Goal: Transaction & Acquisition: Purchase product/service

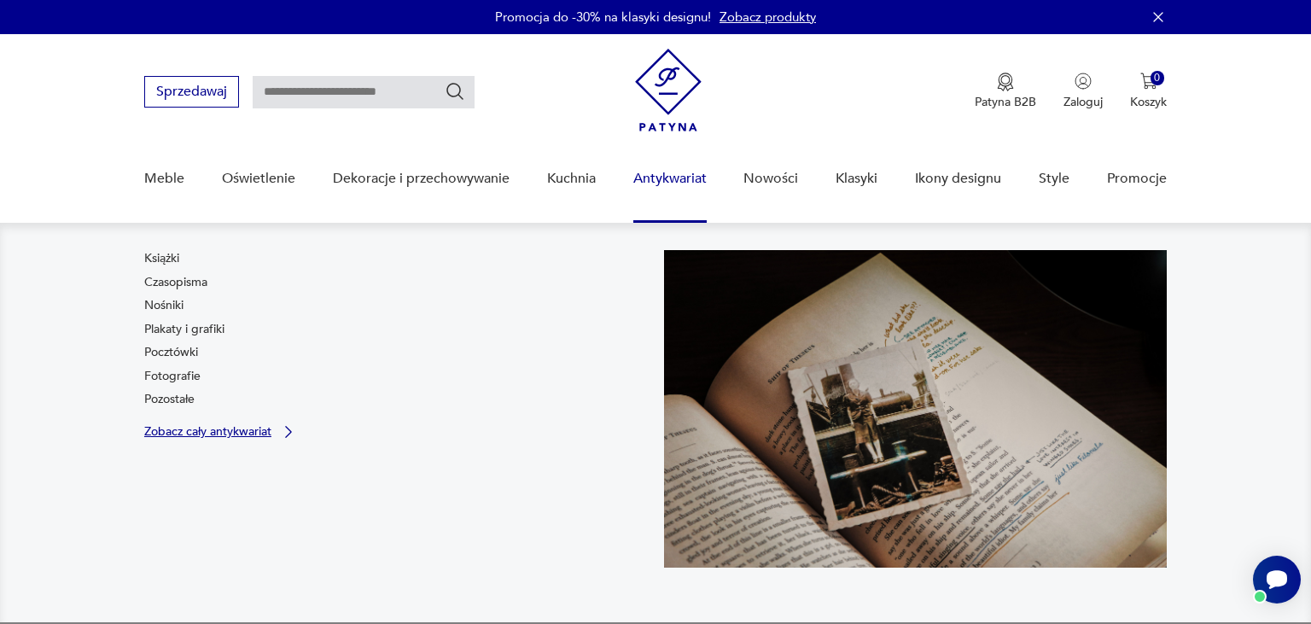
click at [261, 433] on p "Zobacz cały antykwariat" at bounding box center [207, 431] width 127 height 11
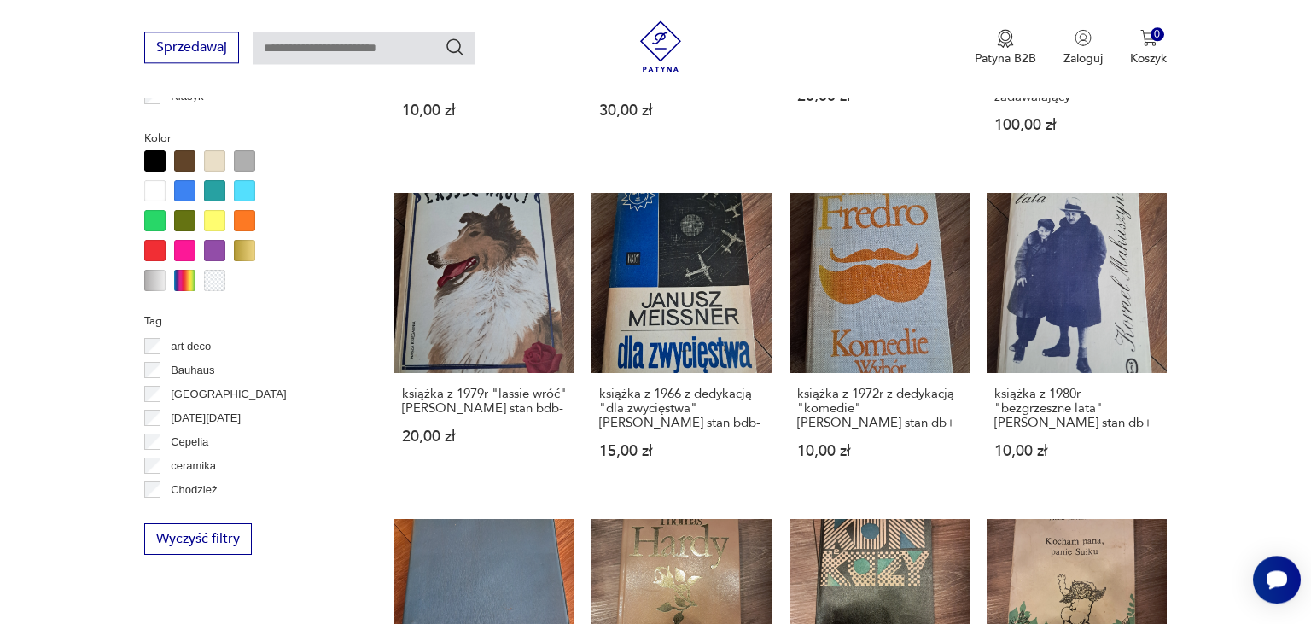
scroll to position [50, 0]
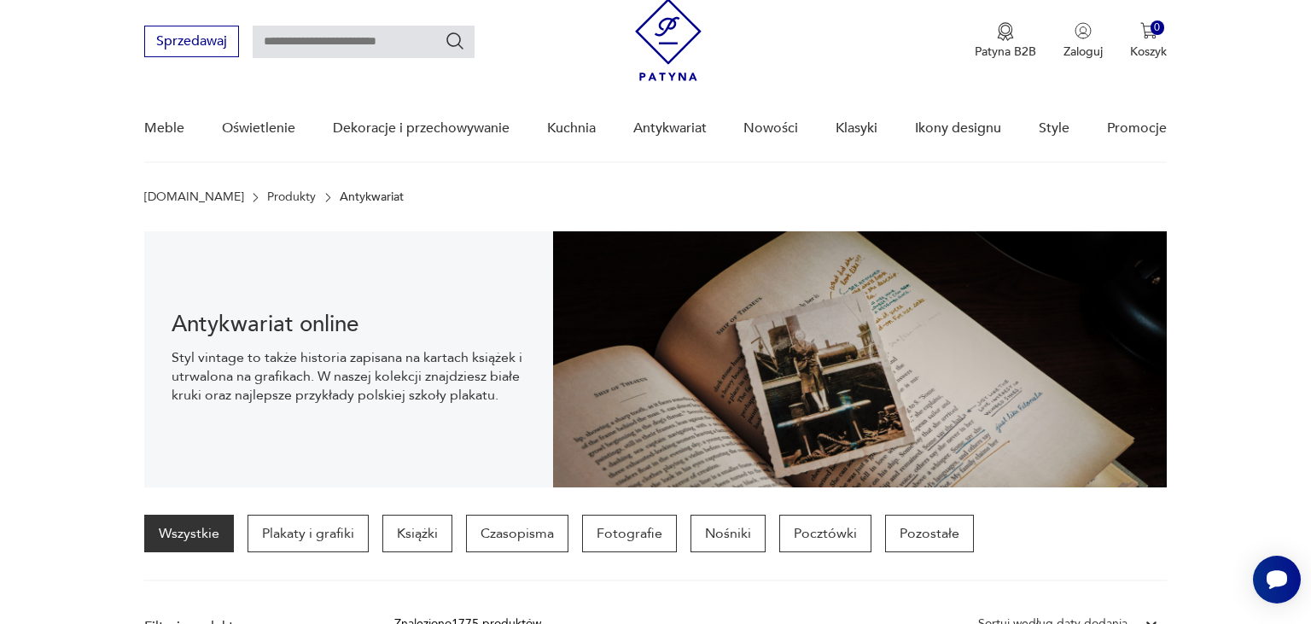
click at [429, 41] on input "text" at bounding box center [364, 42] width 222 height 32
type input "*****"
click at [457, 42] on icon "Szukaj" at bounding box center [455, 41] width 20 height 20
type input "*****"
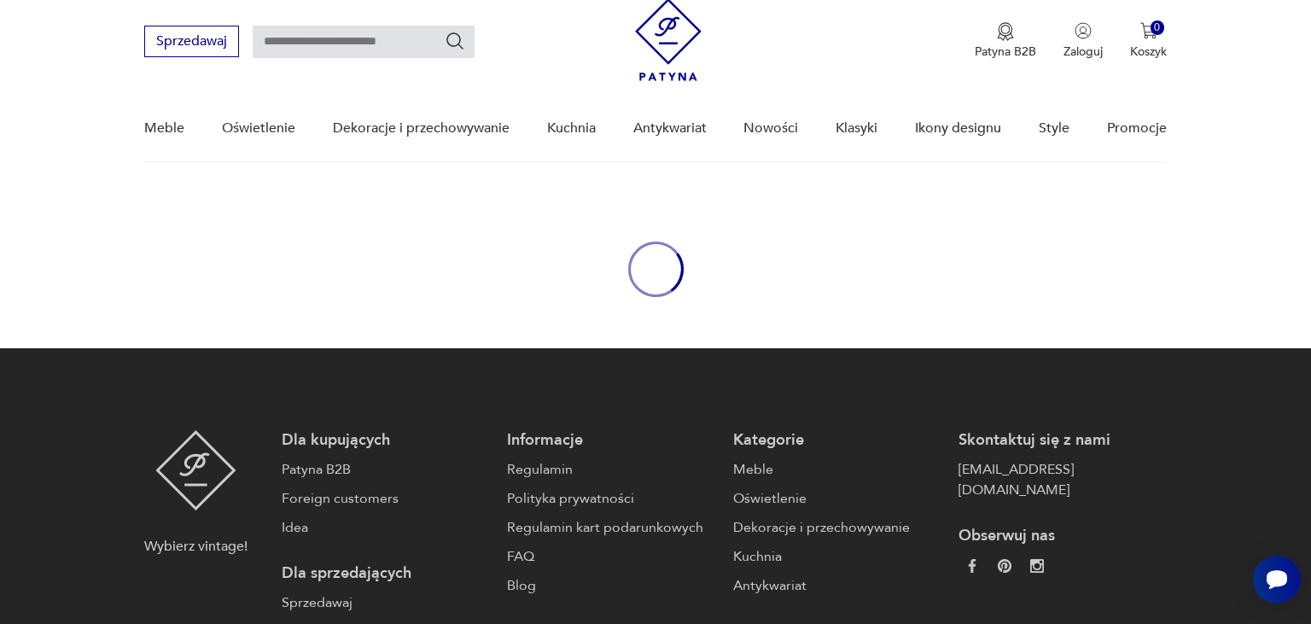
type input "*****"
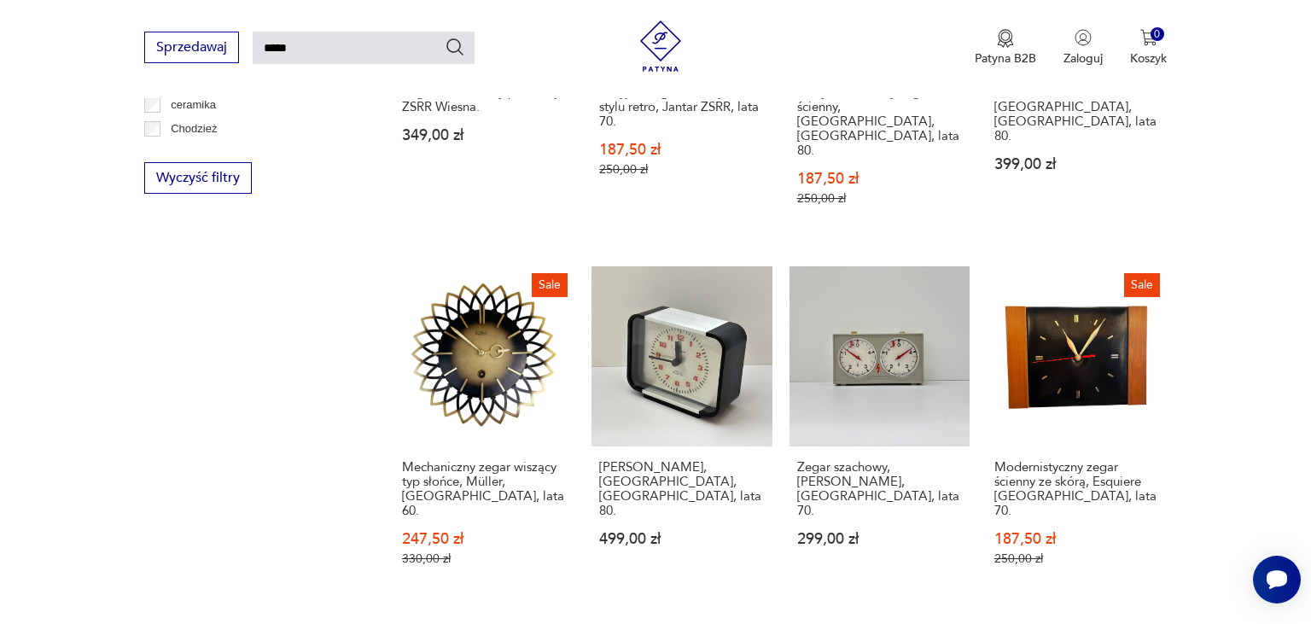
scroll to position [1190, 0]
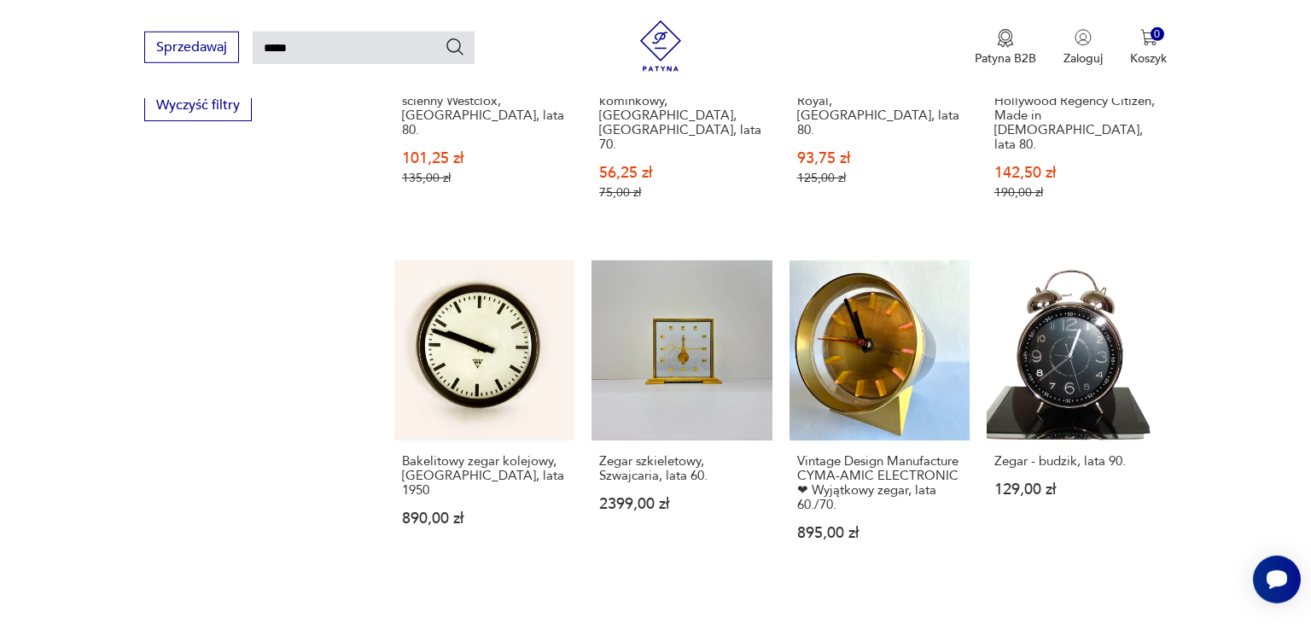
scroll to position [1232, 0]
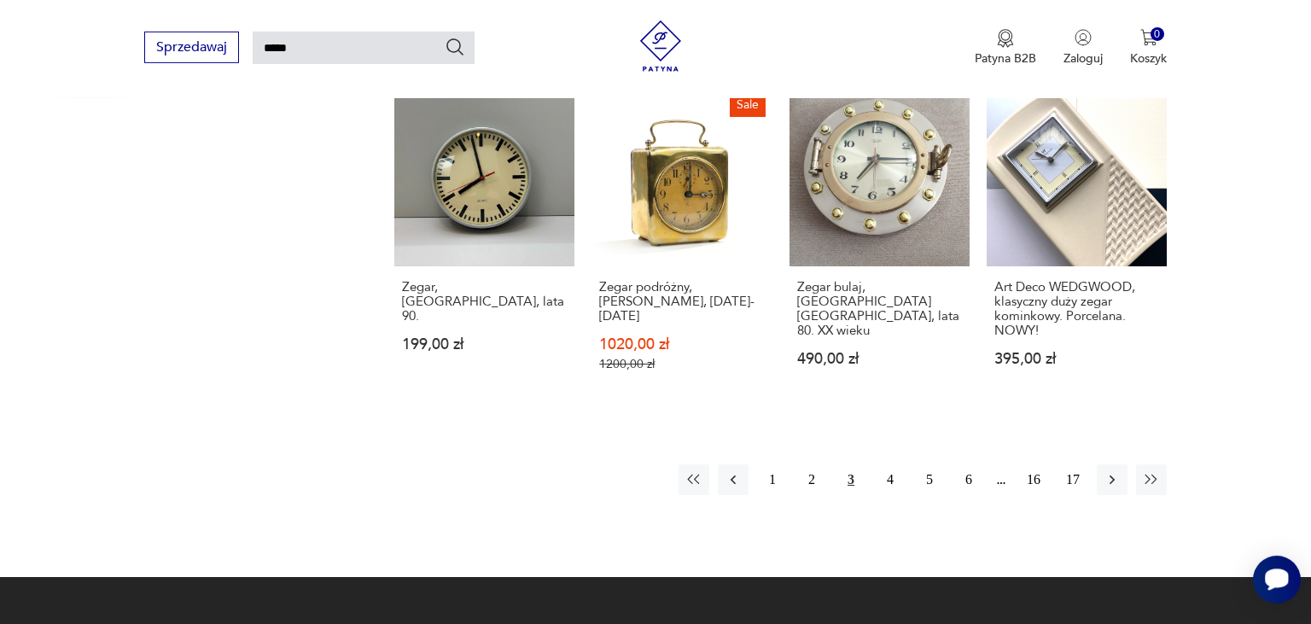
scroll to position [1367, 0]
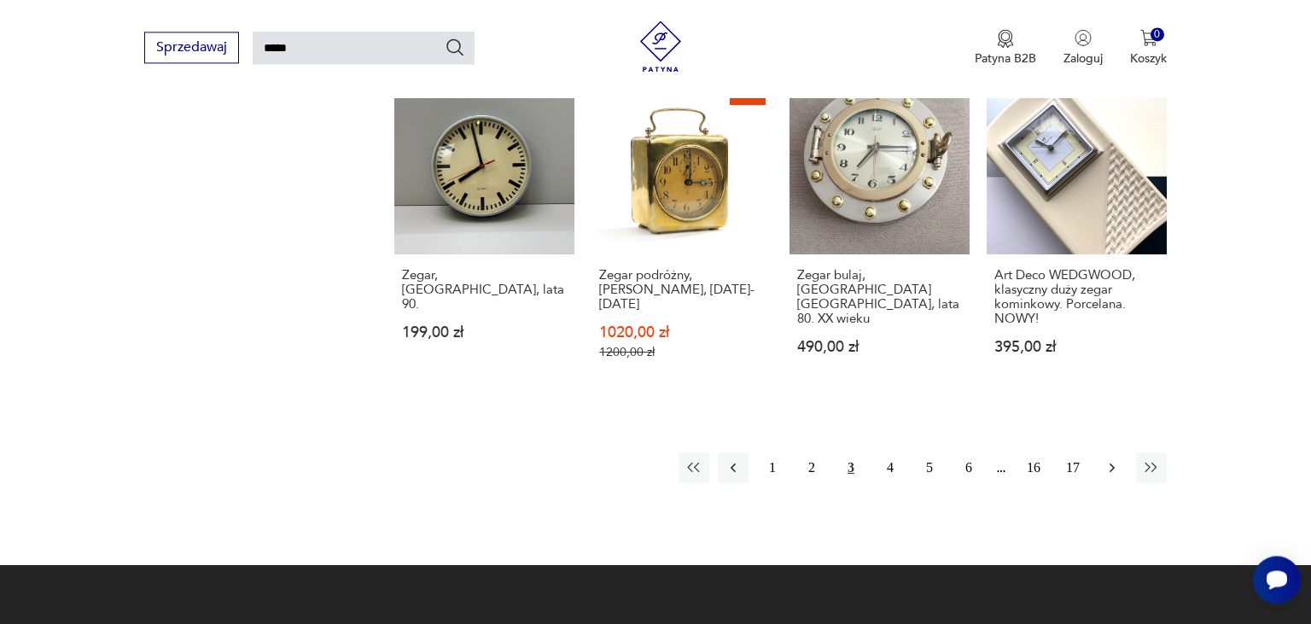
click at [1116, 459] on icon "button" at bounding box center [1111, 467] width 17 height 17
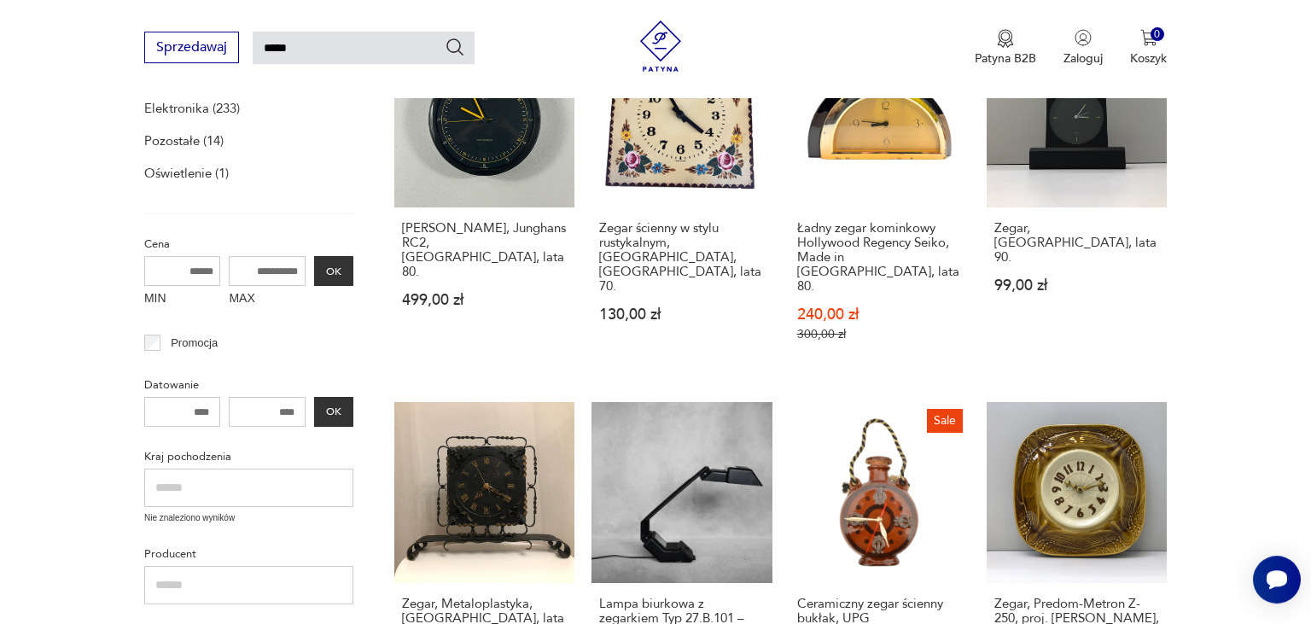
scroll to position [354, 0]
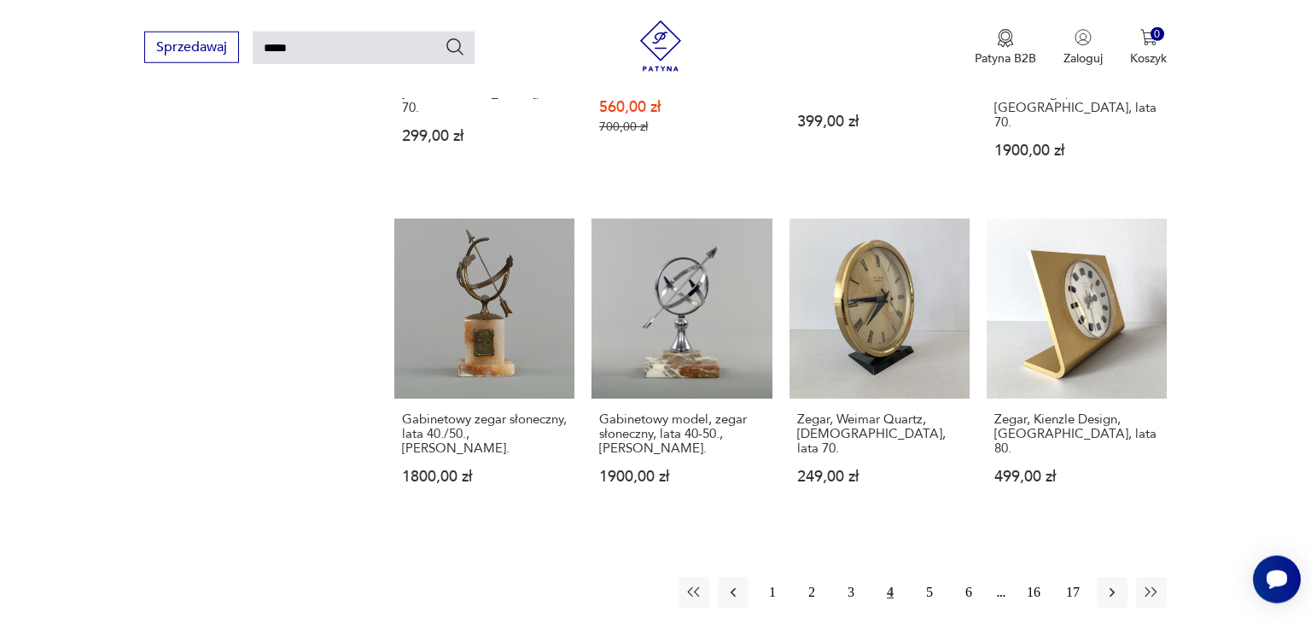
scroll to position [1270, 0]
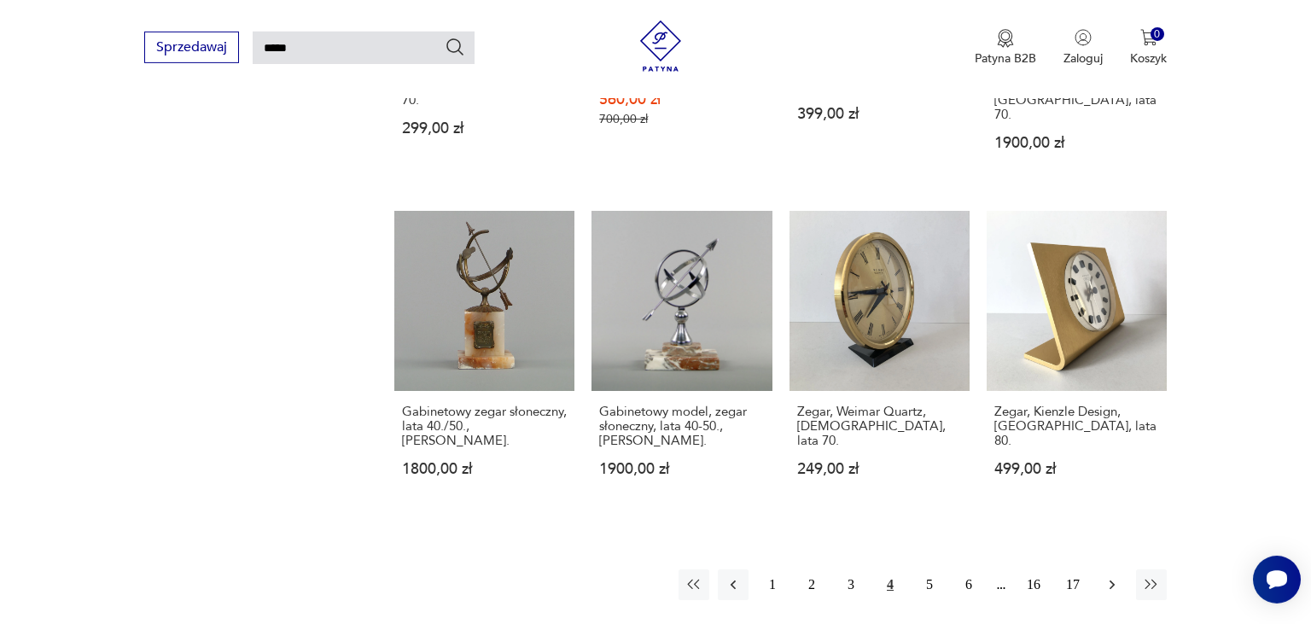
click at [1110, 576] on icon "button" at bounding box center [1111, 584] width 17 height 17
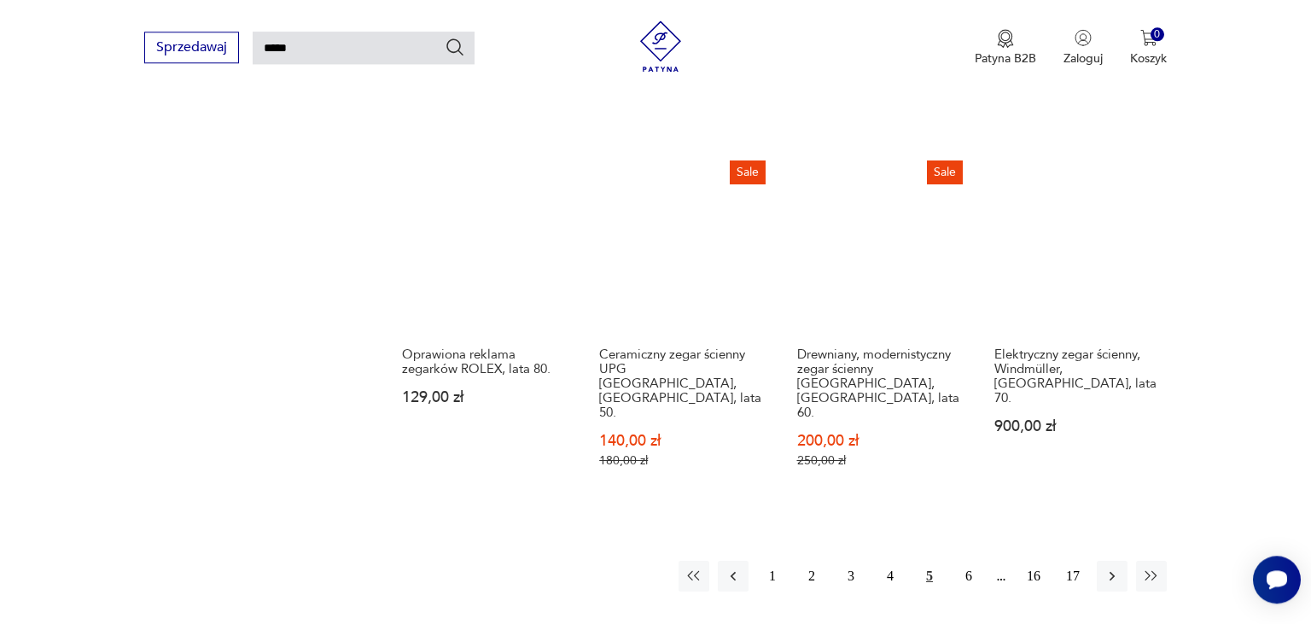
scroll to position [1322, 0]
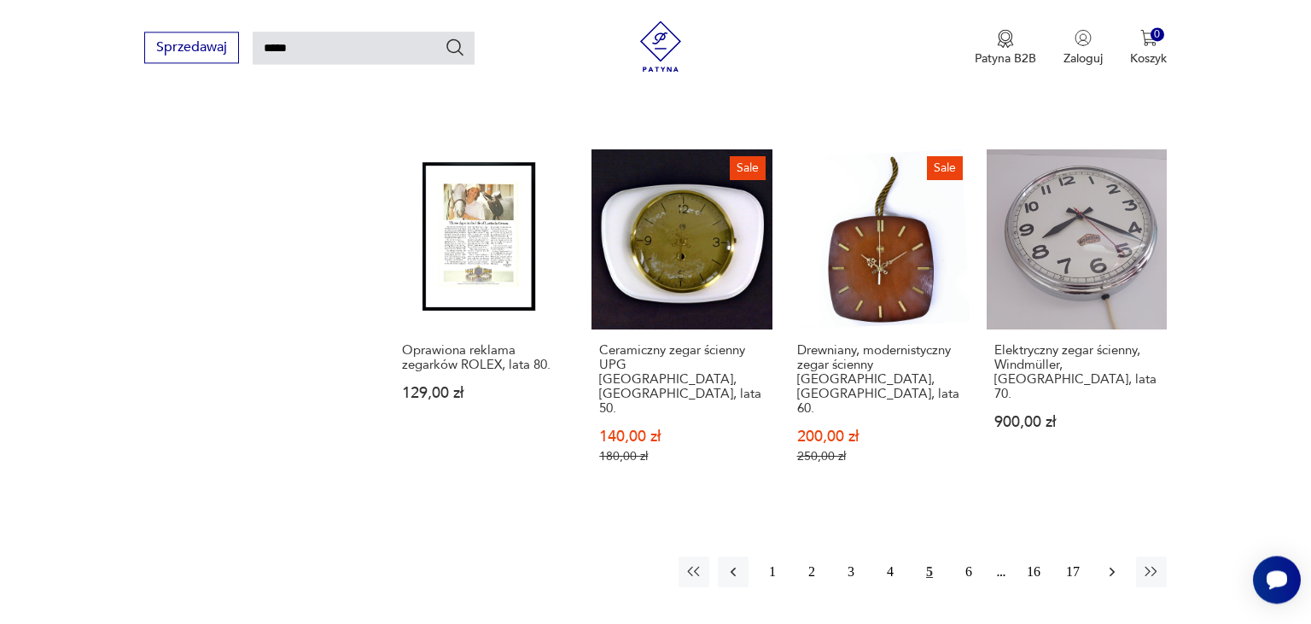
click at [1119, 563] on icon "button" at bounding box center [1111, 571] width 17 height 17
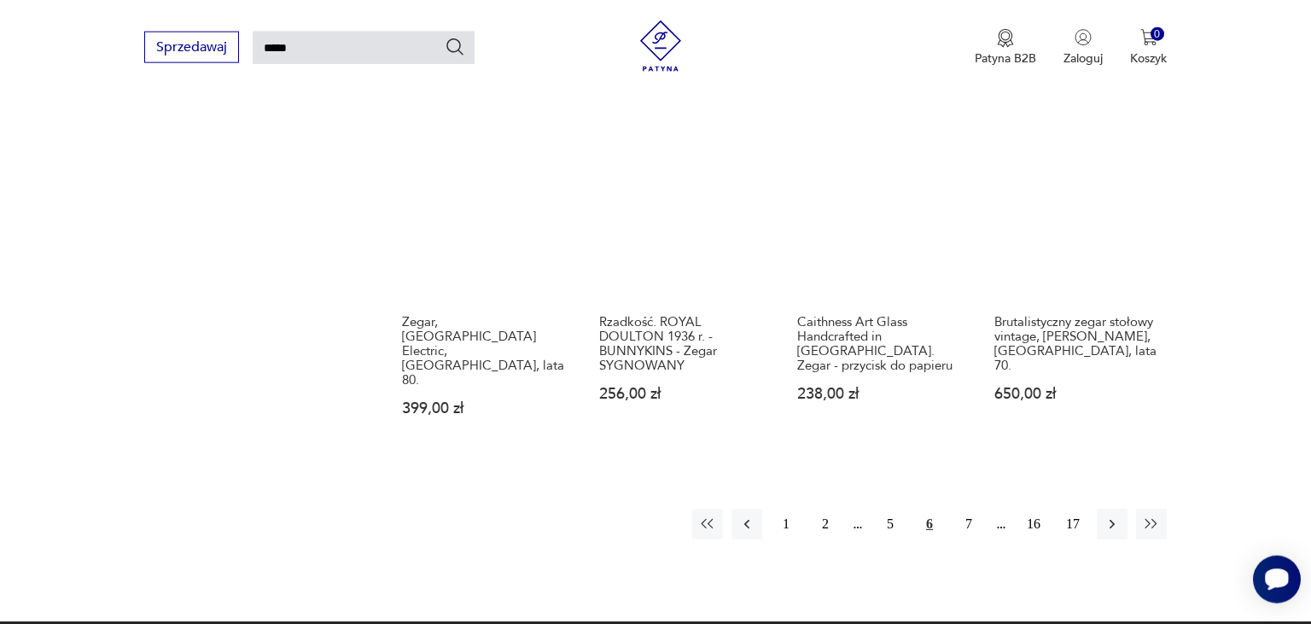
scroll to position [1277, 0]
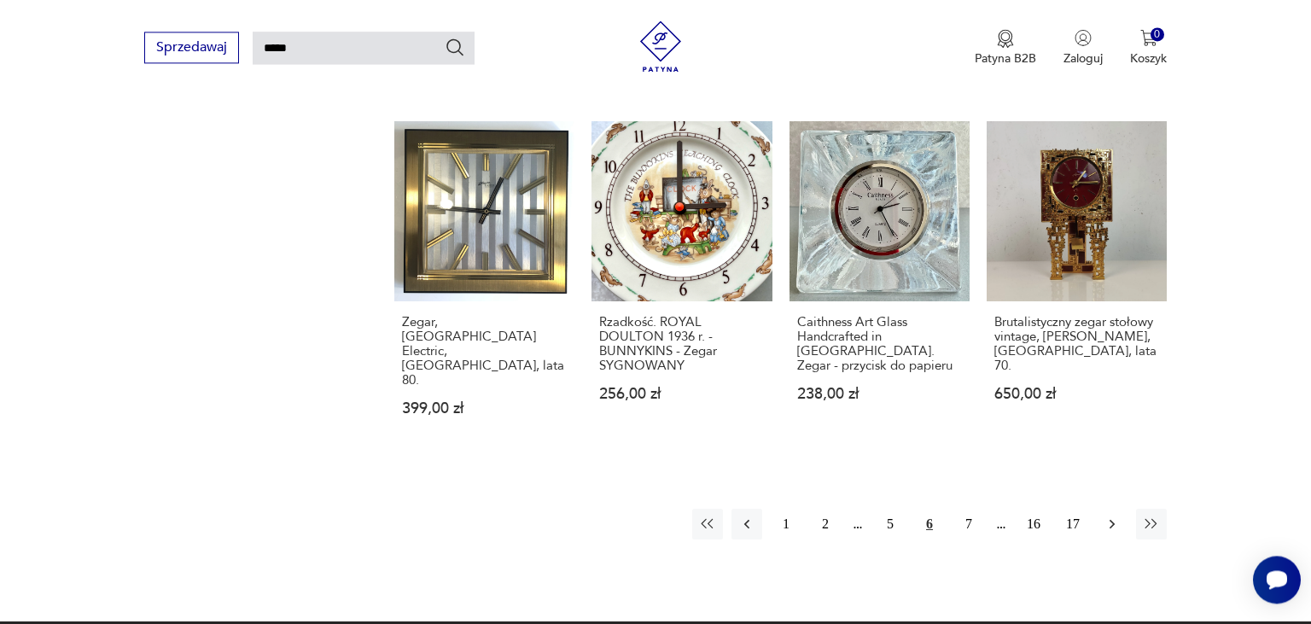
click at [1112, 520] on icon "button" at bounding box center [1111, 524] width 5 height 9
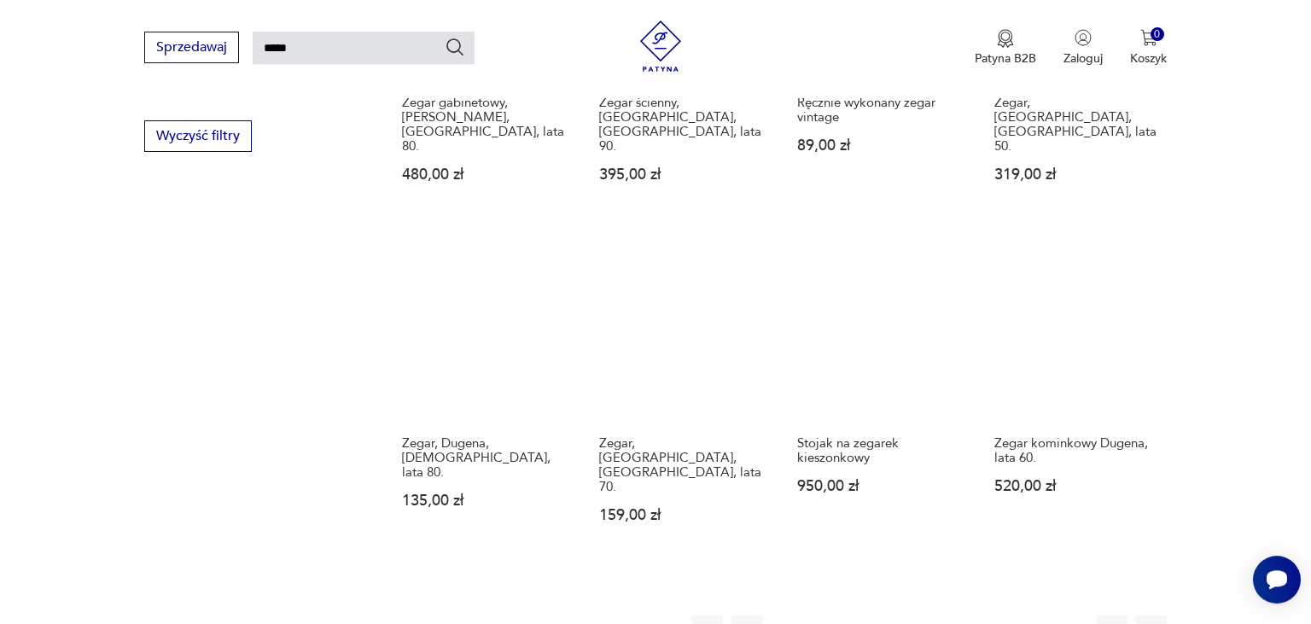
scroll to position [1202, 0]
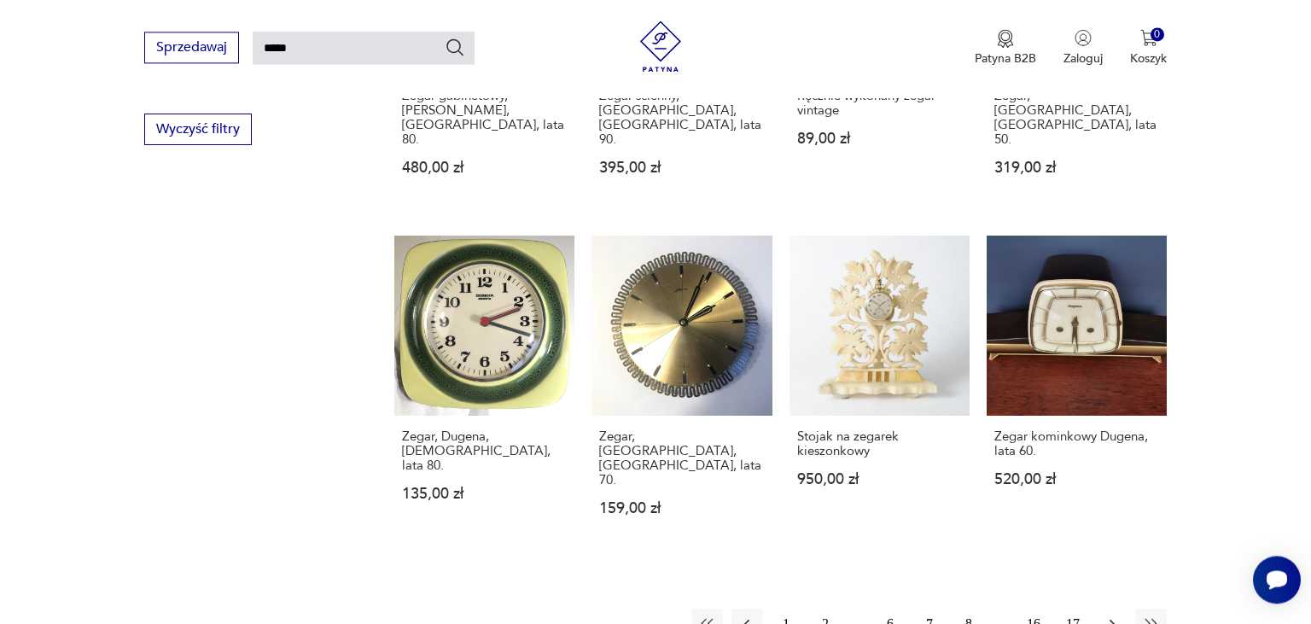
click at [1119, 615] on icon "button" at bounding box center [1111, 623] width 17 height 17
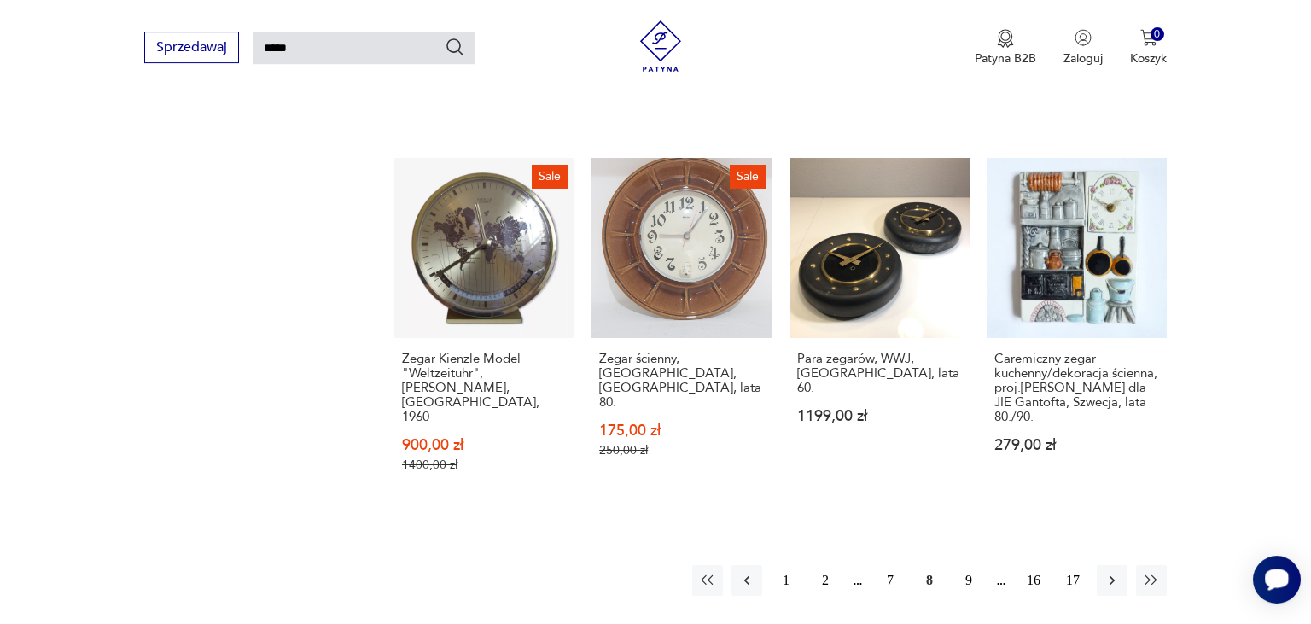
scroll to position [1277, 0]
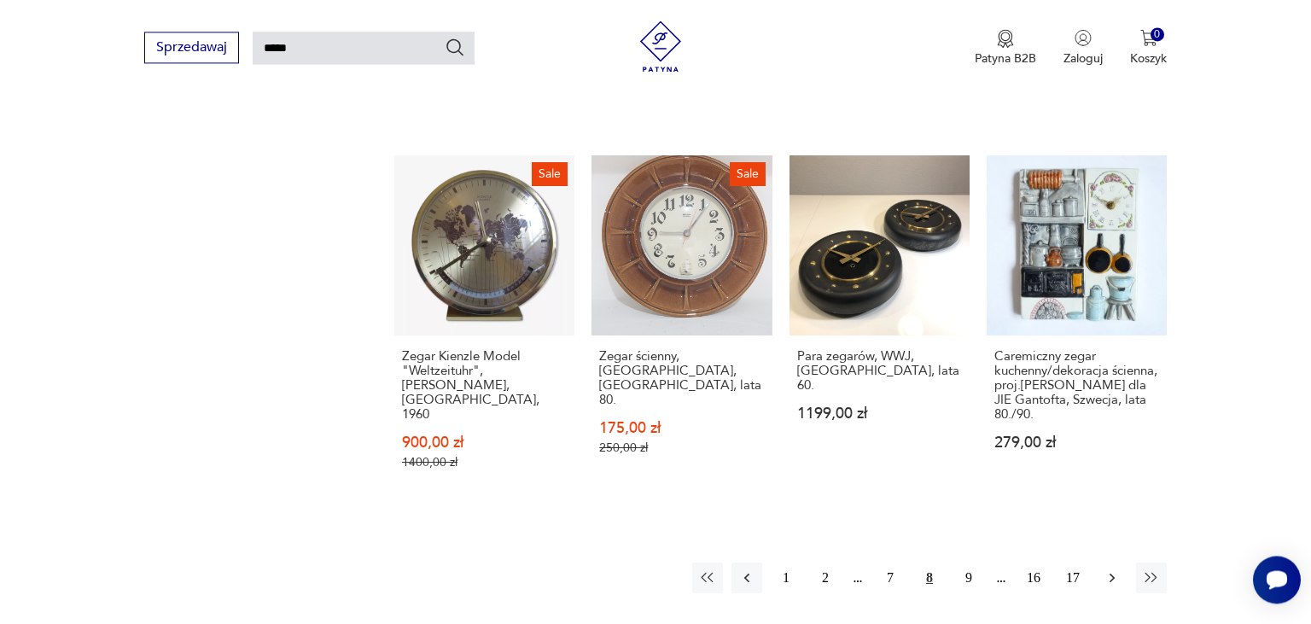
click at [1115, 569] on icon "button" at bounding box center [1111, 577] width 17 height 17
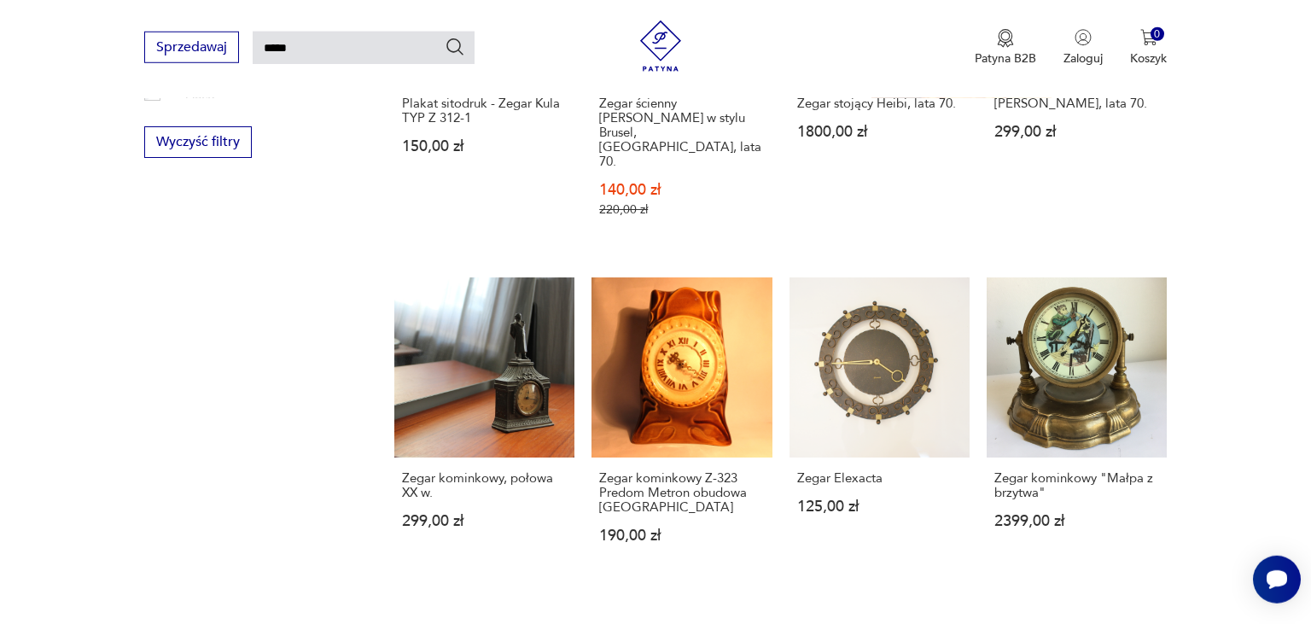
scroll to position [1202, 0]
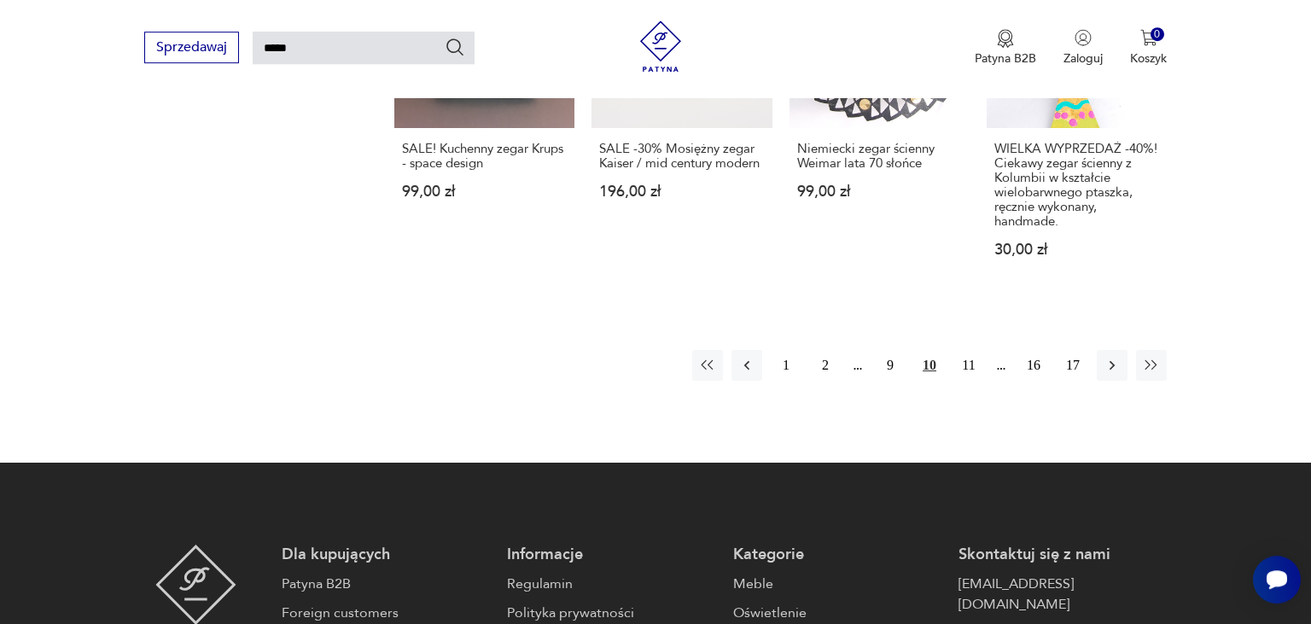
scroll to position [1397, 0]
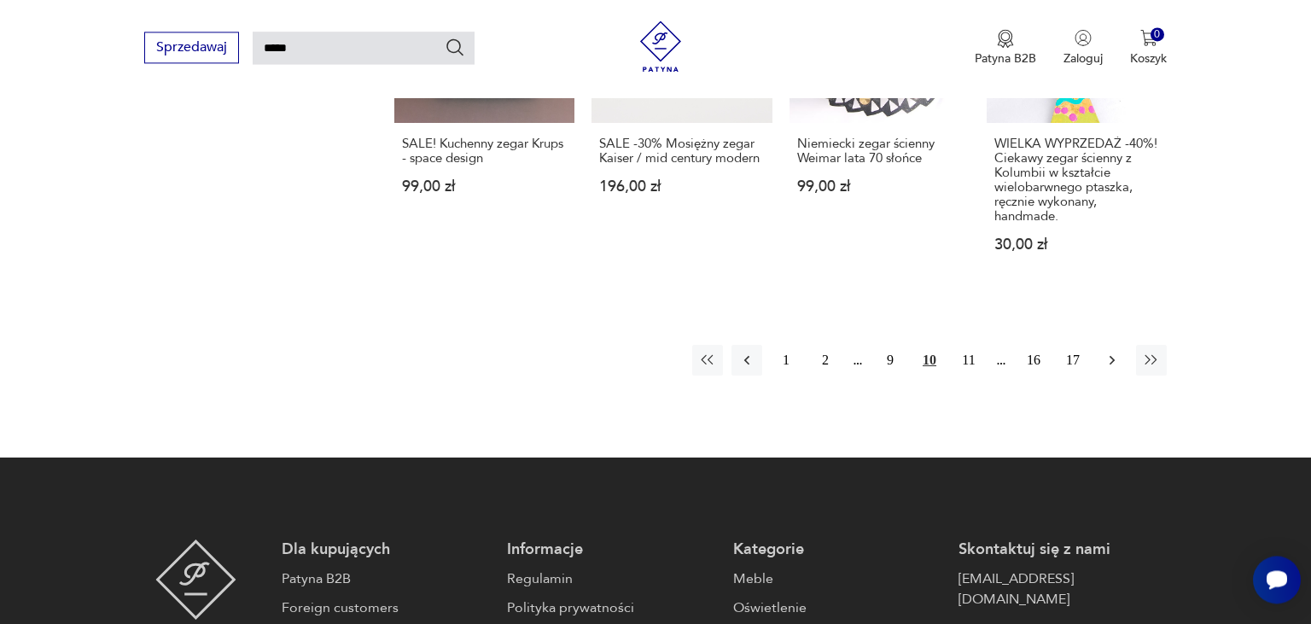
click at [1108, 368] on button "button" at bounding box center [1112, 360] width 31 height 31
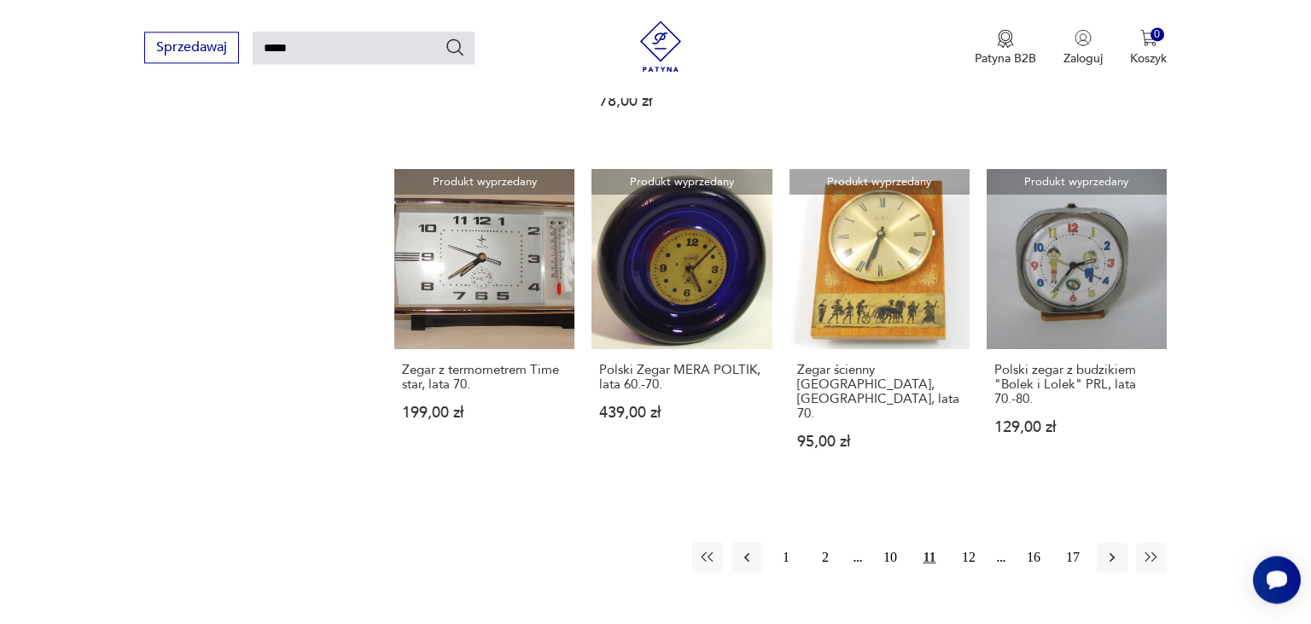
scroll to position [1277, 0]
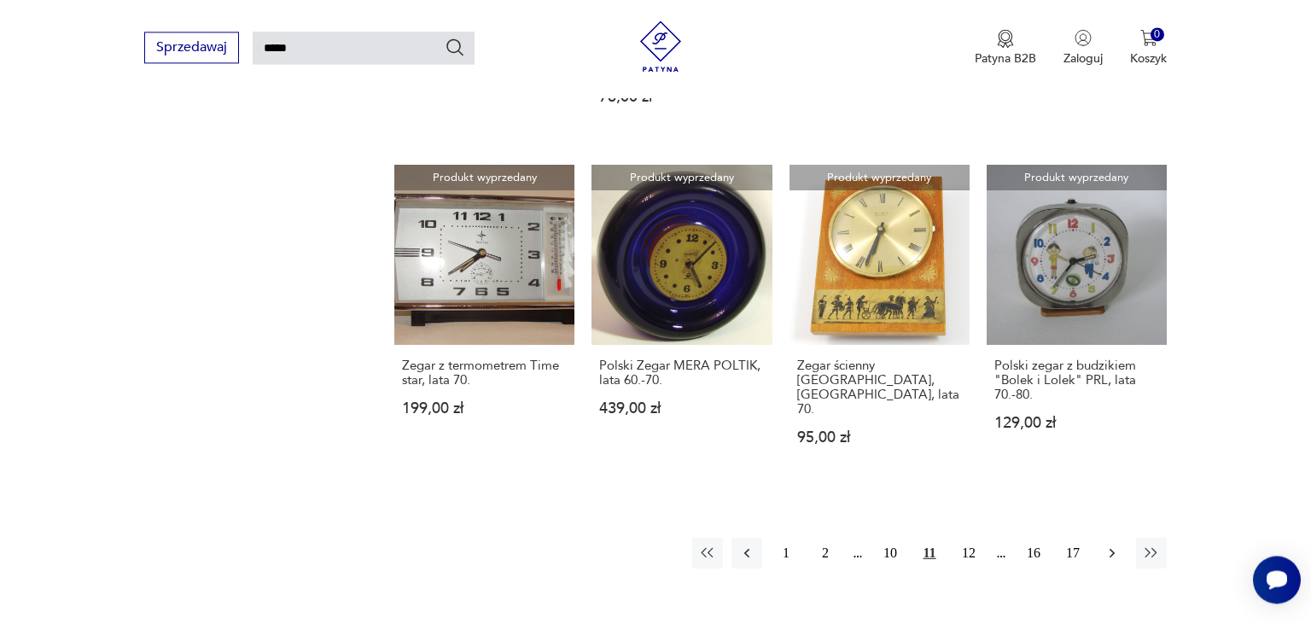
click at [1114, 544] on icon "button" at bounding box center [1111, 552] width 17 height 17
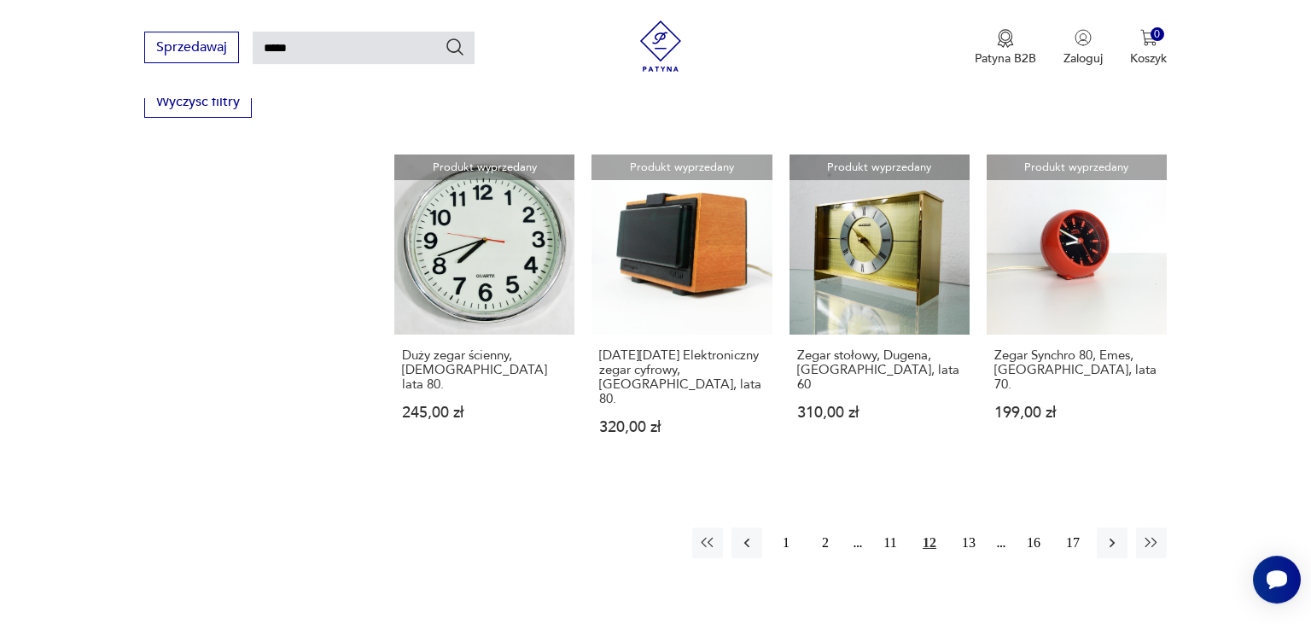
scroll to position [1232, 0]
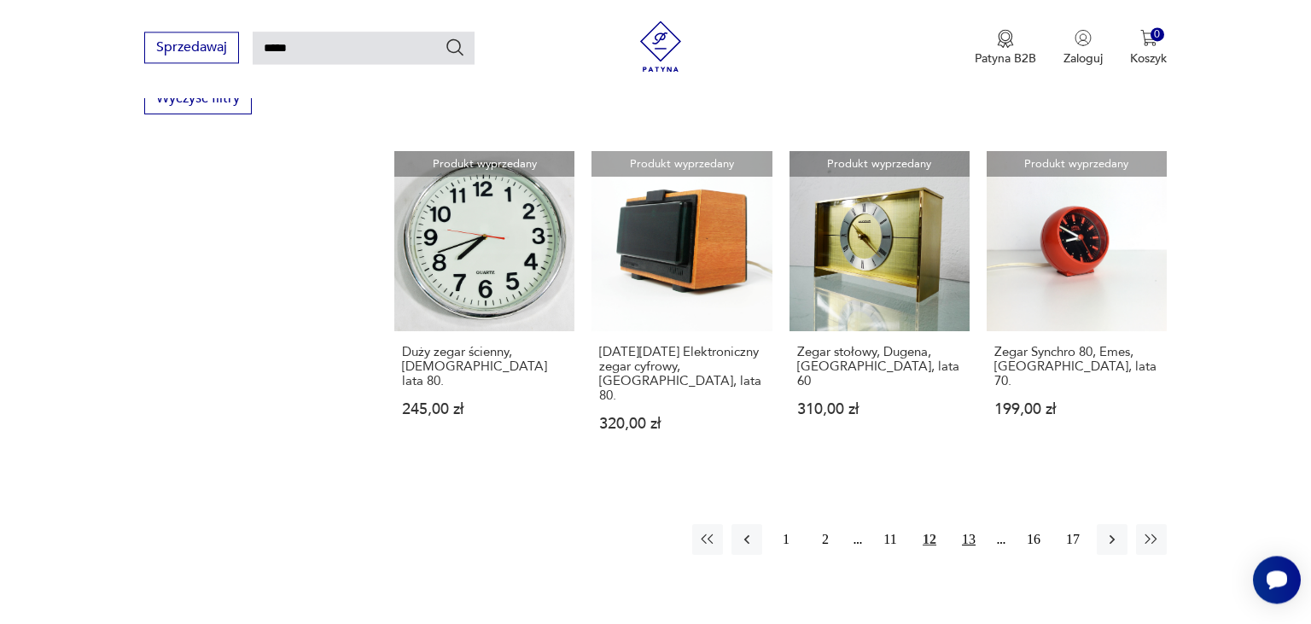
click at [970, 524] on button "13" at bounding box center [968, 539] width 31 height 31
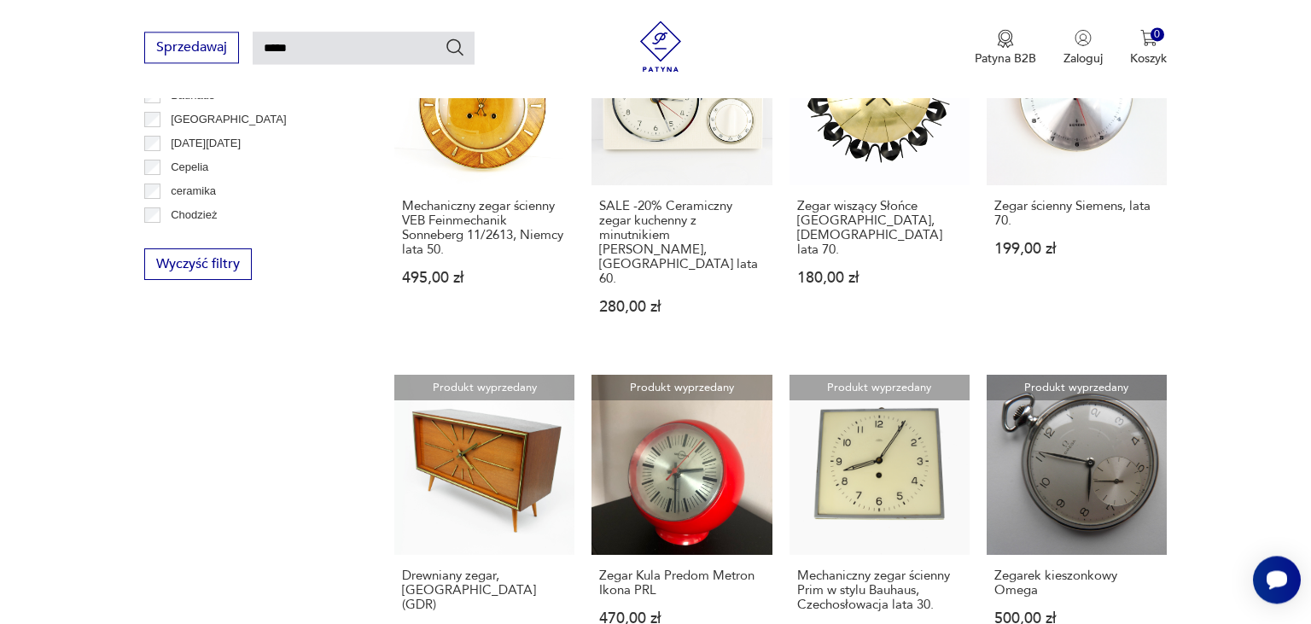
scroll to position [1112, 0]
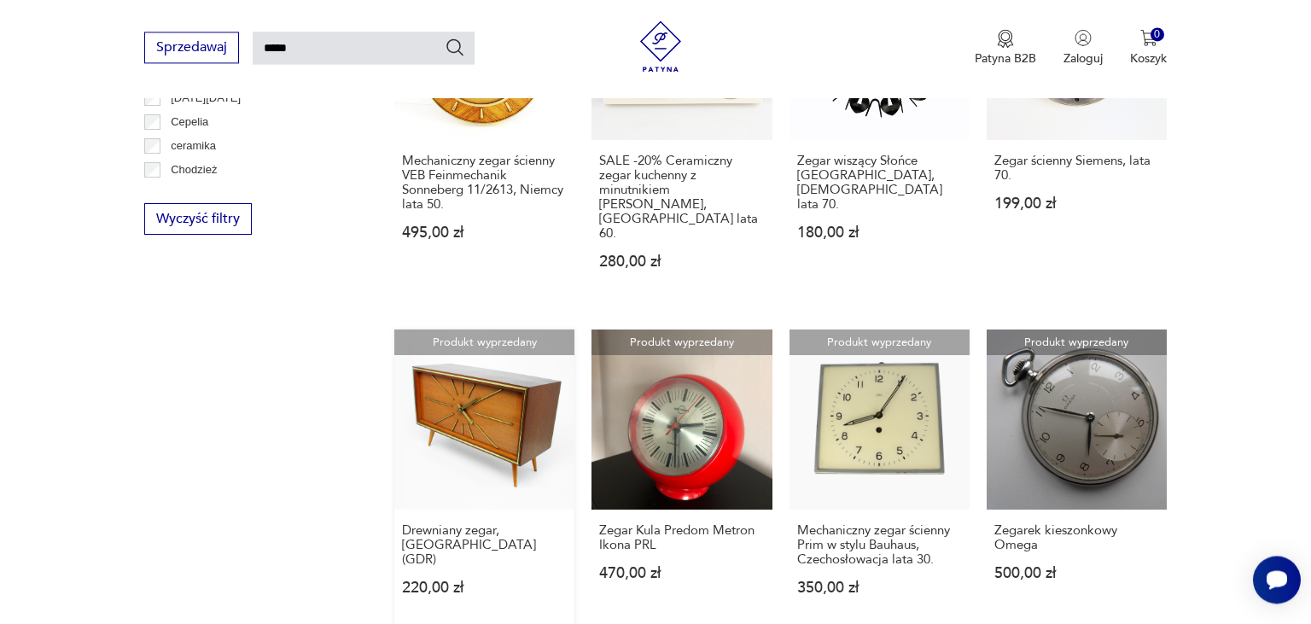
click at [524, 360] on link "Produkt wyprzedany Drewniany zegar, [GEOGRAPHIC_DATA] (GDR) 220,00 zł" at bounding box center [484, 478] width 180 height 299
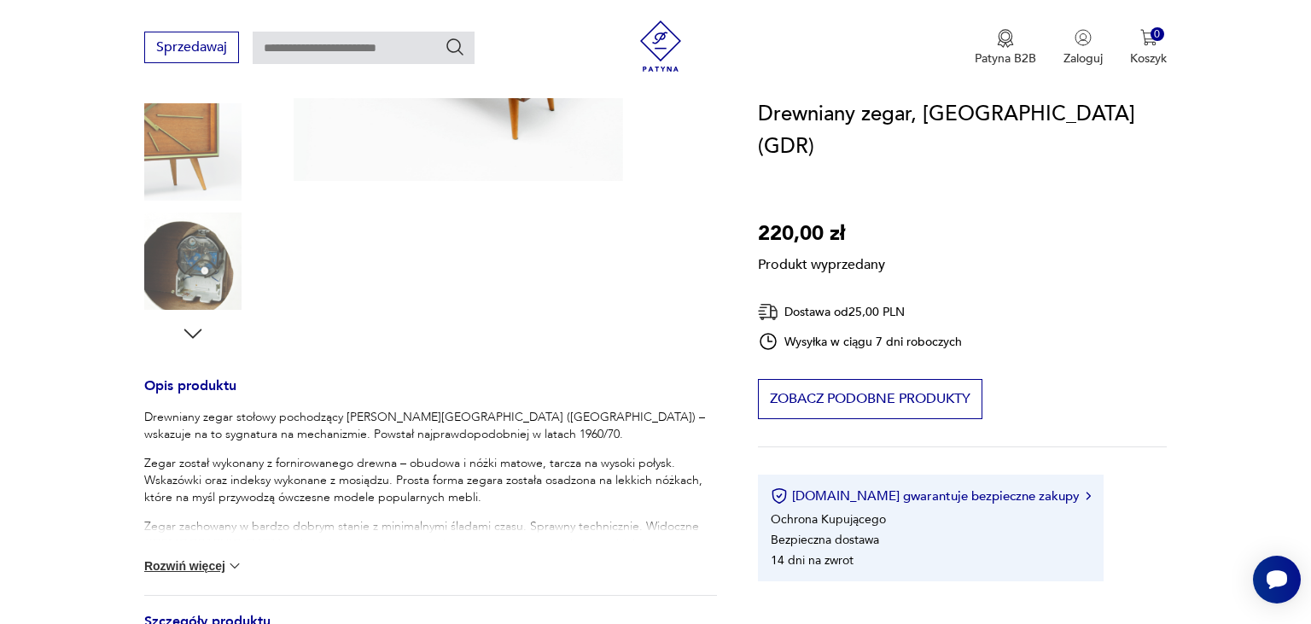
scroll to position [451, 0]
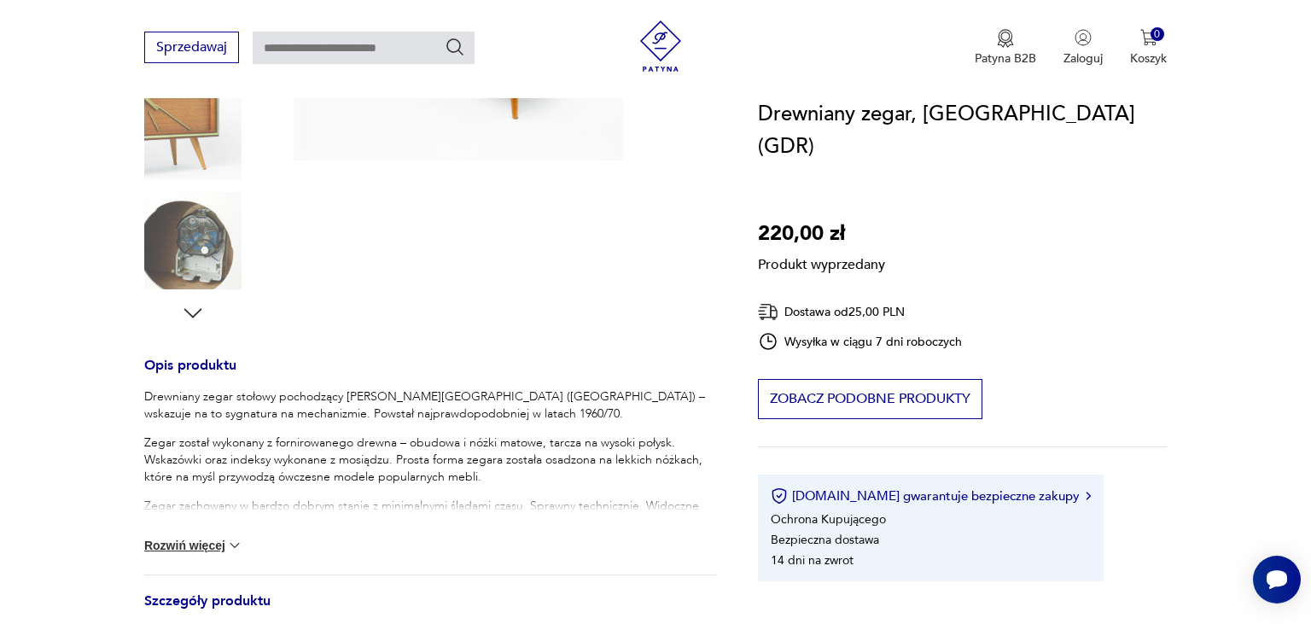
click at [166, 543] on button "Rozwiń więcej" at bounding box center [193, 545] width 99 height 17
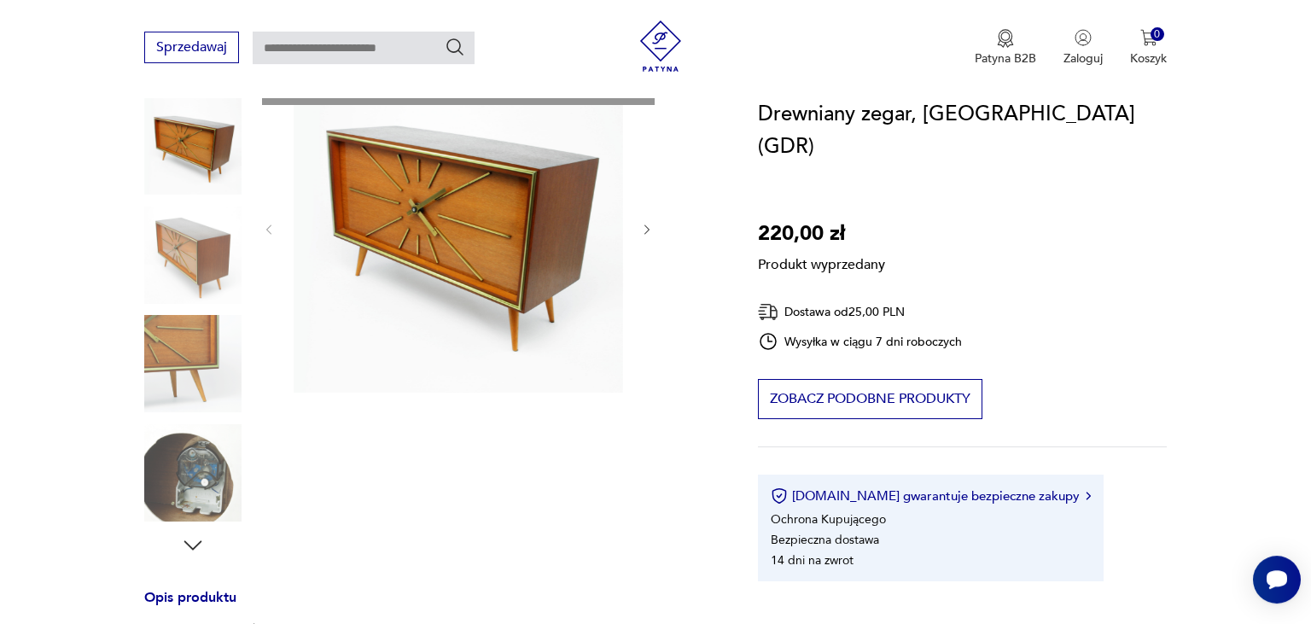
scroll to position [201, 0]
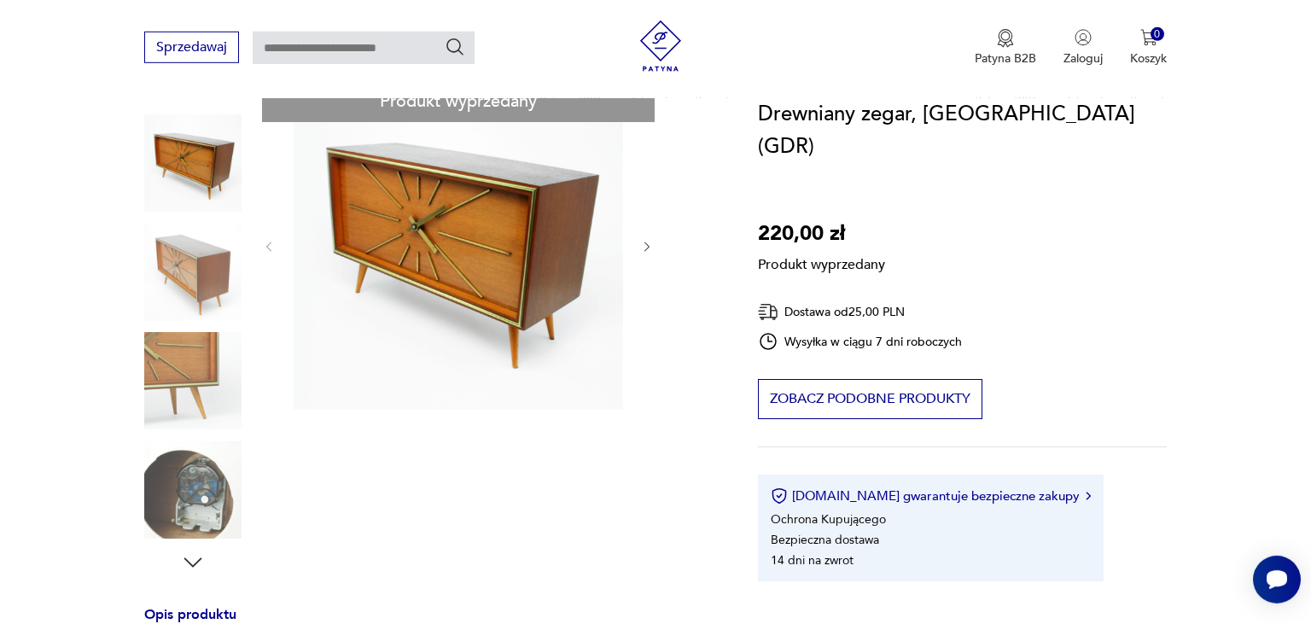
type input "*****"
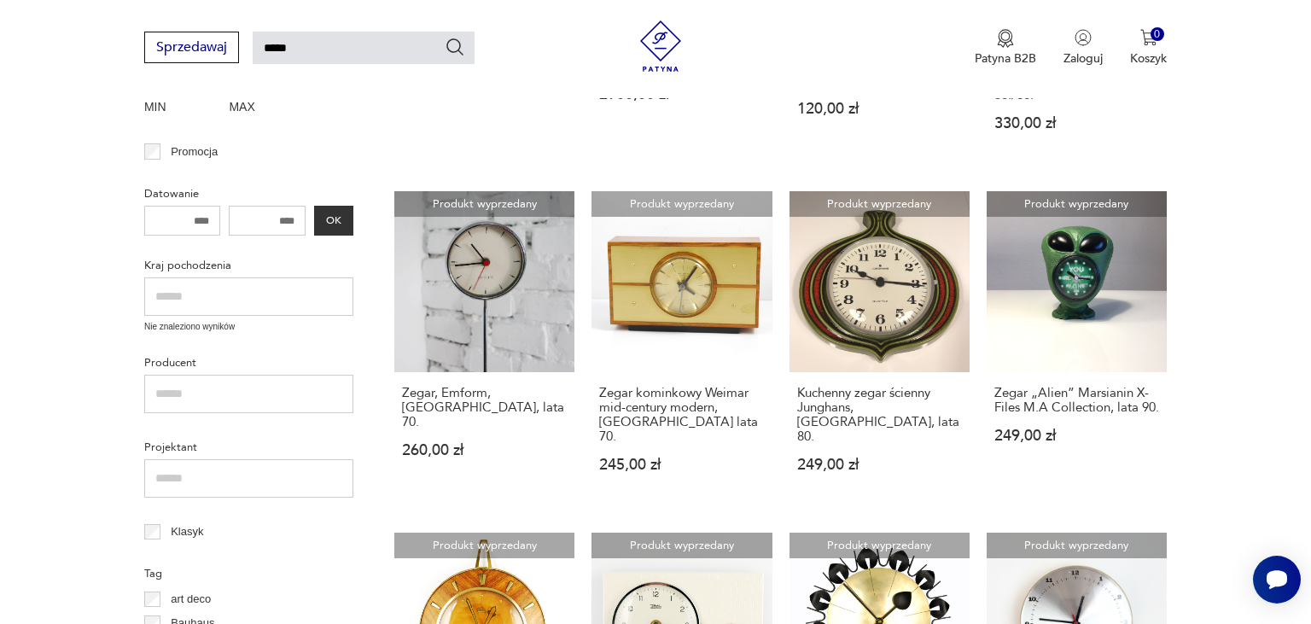
scroll to position [477, 0]
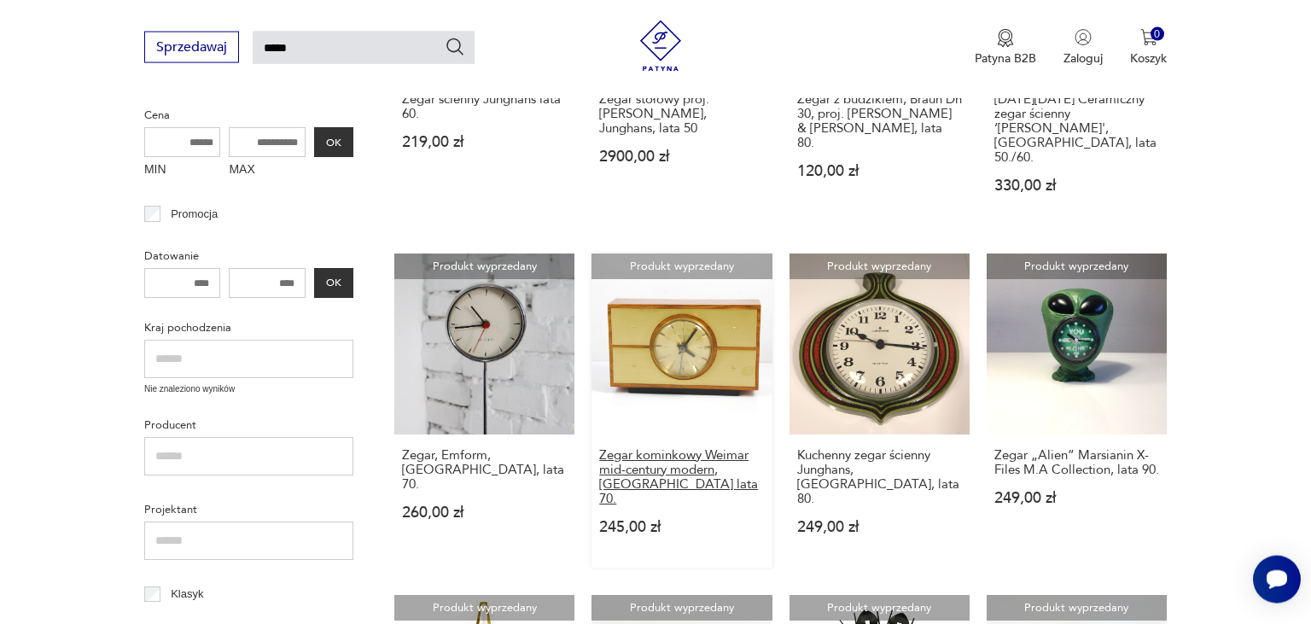
click at [663, 448] on h3 "Zegar kominkowy Weimar mid-century modern, [GEOGRAPHIC_DATA] lata 70." at bounding box center [681, 477] width 165 height 58
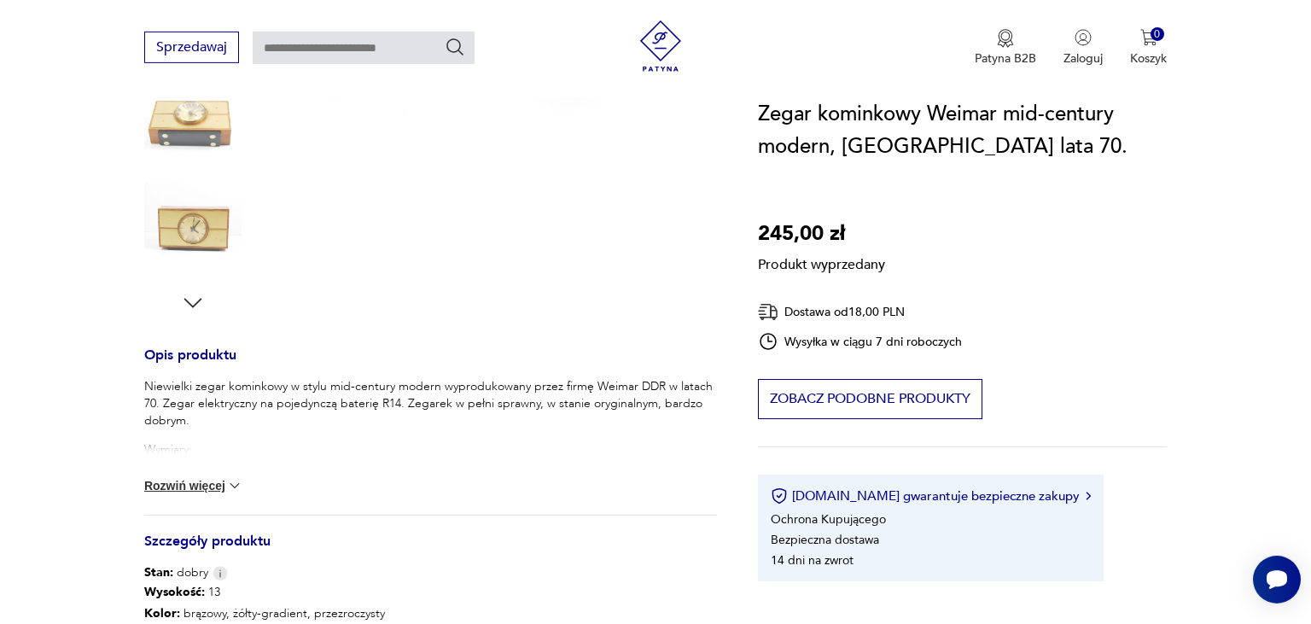
scroll to position [465, 0]
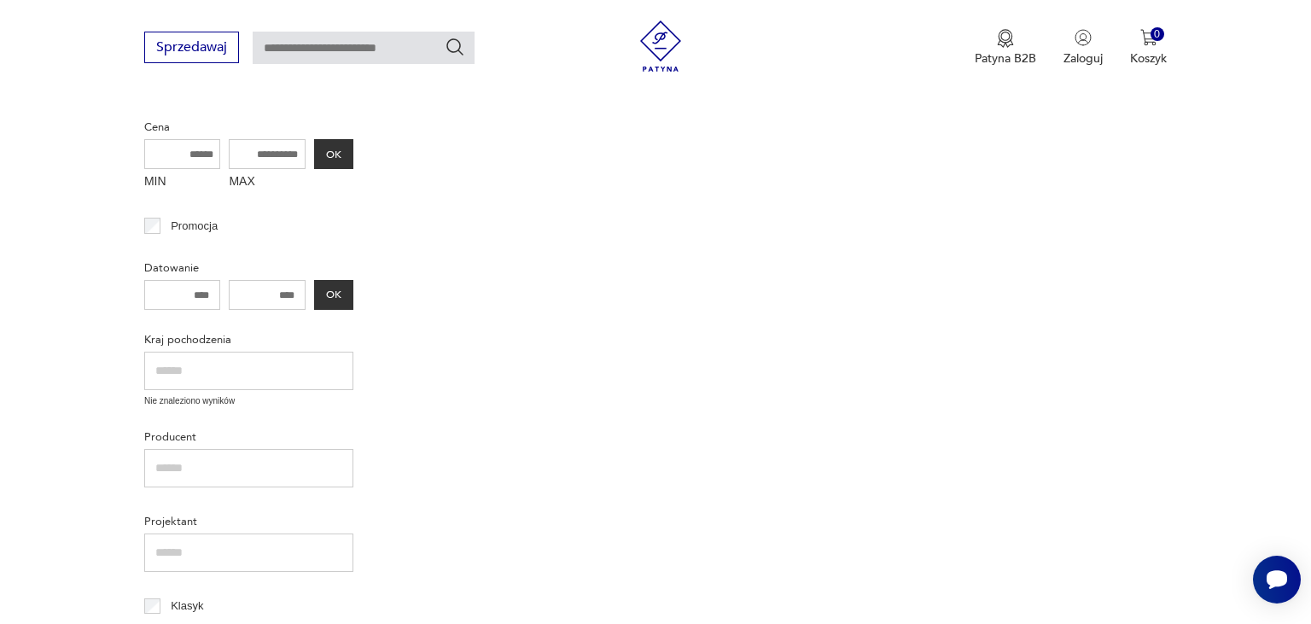
type input "*****"
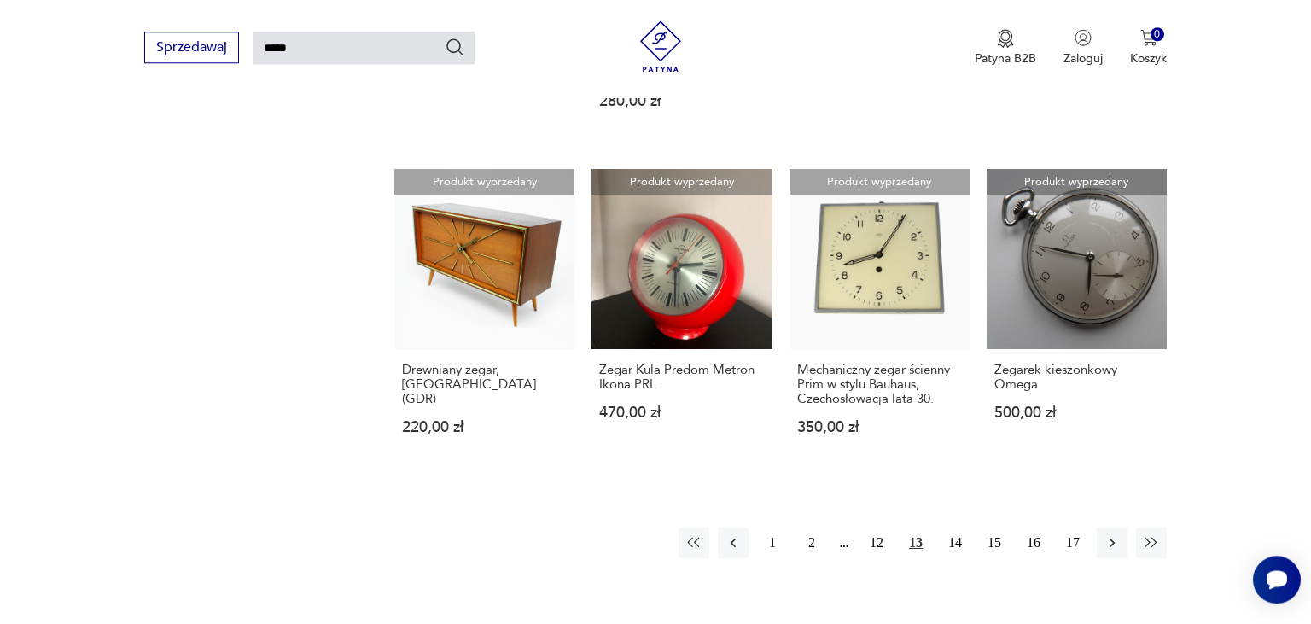
scroll to position [1217, 0]
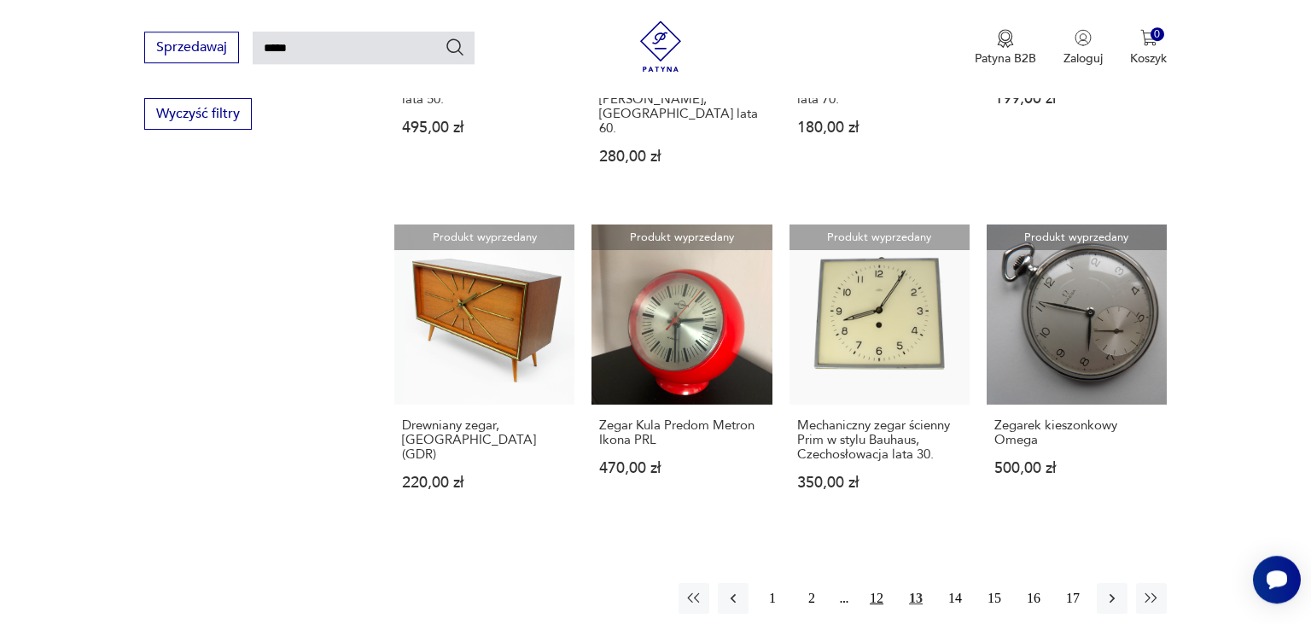
click at [879, 583] on button "12" at bounding box center [876, 598] width 31 height 31
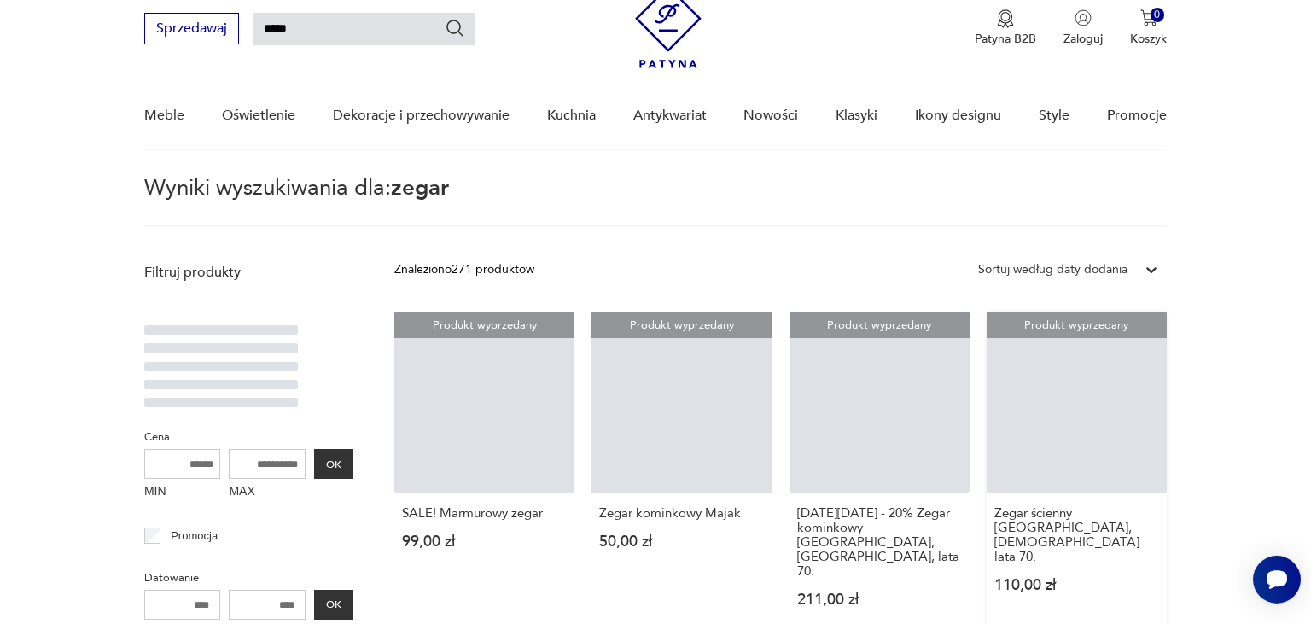
scroll to position [60, 0]
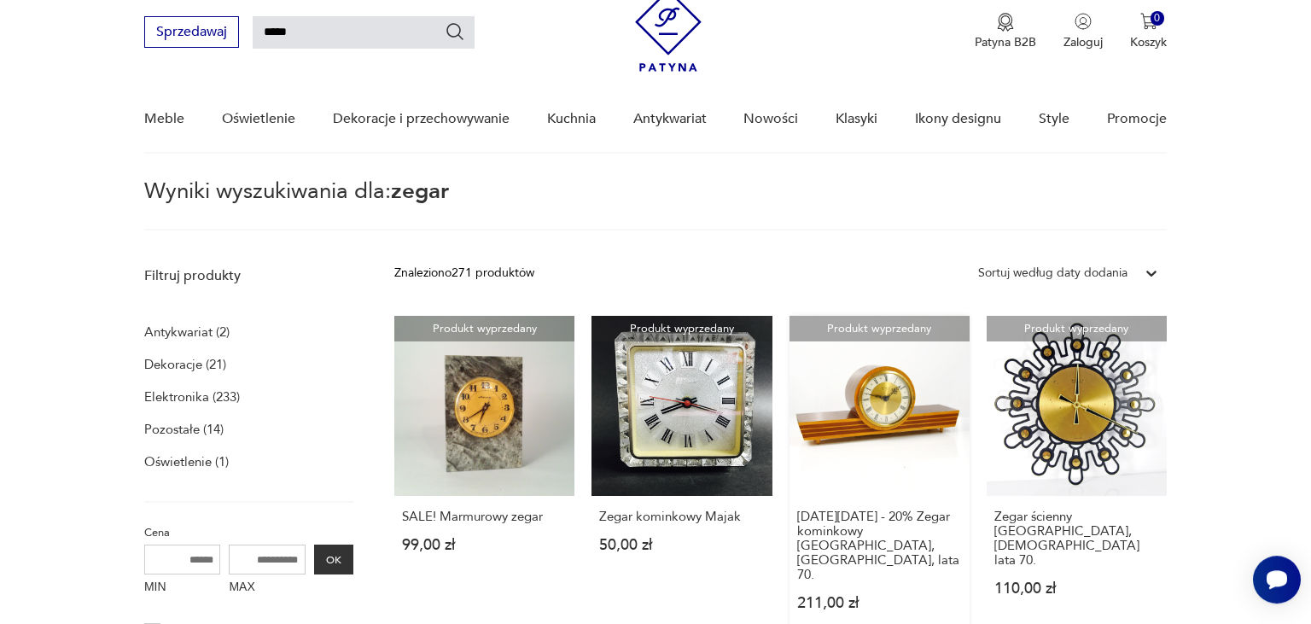
click at [865, 411] on link "Produkt wyprzedany [DATE][DATE] - 20% Zegar kominkowy [GEOGRAPHIC_DATA], [GEOGR…" at bounding box center [879, 480] width 180 height 328
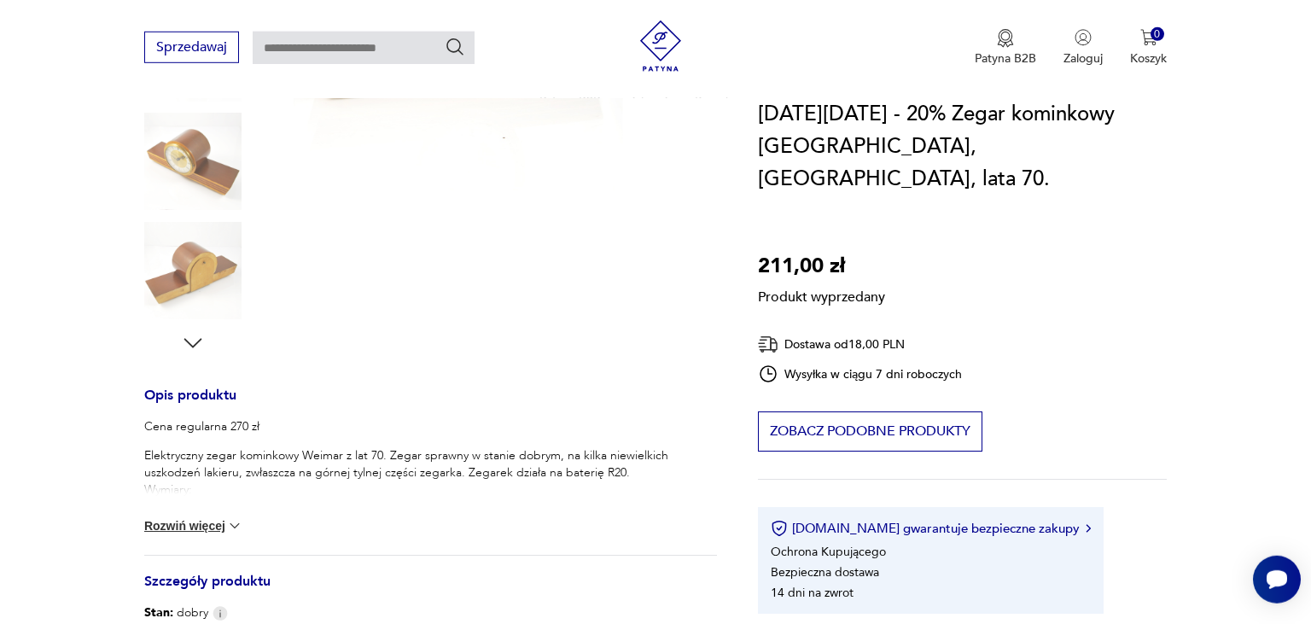
scroll to position [435, 0]
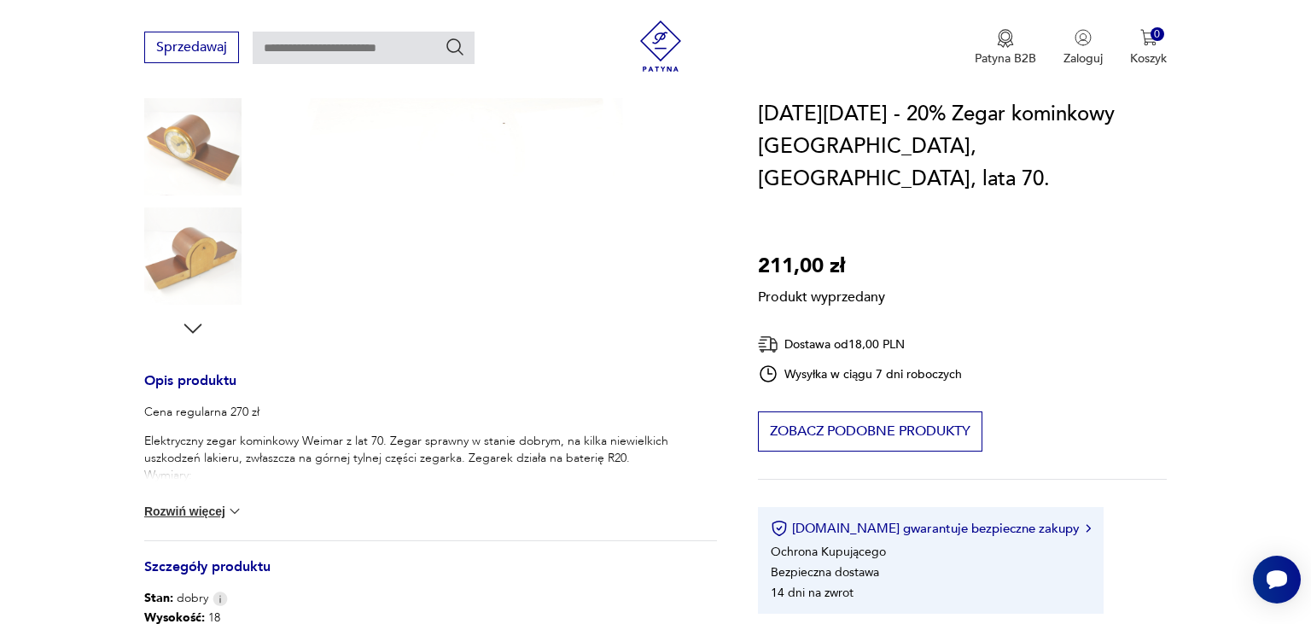
click at [221, 510] on button "Rozwiń więcej" at bounding box center [193, 511] width 99 height 17
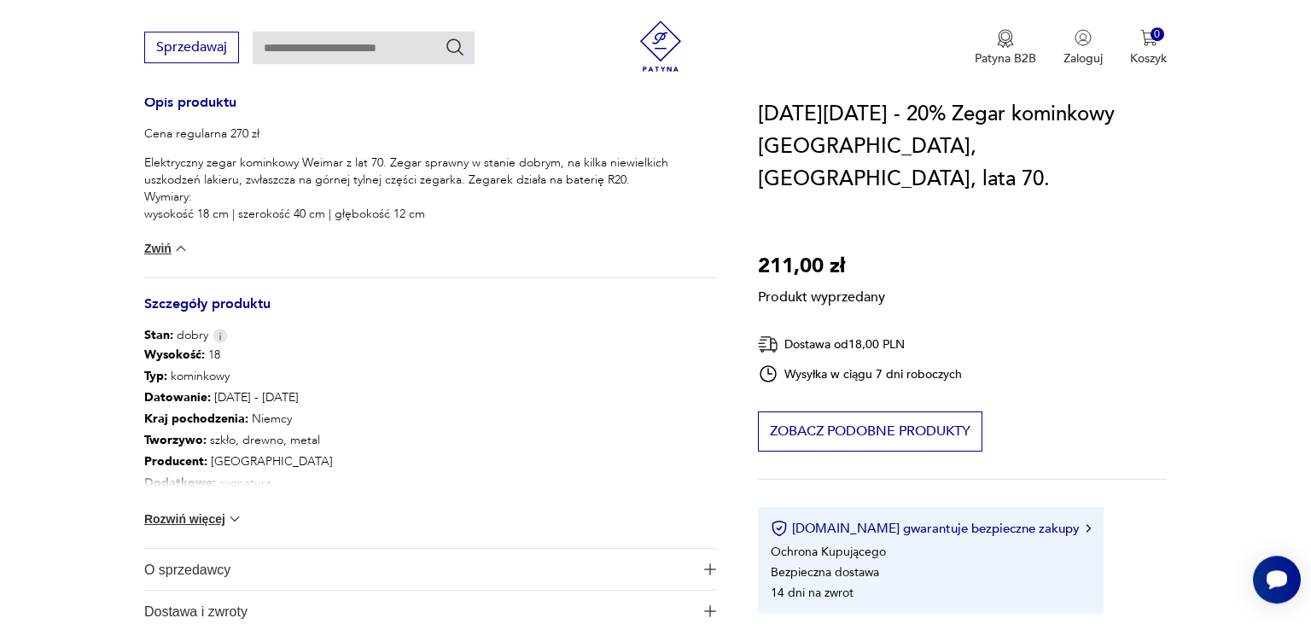
scroll to position [694, 0]
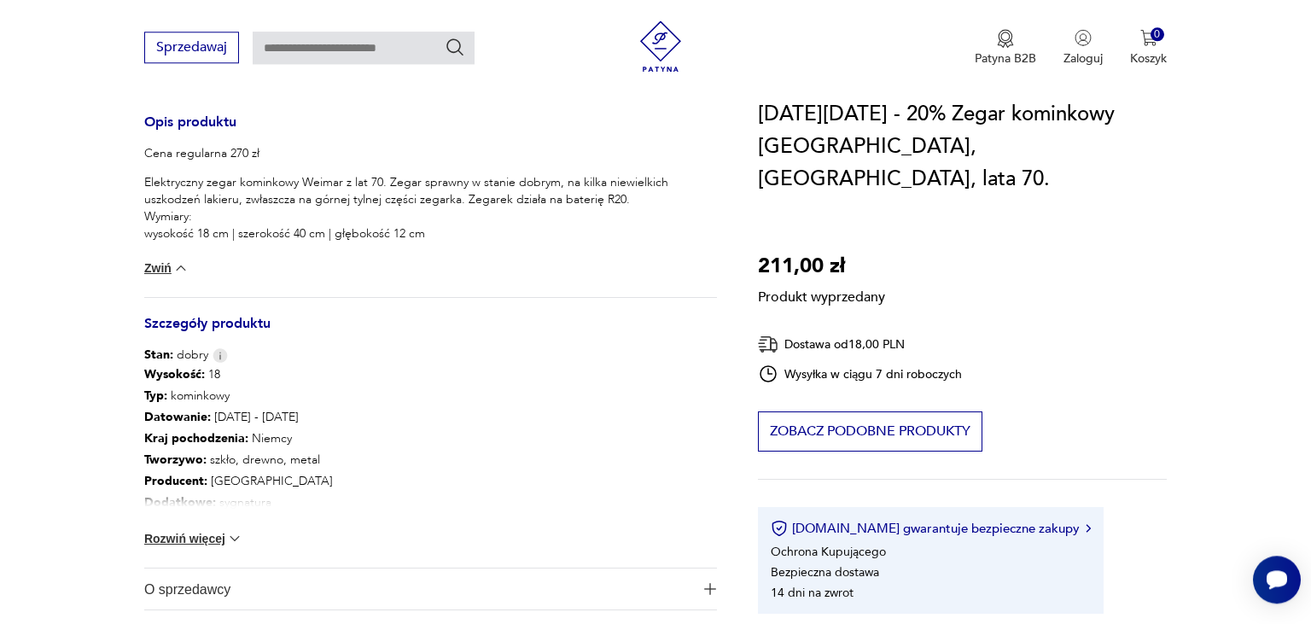
type input "*****"
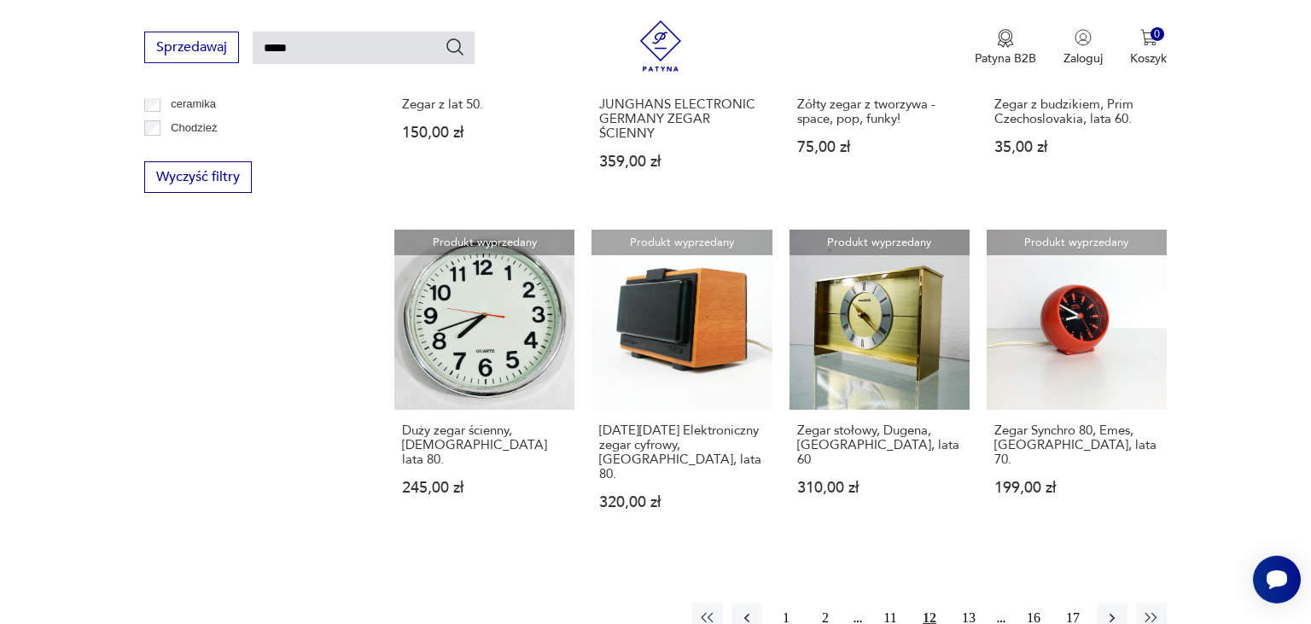
scroll to position [1161, 0]
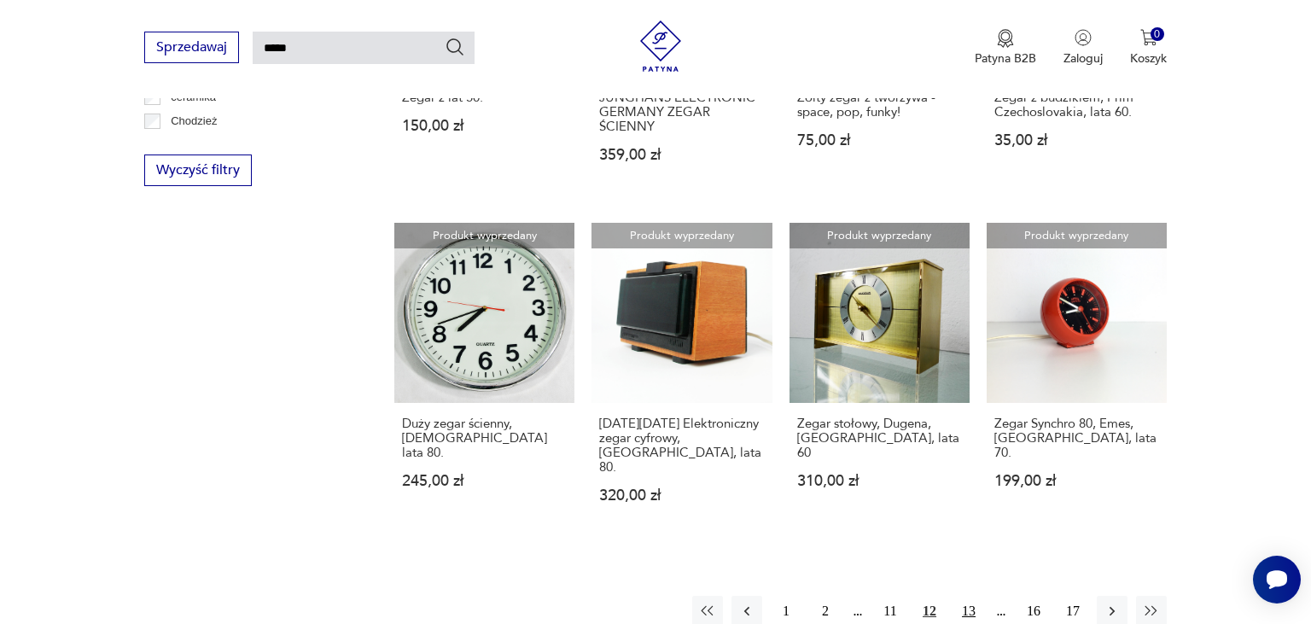
click at [975, 596] on button "13" at bounding box center [968, 611] width 31 height 31
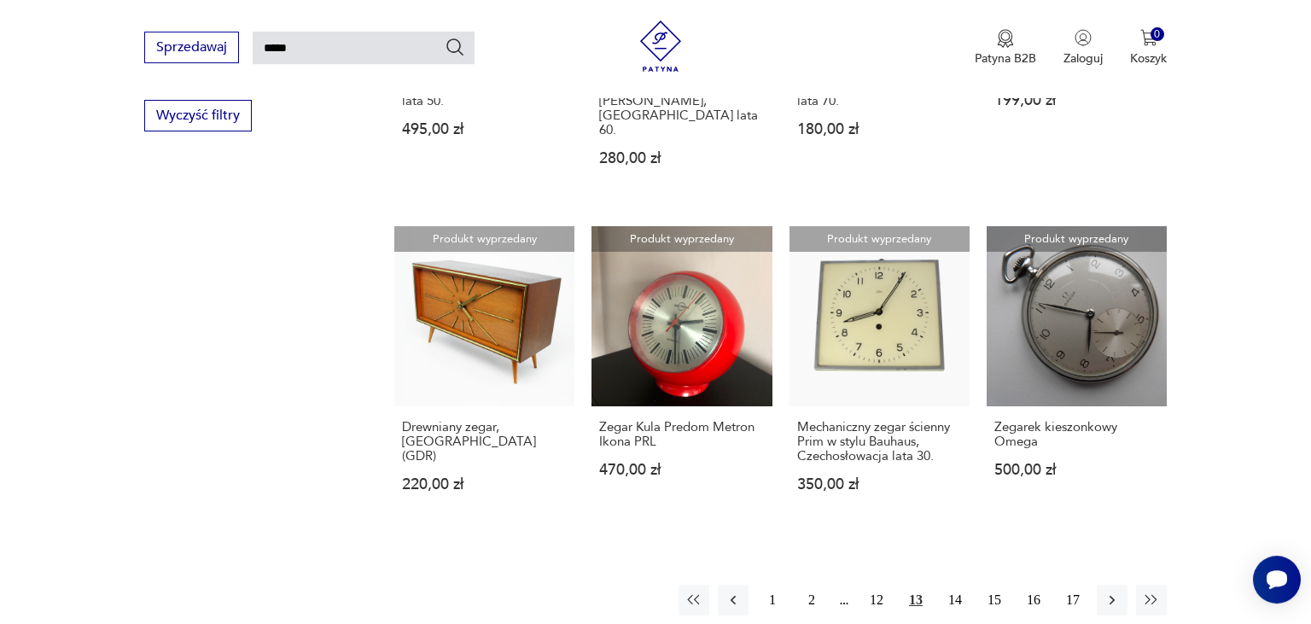
scroll to position [1216, 0]
click at [959, 584] on button "14" at bounding box center [955, 599] width 31 height 31
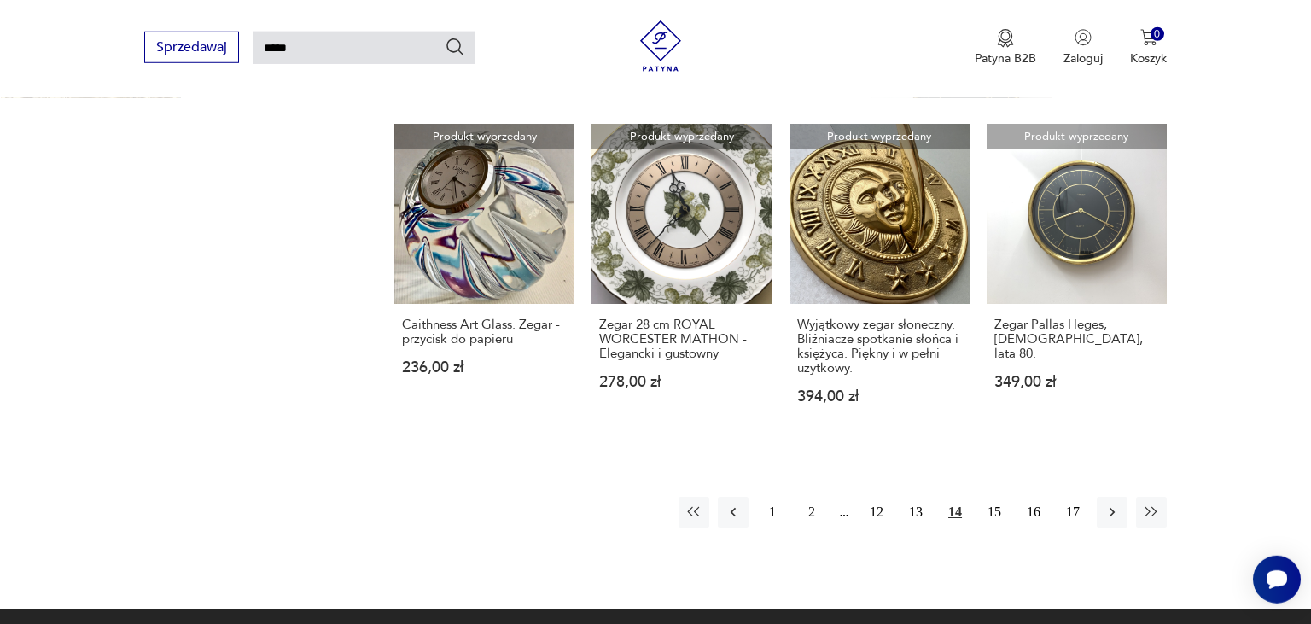
scroll to position [1336, 0]
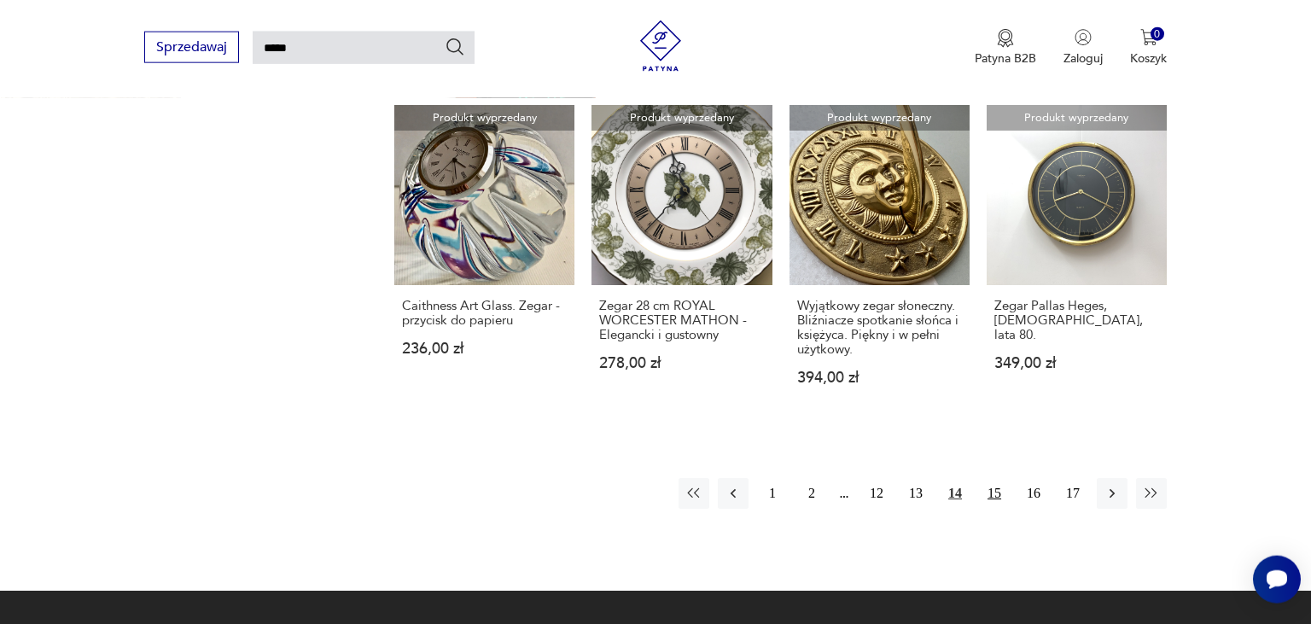
click at [991, 478] on button "15" at bounding box center [994, 493] width 31 height 31
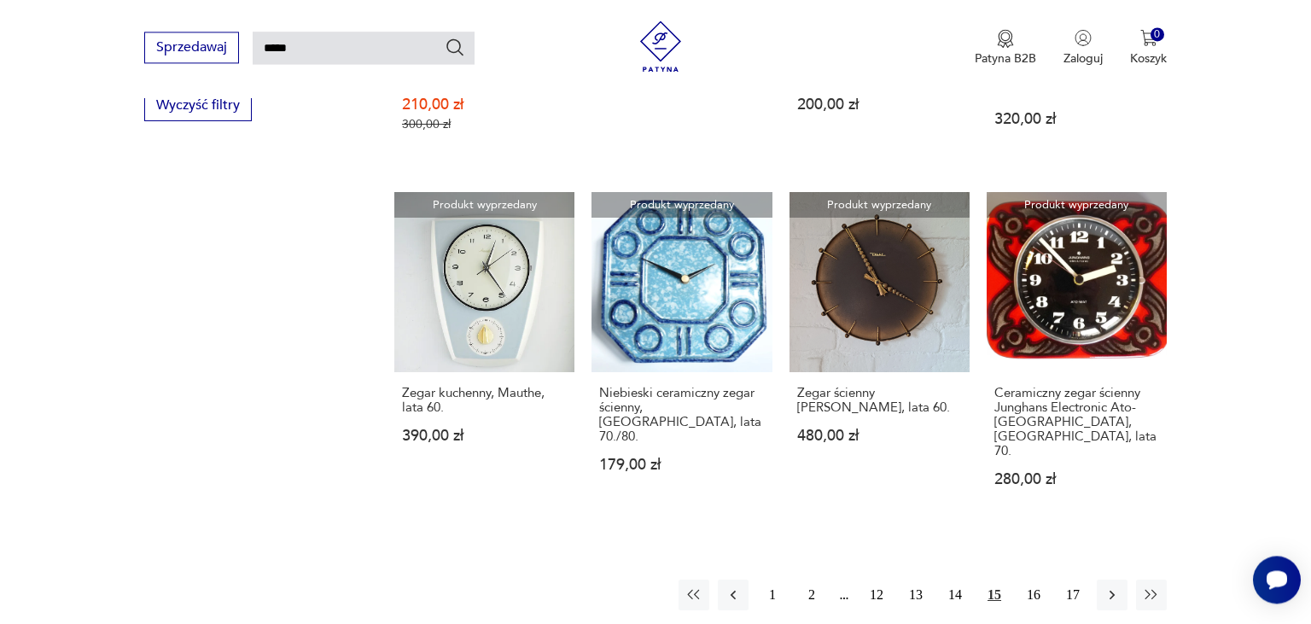
scroll to position [1277, 0]
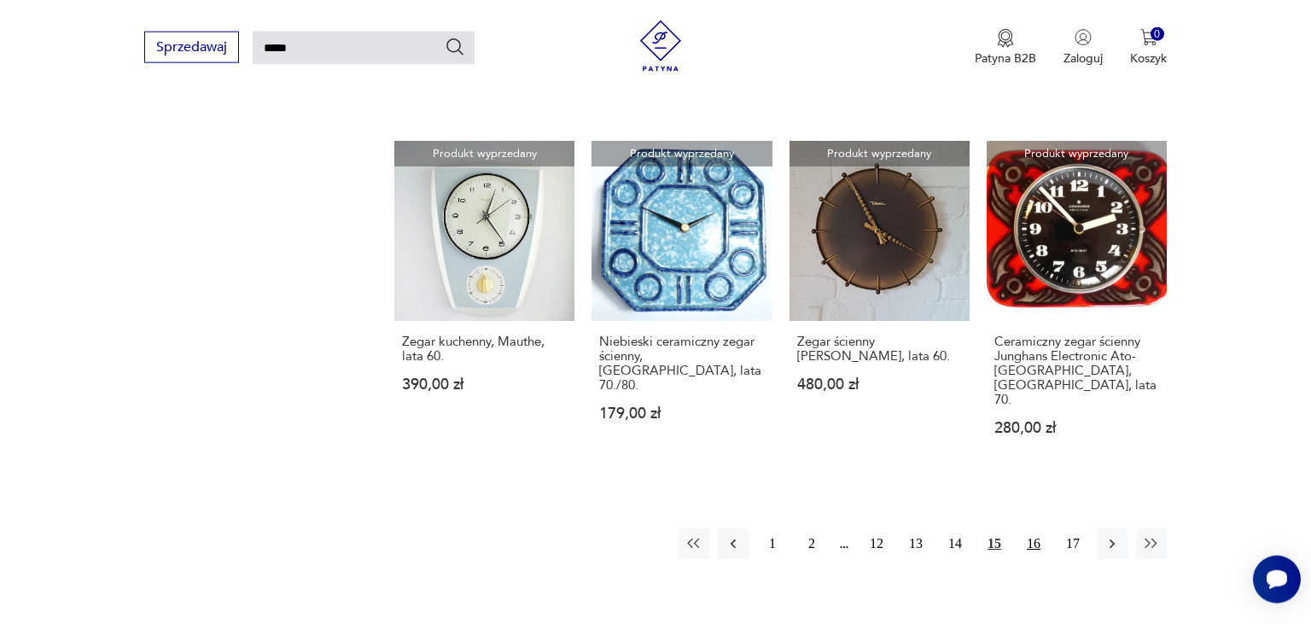
click at [1036, 528] on button "16" at bounding box center [1033, 543] width 31 height 31
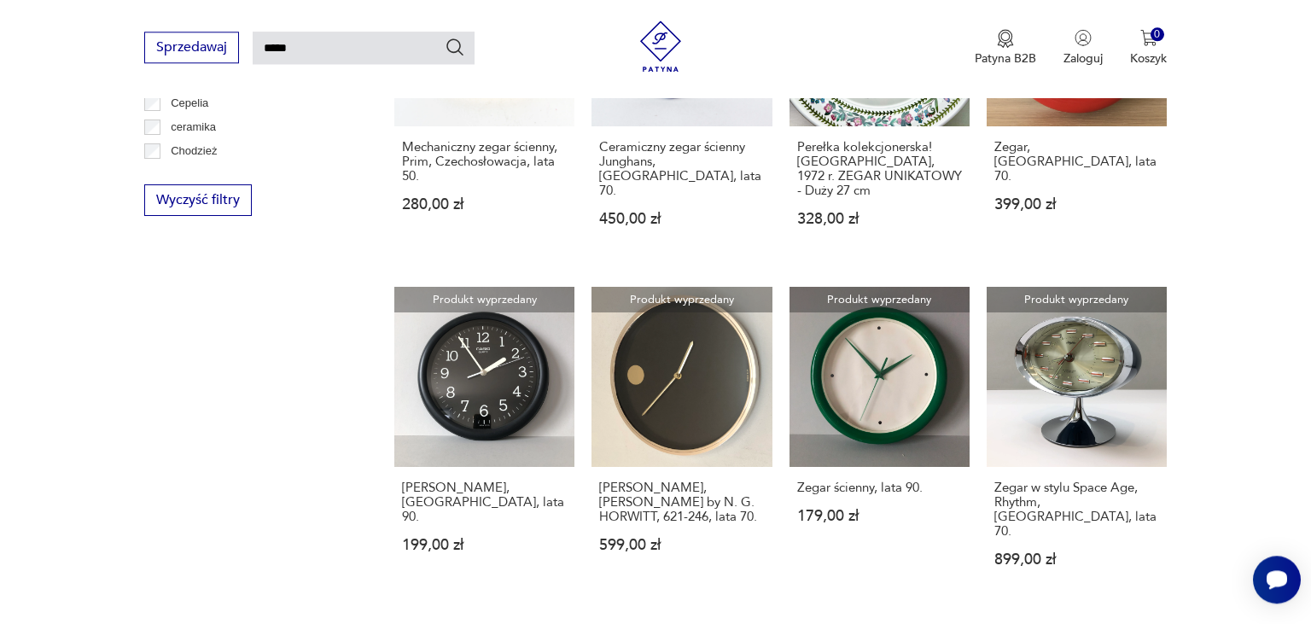
scroll to position [1141, 0]
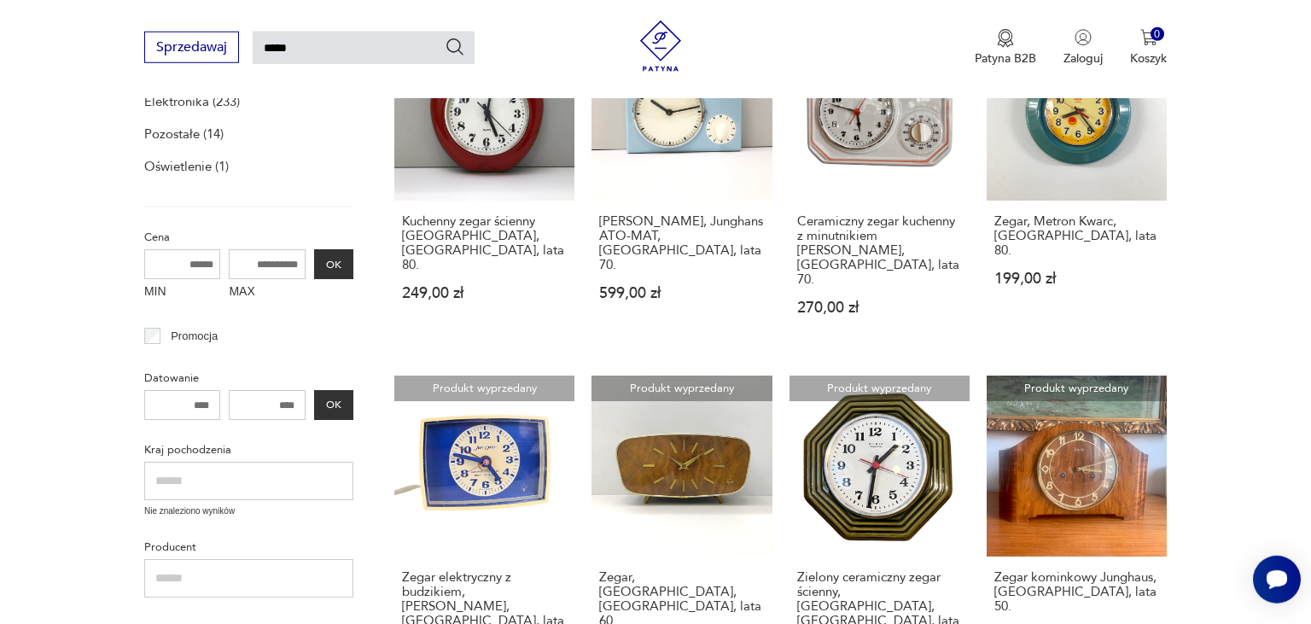
scroll to position [360, 0]
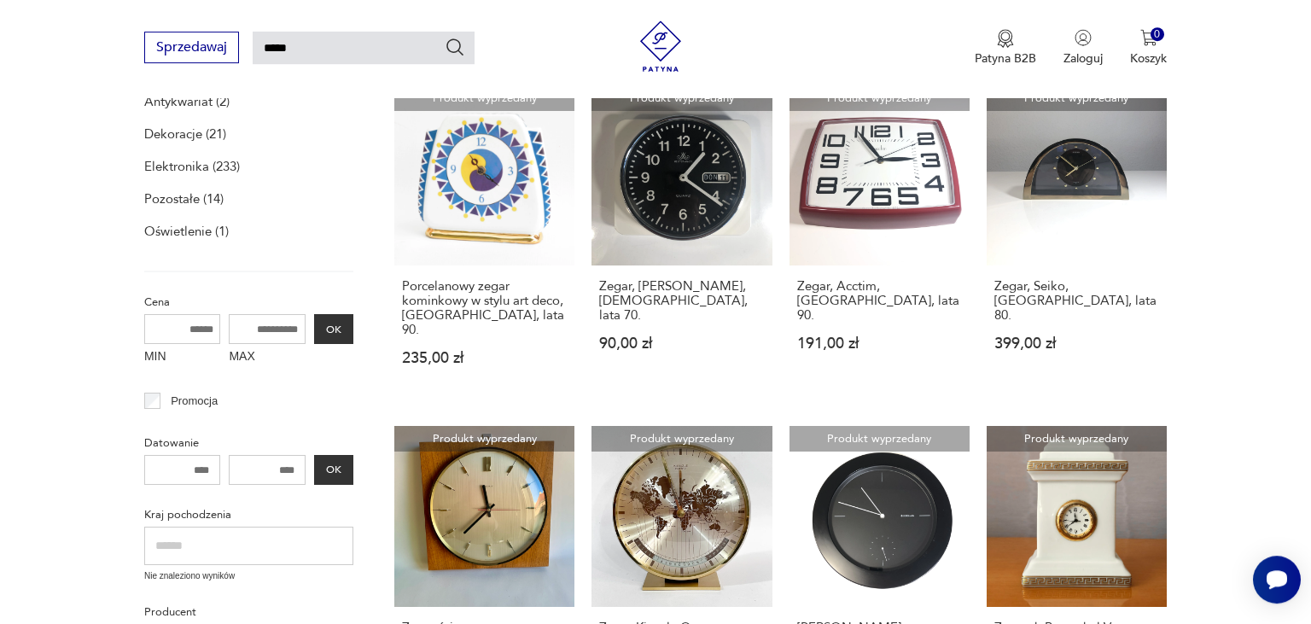
scroll to position [230, 0]
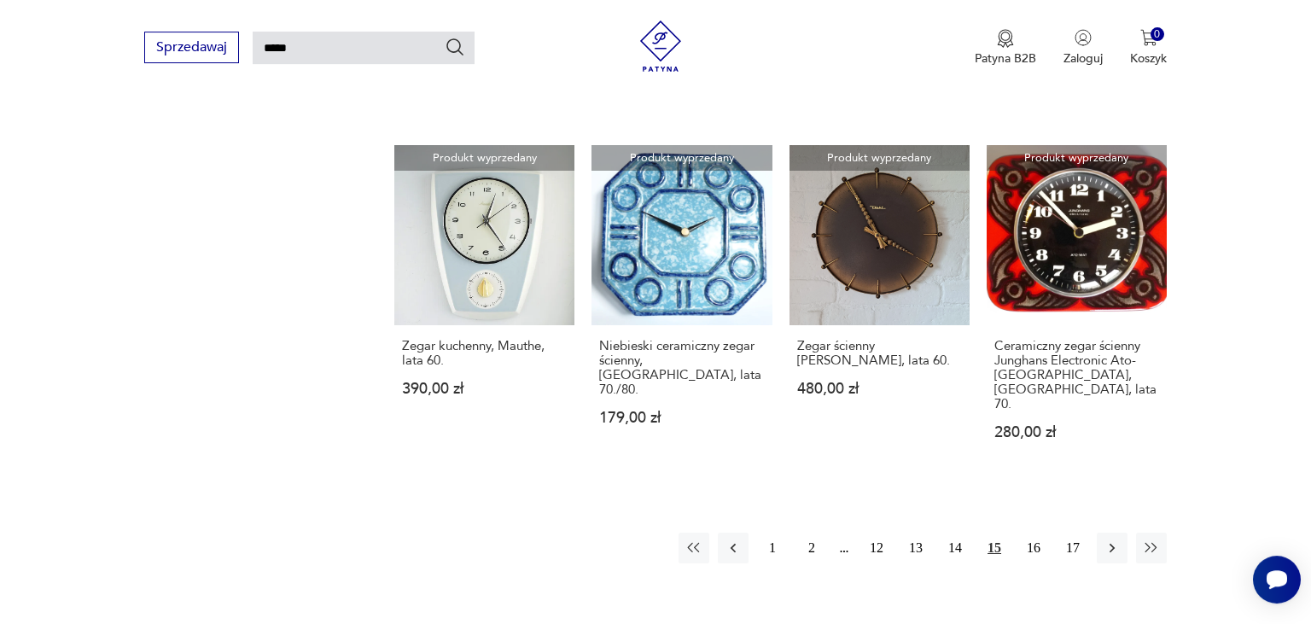
scroll to position [1284, 0]
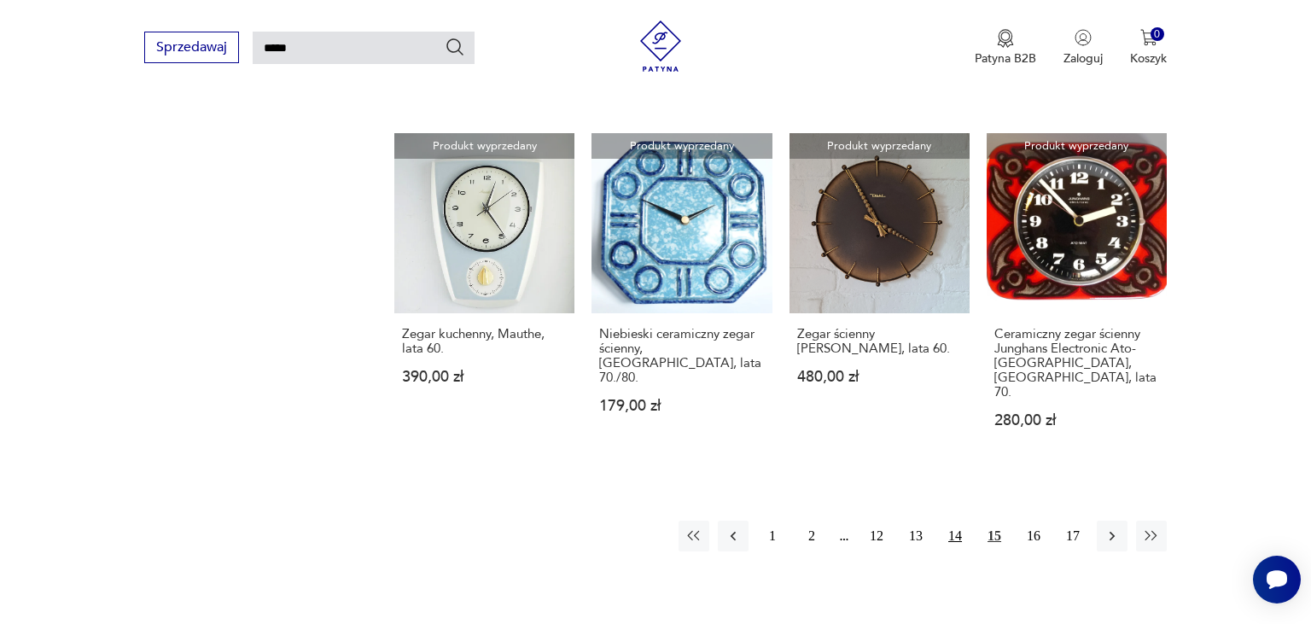
click at [955, 521] on button "14" at bounding box center [955, 536] width 31 height 31
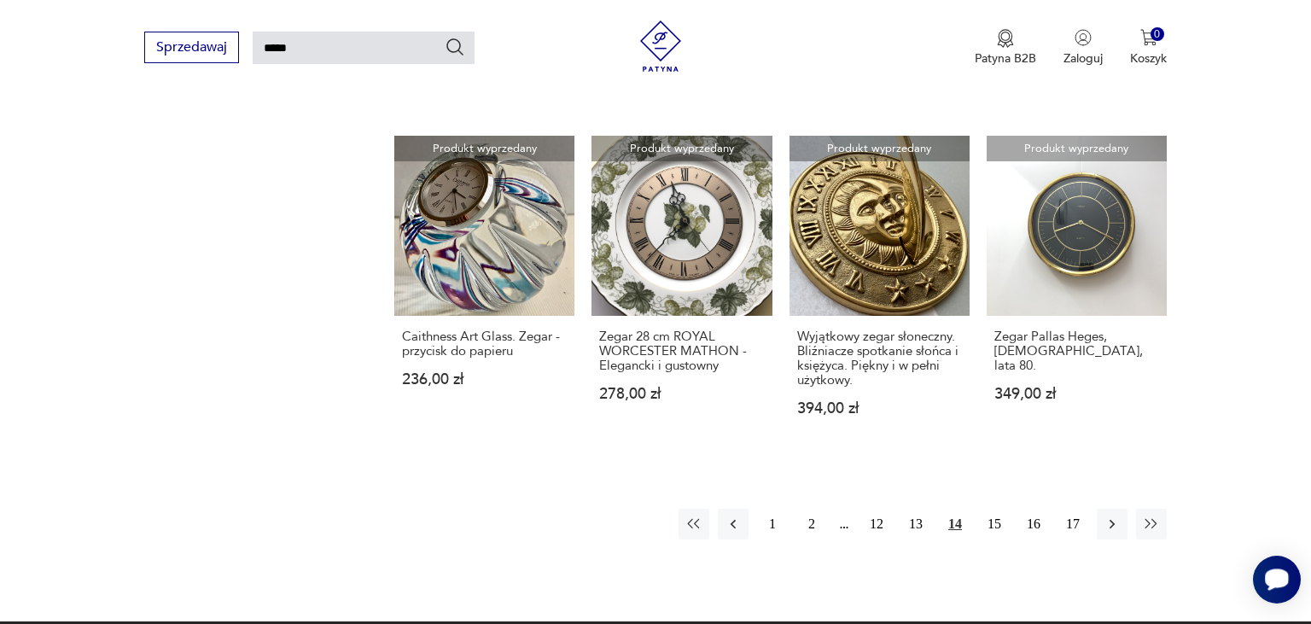
scroll to position [1307, 0]
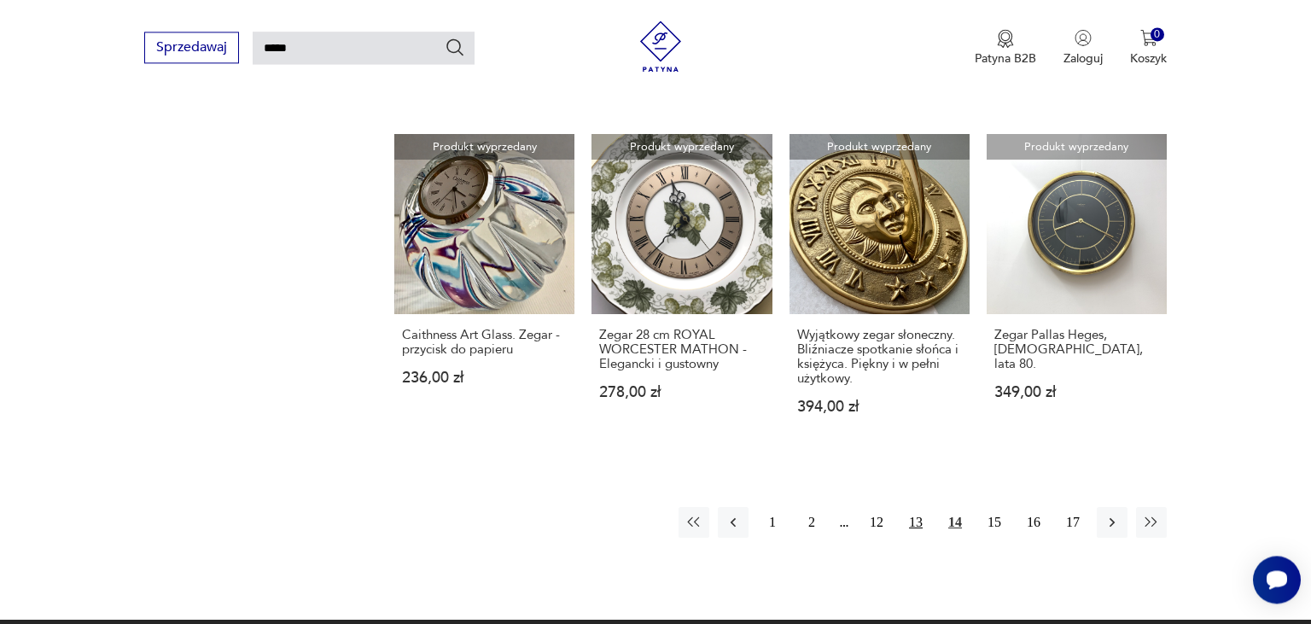
click at [914, 507] on button "13" at bounding box center [915, 522] width 31 height 31
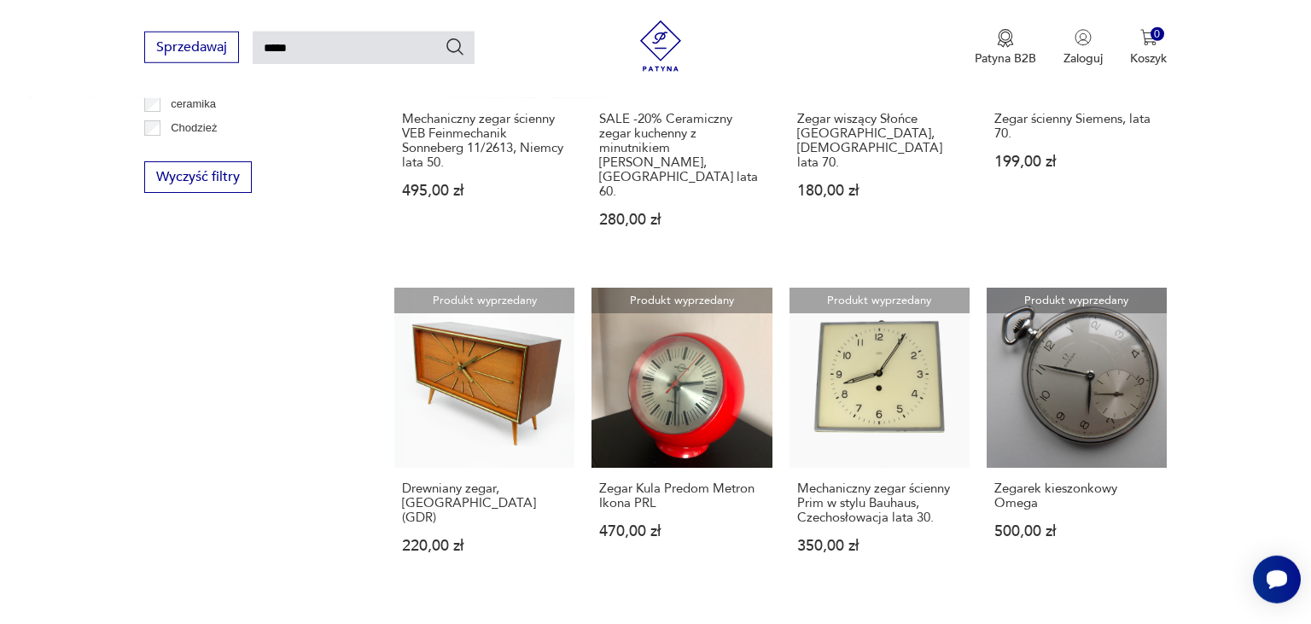
scroll to position [1157, 0]
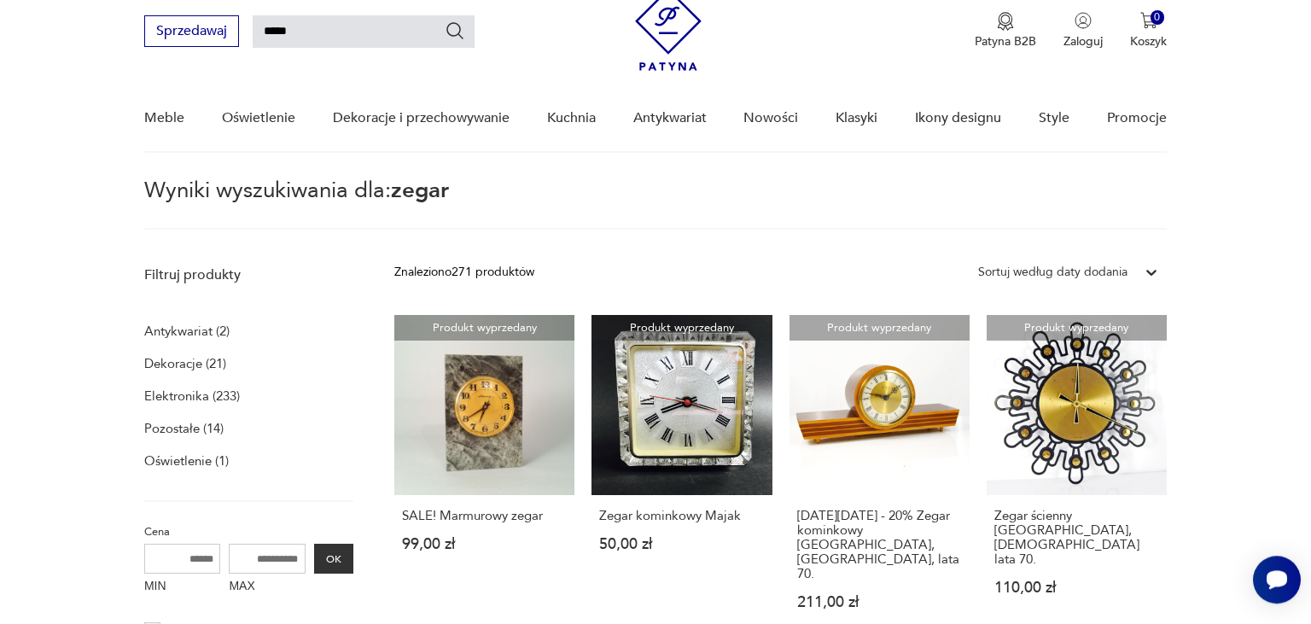
scroll to position [60, 0]
click at [892, 432] on link "Produkt wyprzedany [DATE][DATE] - 20% Zegar kominkowy [GEOGRAPHIC_DATA], [GEOGR…" at bounding box center [879, 480] width 180 height 328
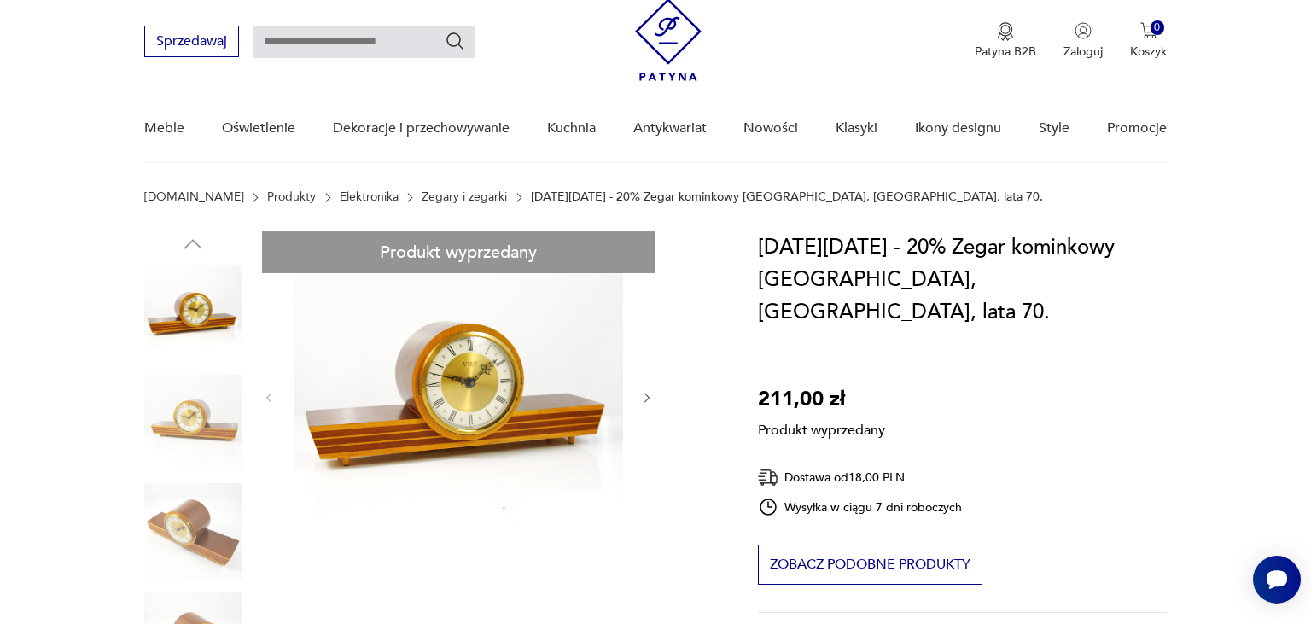
type input "*****"
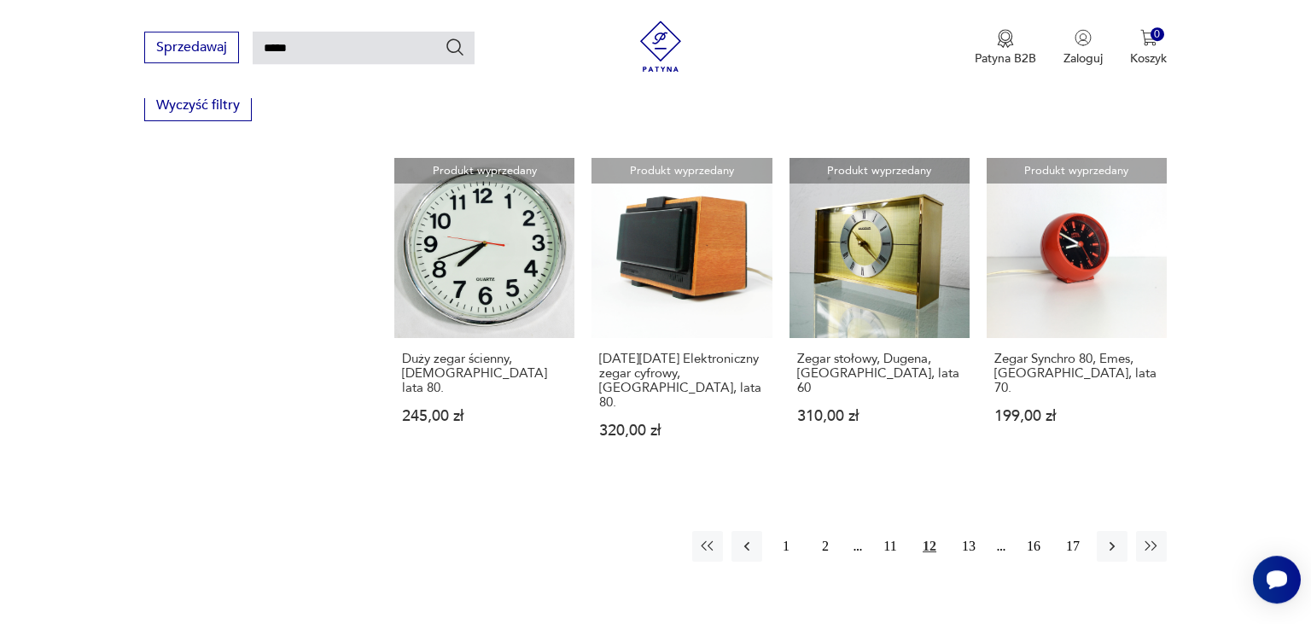
scroll to position [1231, 0]
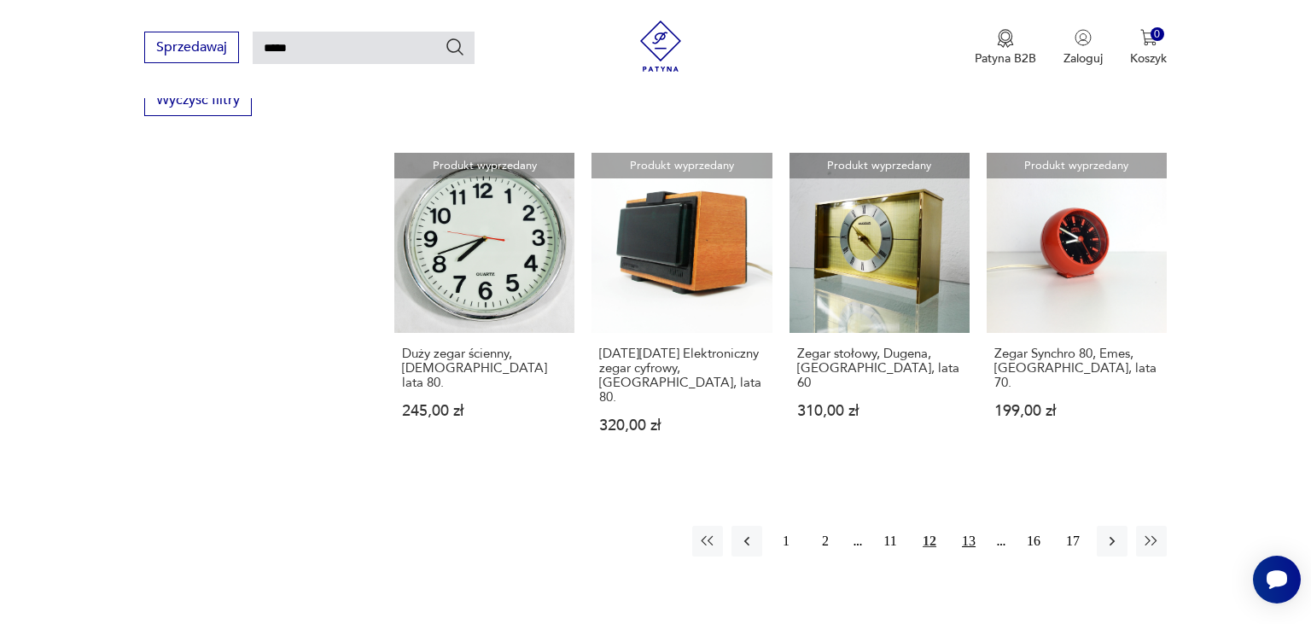
click at [974, 526] on button "13" at bounding box center [968, 541] width 31 height 31
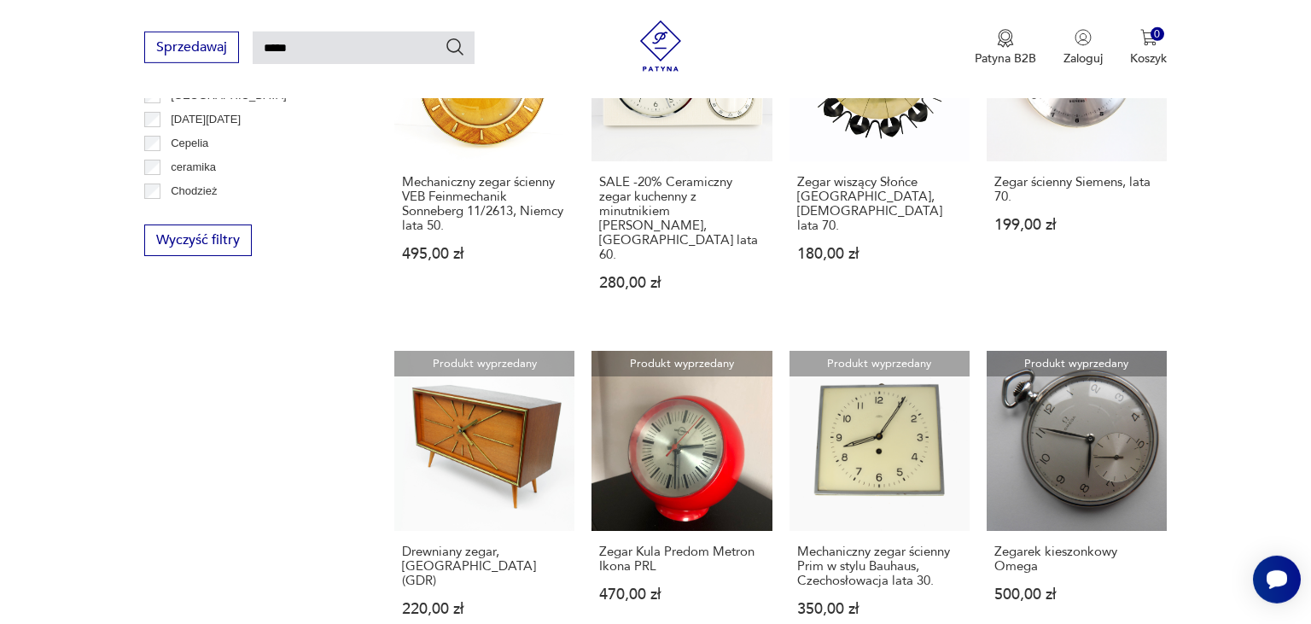
scroll to position [1149, 0]
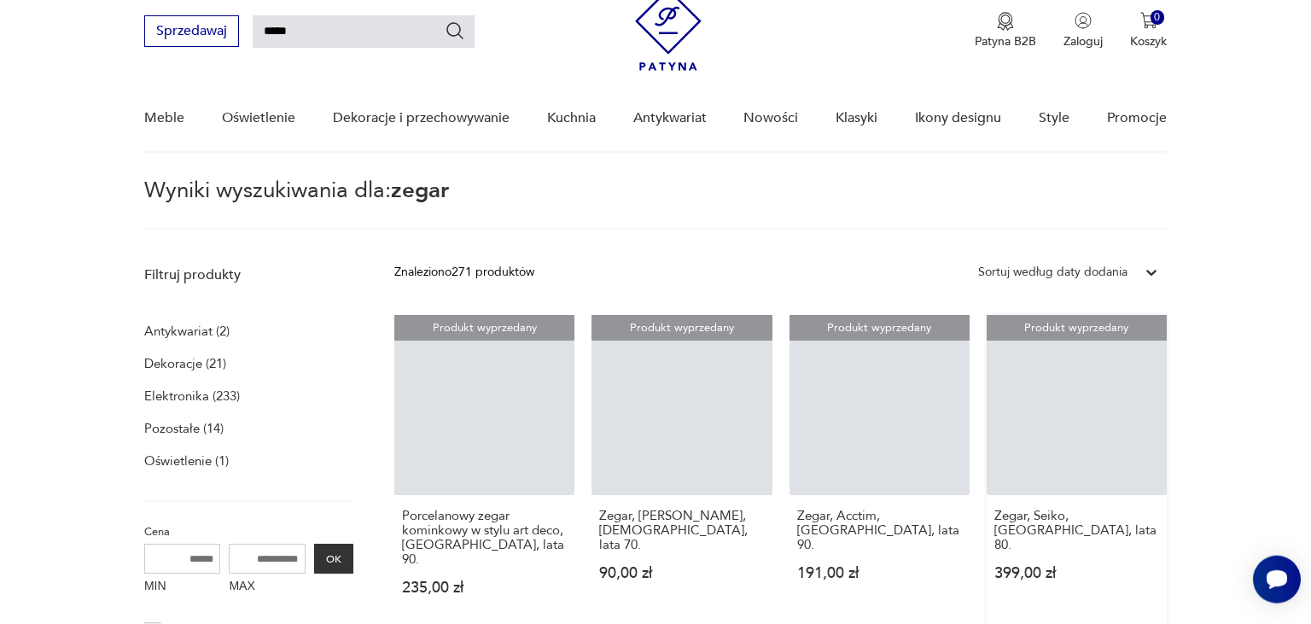
scroll to position [60, 0]
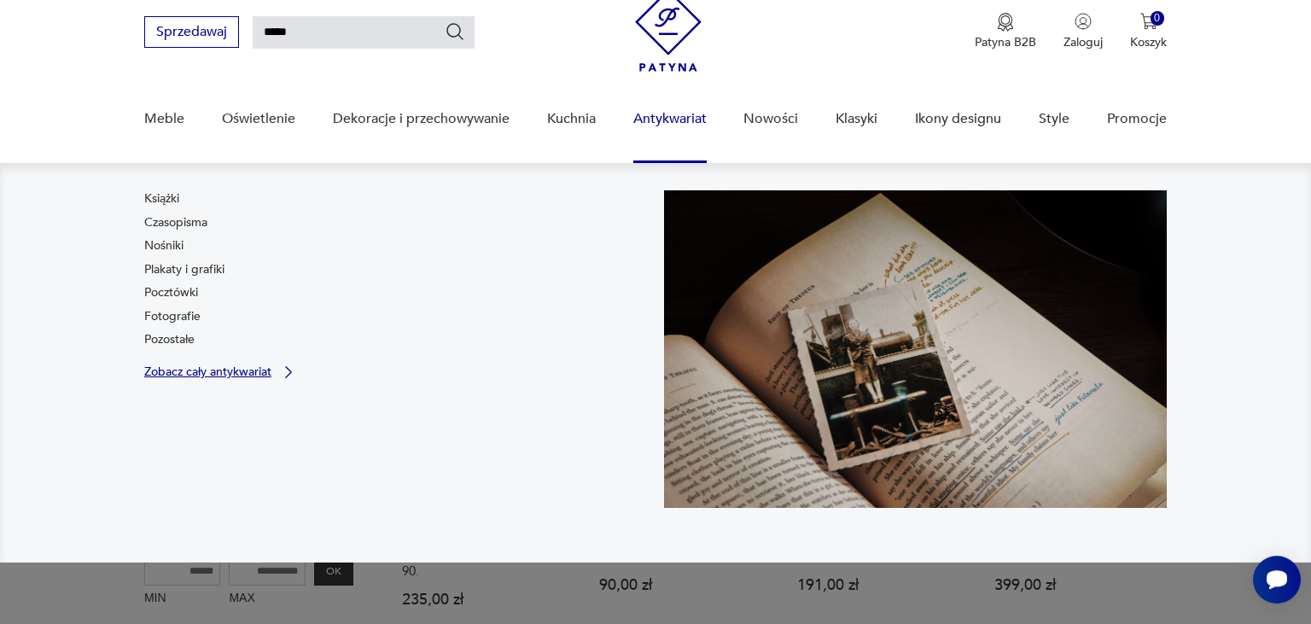
click at [262, 371] on p "Zobacz cały antykwariat" at bounding box center [207, 371] width 127 height 11
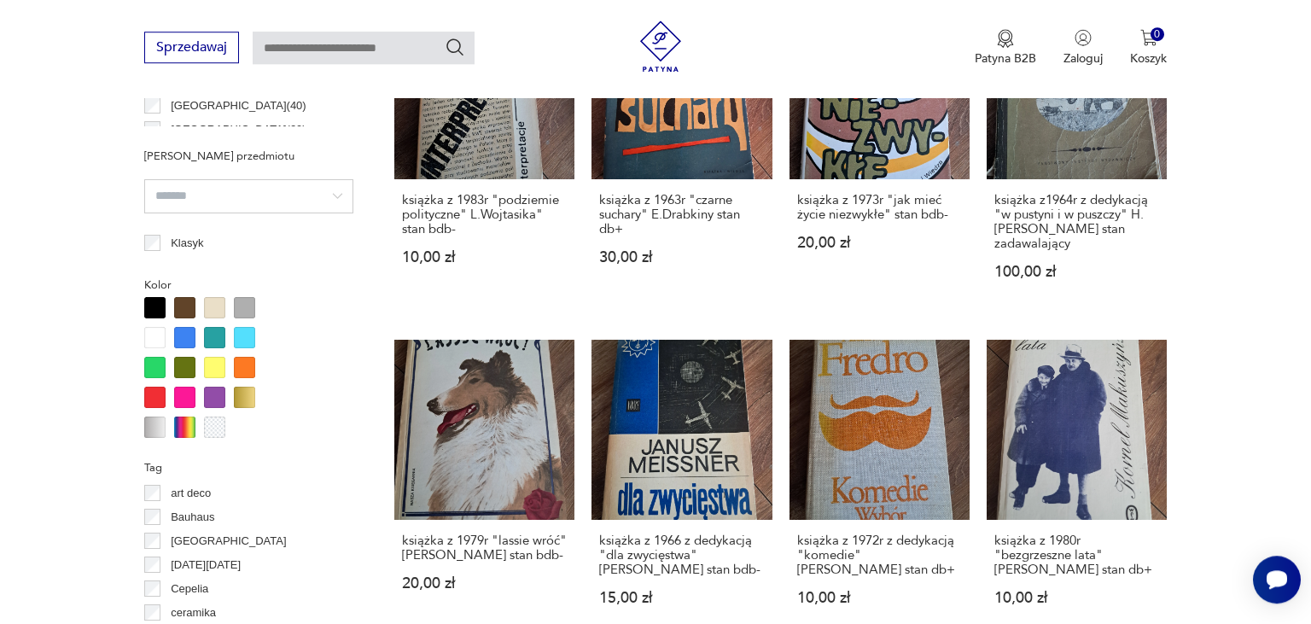
scroll to position [982, 0]
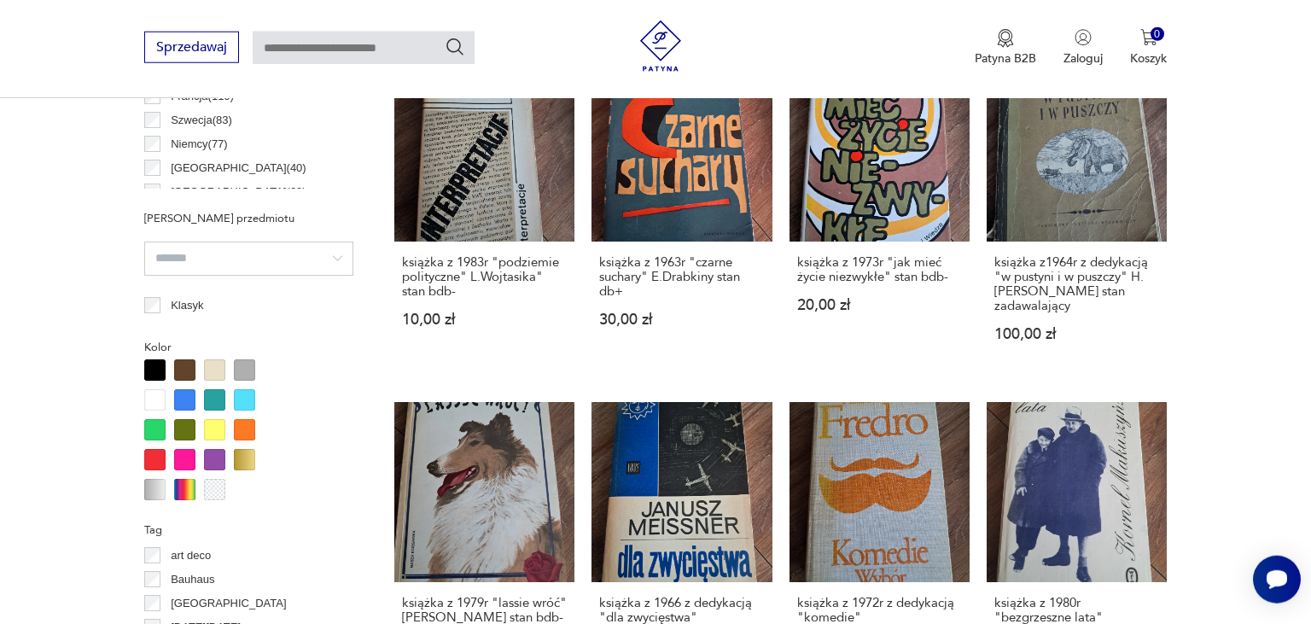
click at [183, 135] on p "Niemcy ( 77 )" at bounding box center [199, 144] width 57 height 19
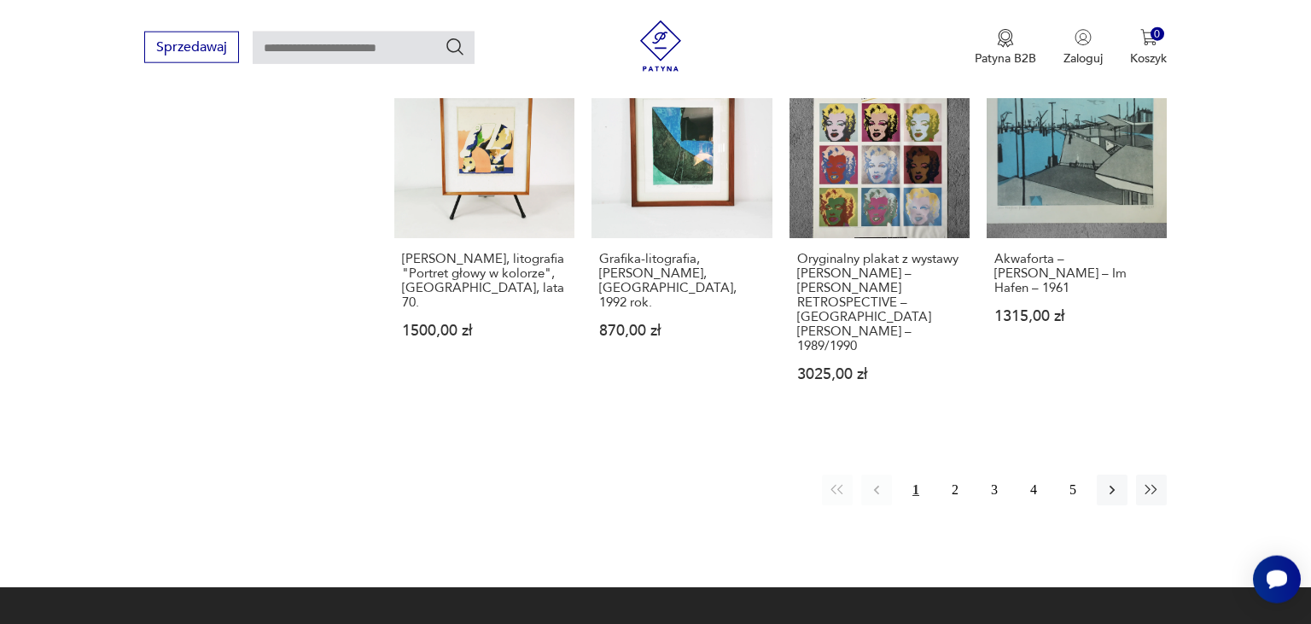
scroll to position [1797, 0]
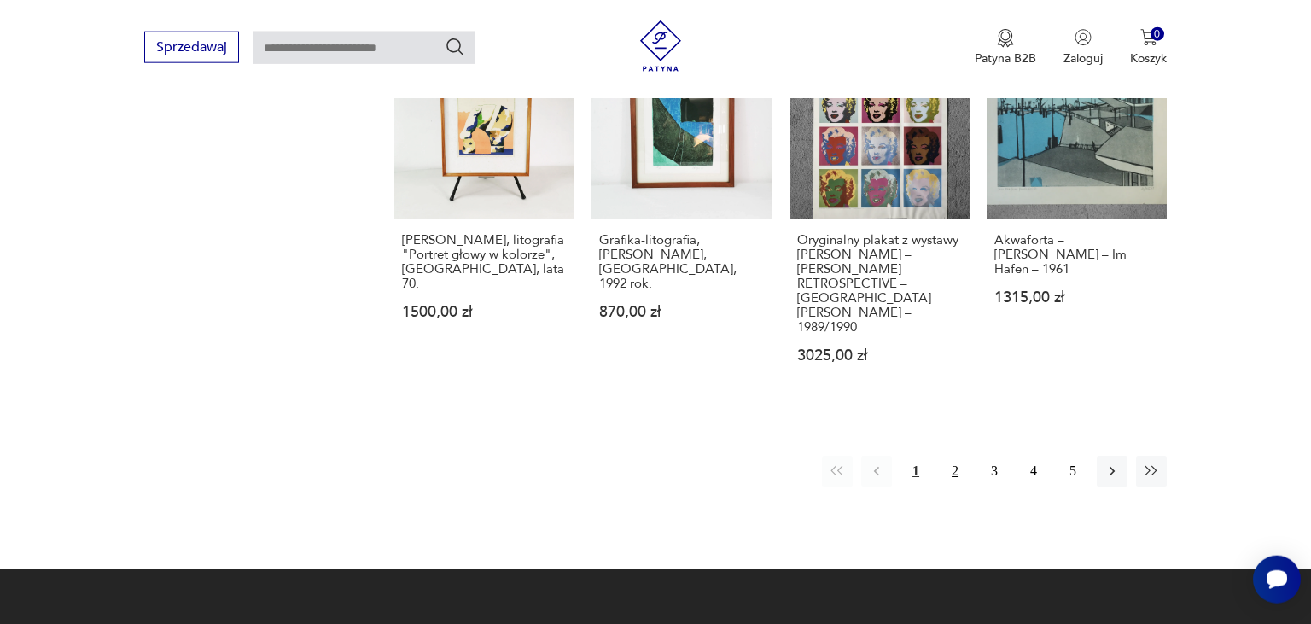
click at [955, 456] on button "2" at bounding box center [955, 471] width 31 height 31
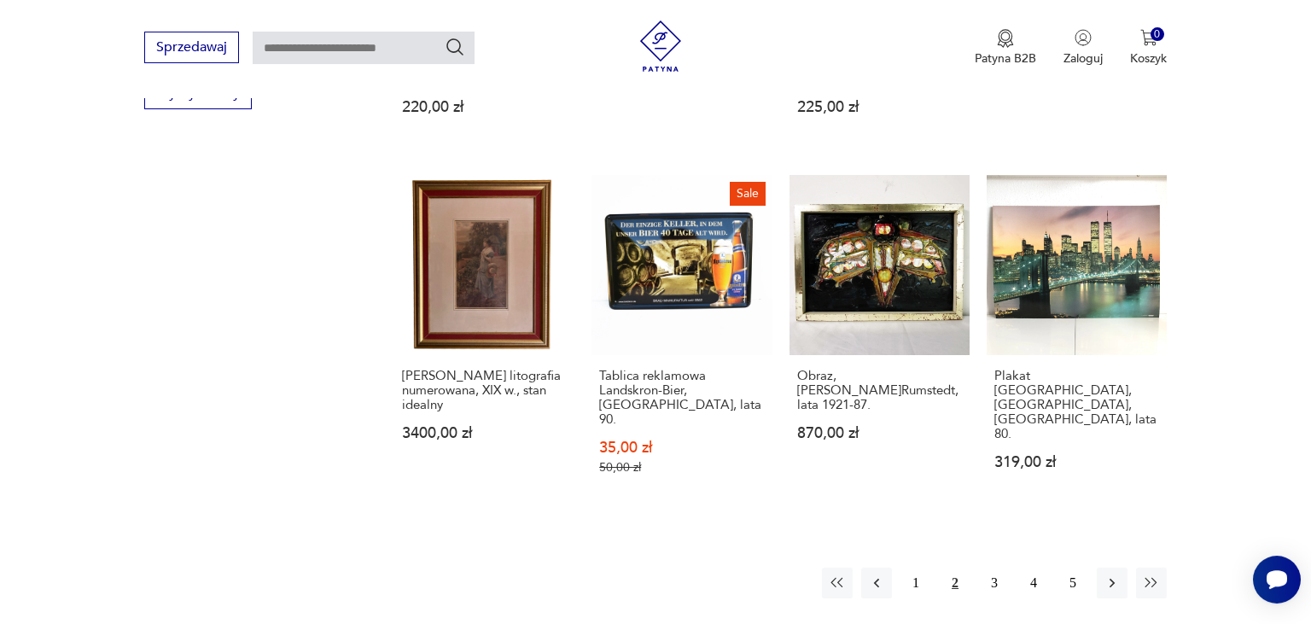
scroll to position [1678, 0]
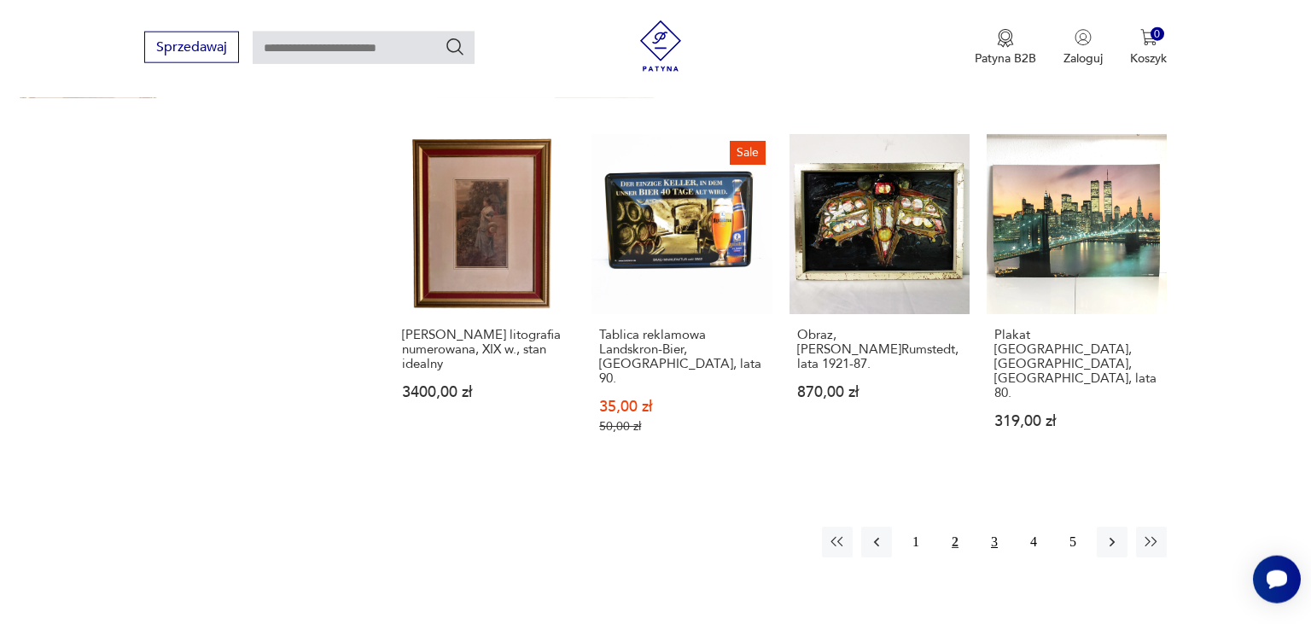
click at [998, 527] on button "3" at bounding box center [994, 542] width 31 height 31
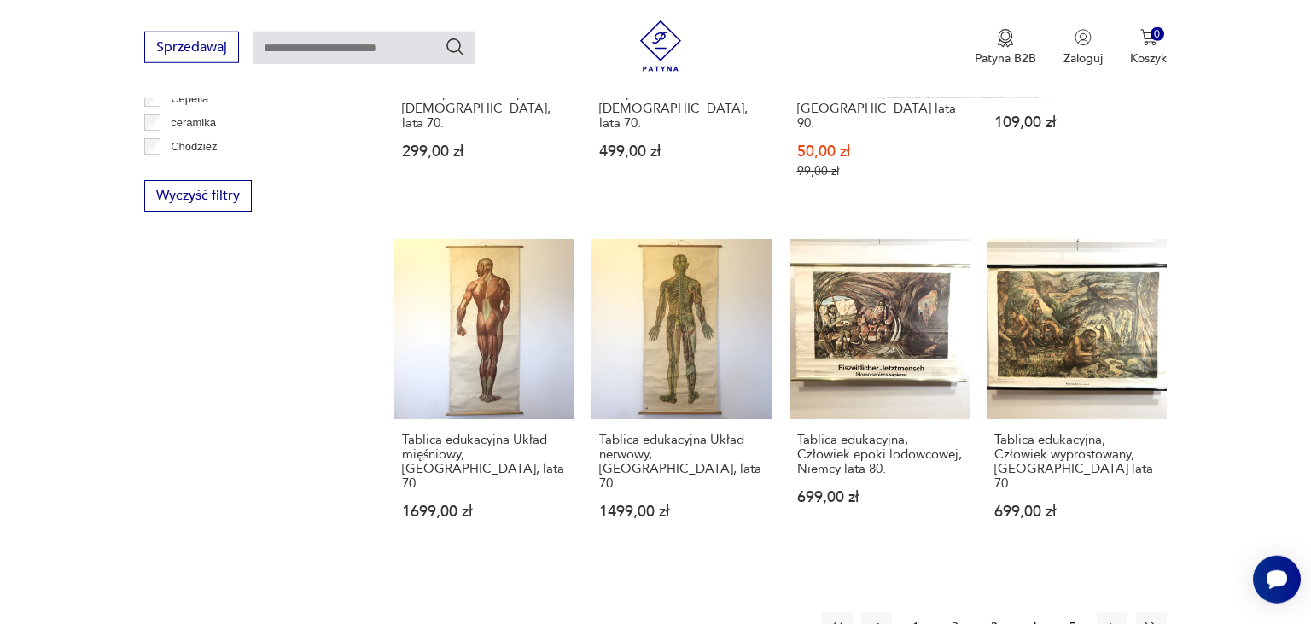
scroll to position [1542, 0]
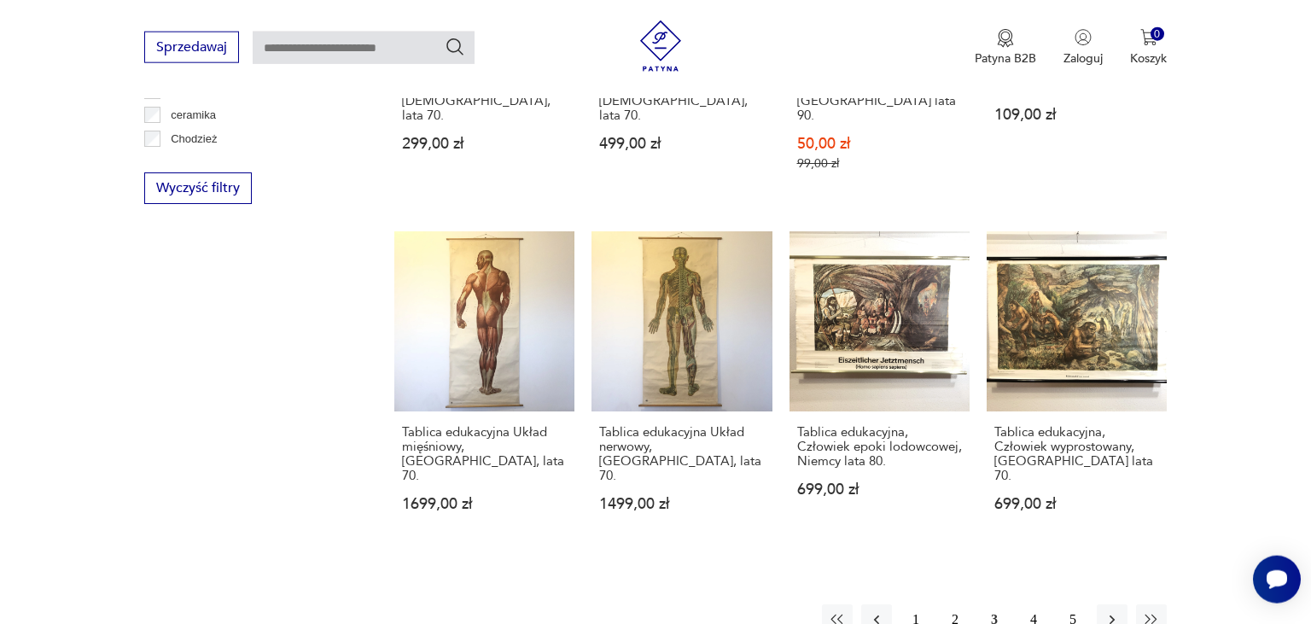
click at [1038, 604] on button "4" at bounding box center [1033, 619] width 31 height 31
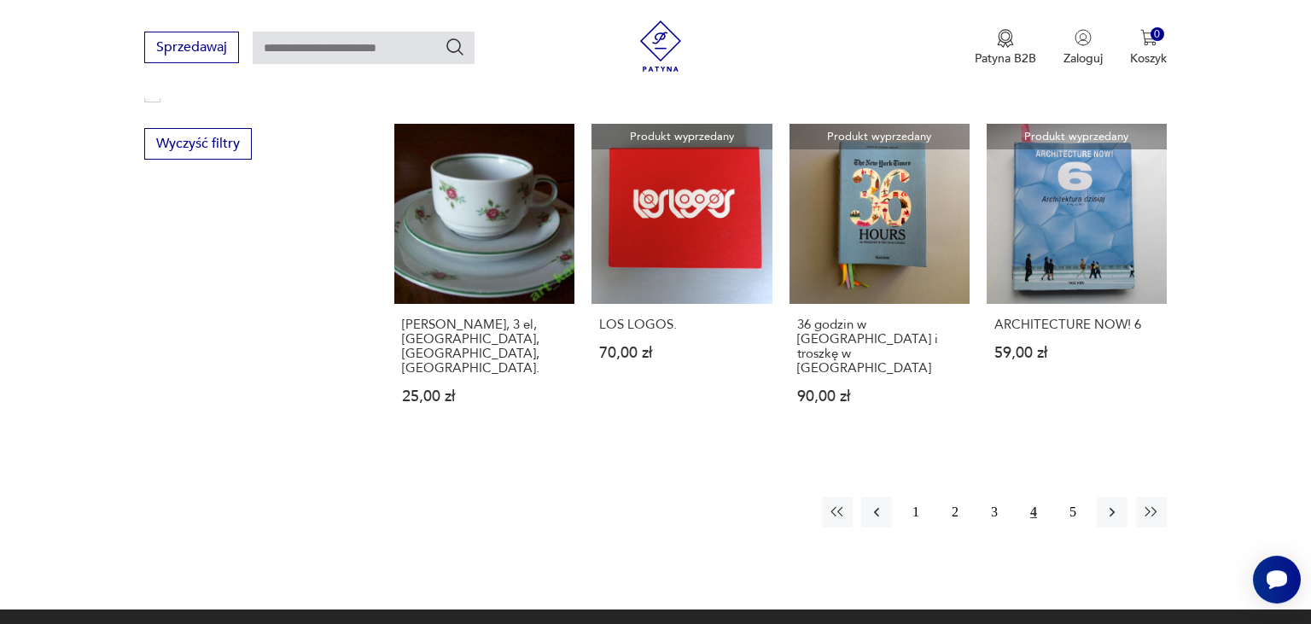
scroll to position [1587, 0]
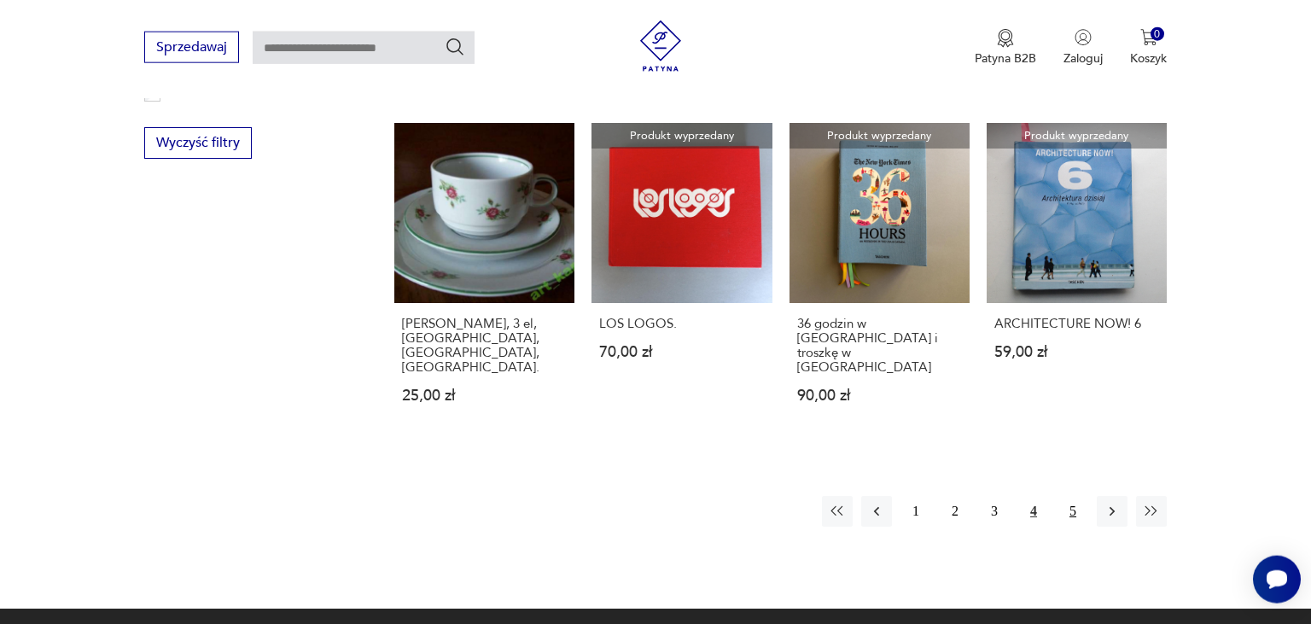
click at [1073, 496] on button "5" at bounding box center [1072, 511] width 31 height 31
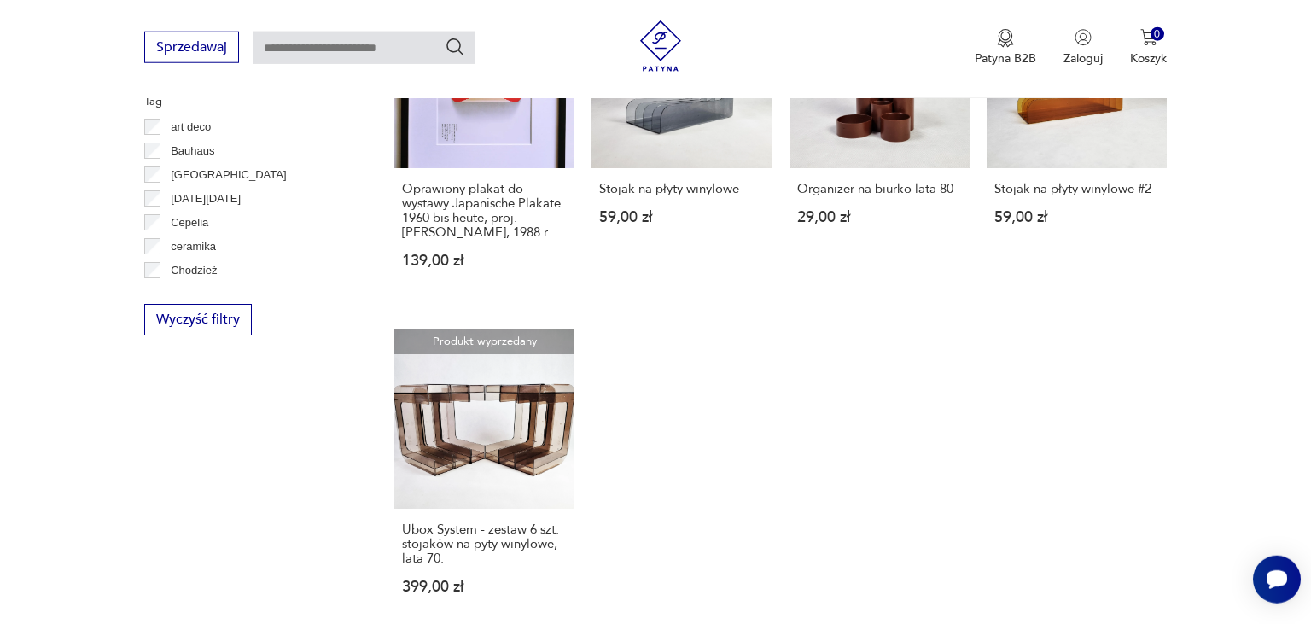
scroll to position [1422, 0]
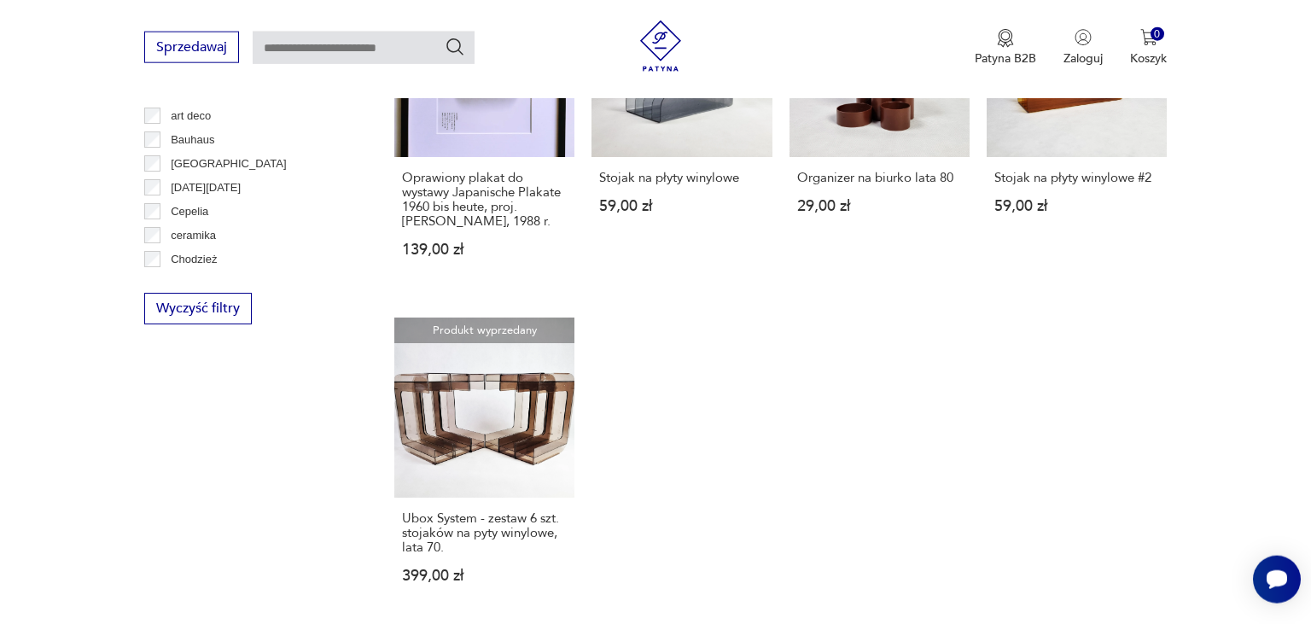
drag, startPoint x: 417, startPoint y: 41, endPoint x: 426, endPoint y: 44, distance: 8.9
click at [422, 43] on input "text" at bounding box center [364, 48] width 222 height 32
type input "*****"
click at [453, 46] on icon "Szukaj" at bounding box center [455, 47] width 20 height 20
type input "*****"
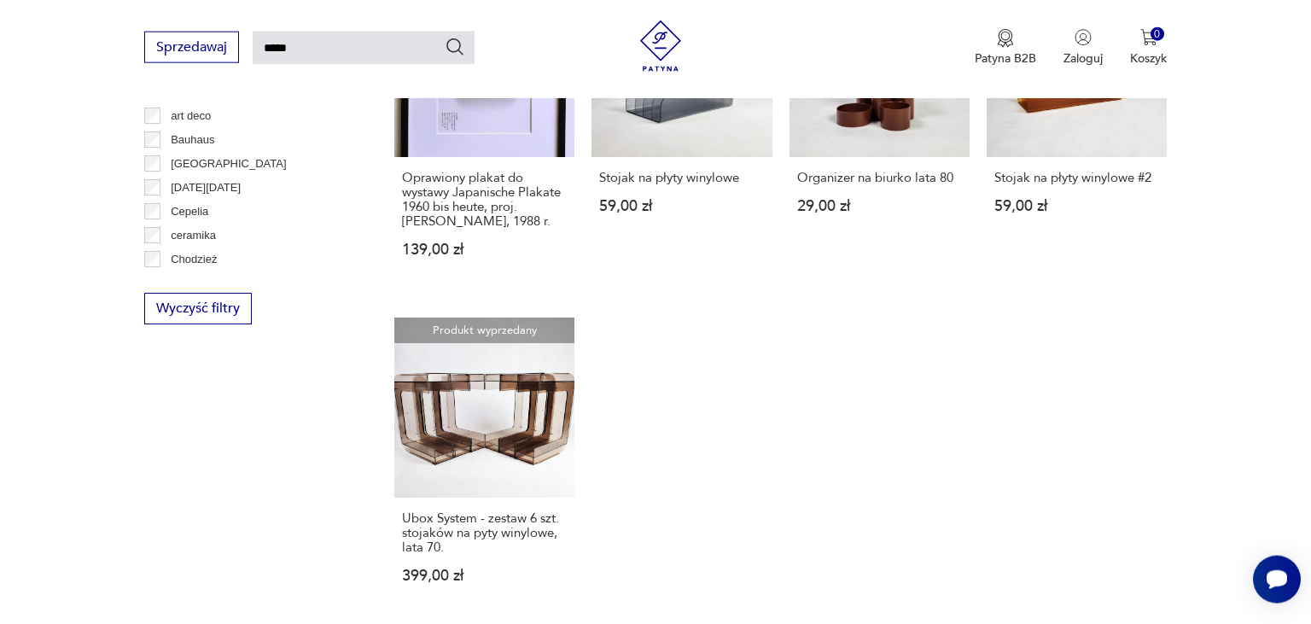
scroll to position [1378, 0]
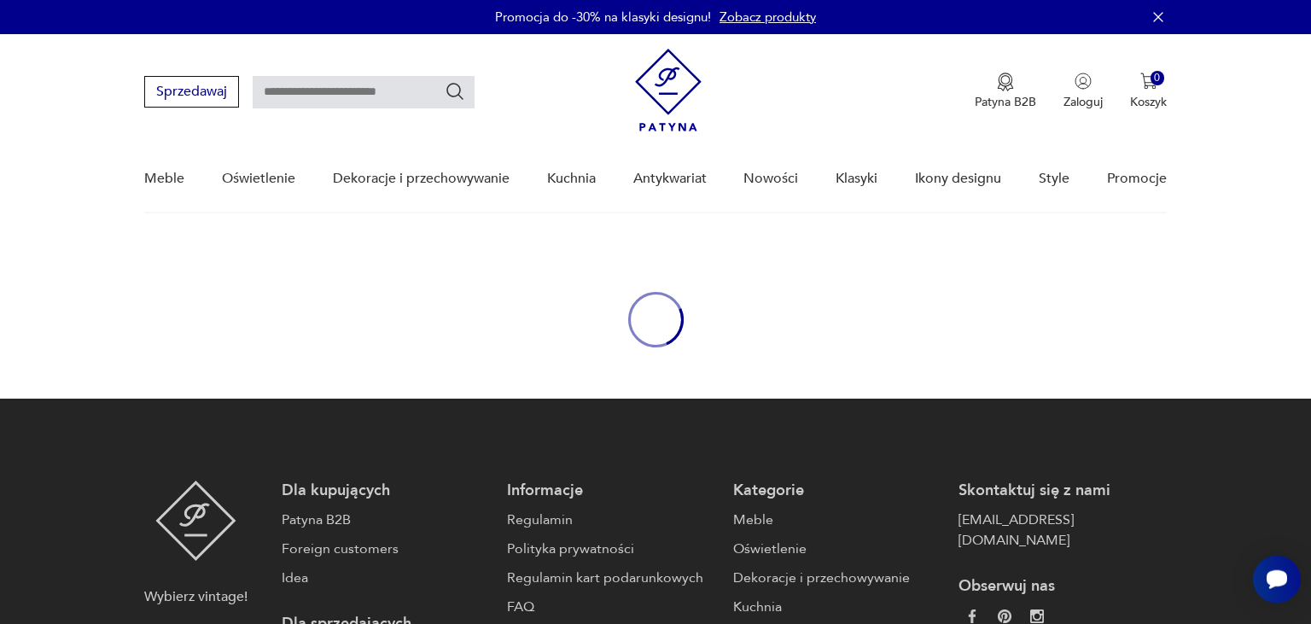
type input "*****"
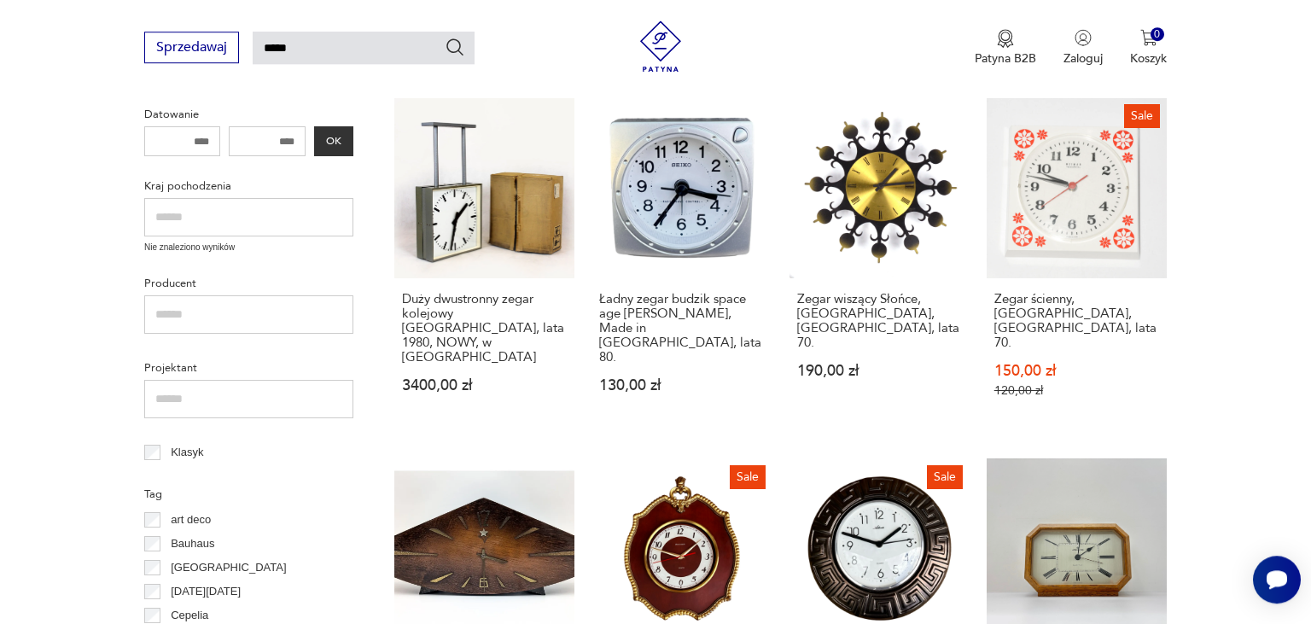
scroll to position [620, 0]
click at [1299, 611] on section "Filtruj produkty Antykwariat (2) Dekoracje (21) Elektronika (233) Pozostałe (14…" at bounding box center [655, 517] width 1311 height 1639
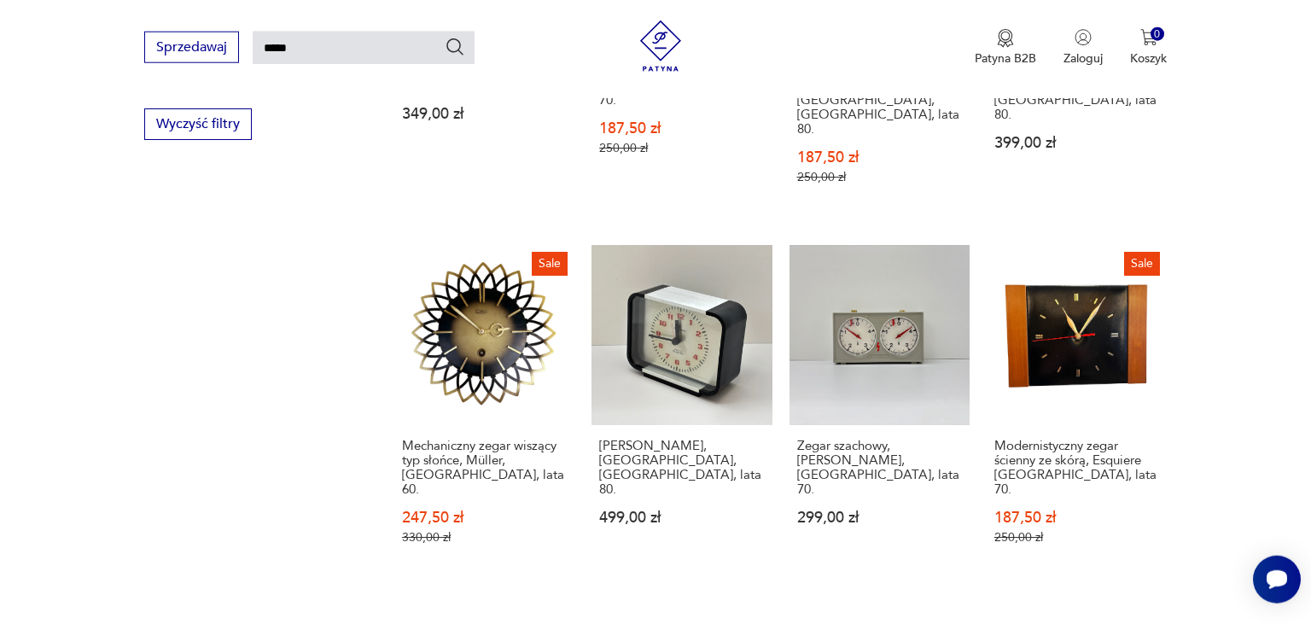
scroll to position [1220, 0]
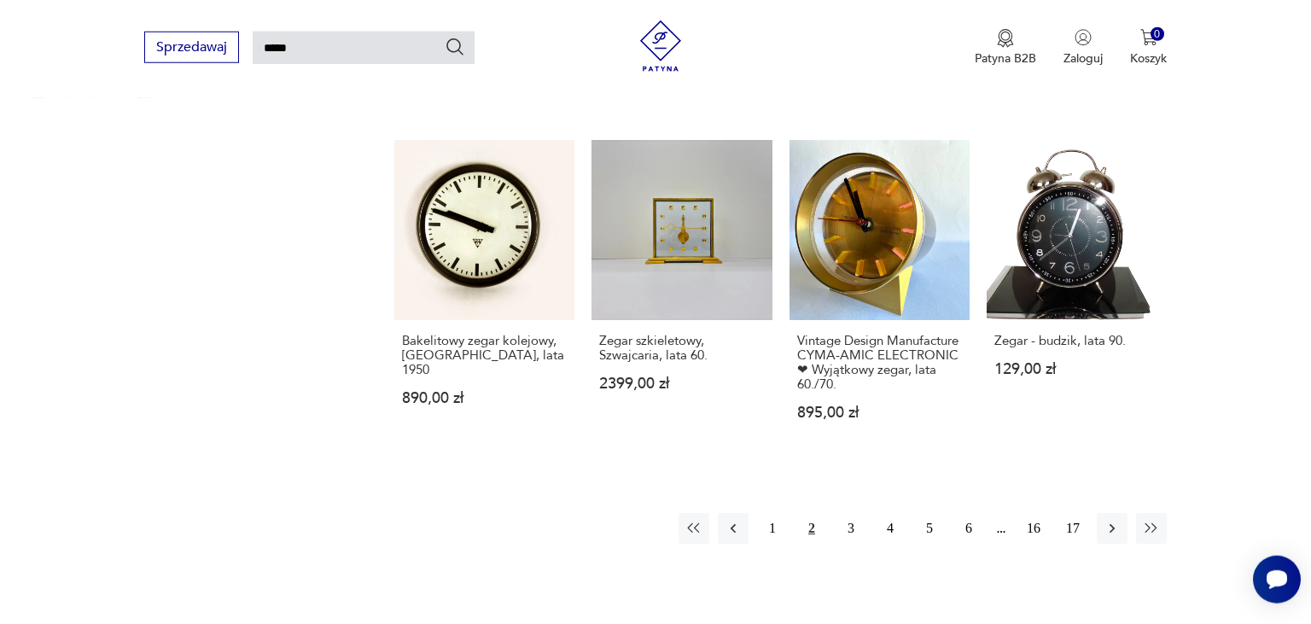
scroll to position [1367, 0]
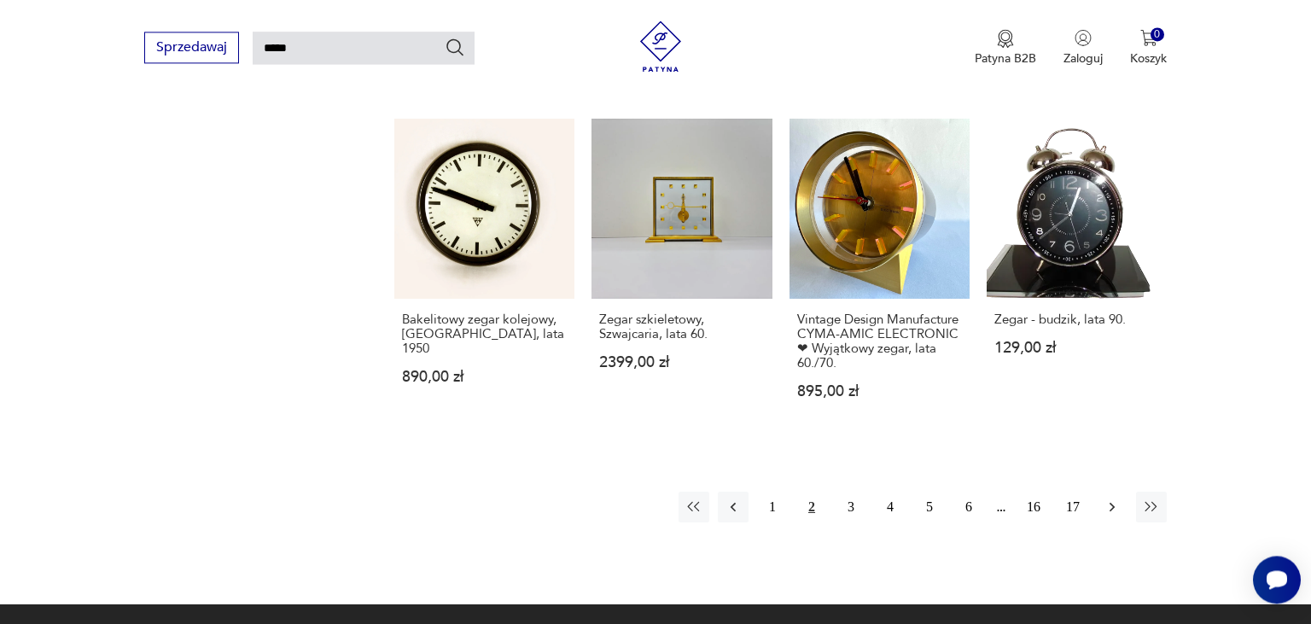
click at [1109, 498] on icon "button" at bounding box center [1111, 506] width 17 height 17
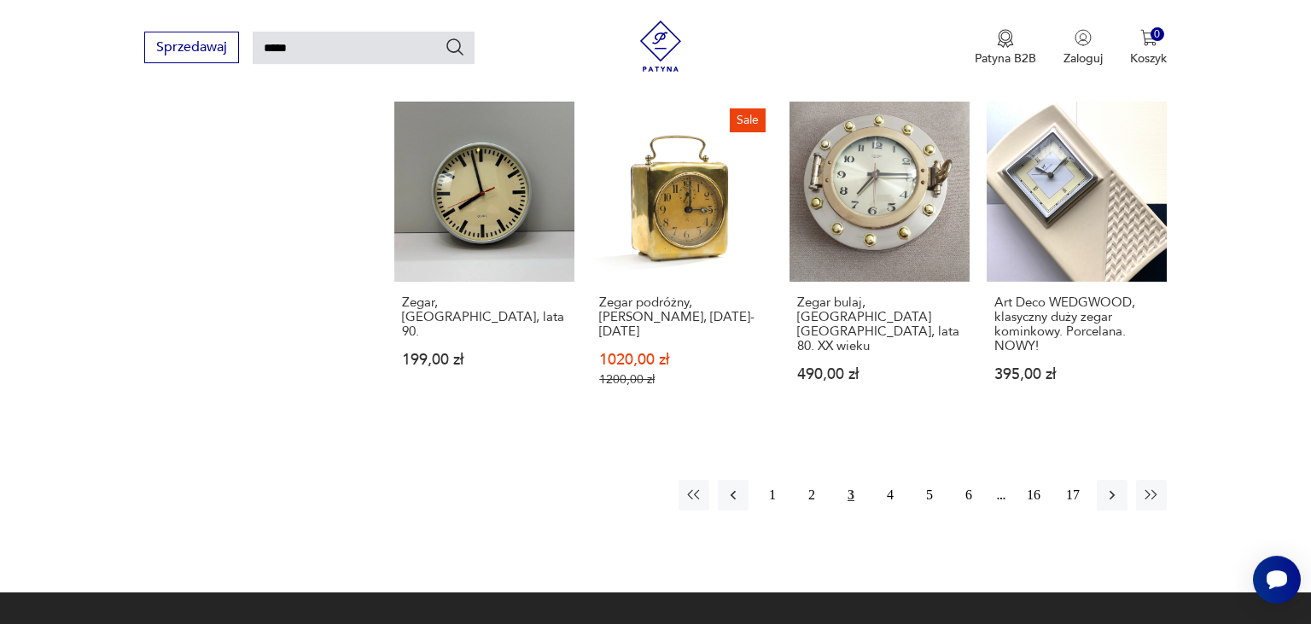
scroll to position [1352, 0]
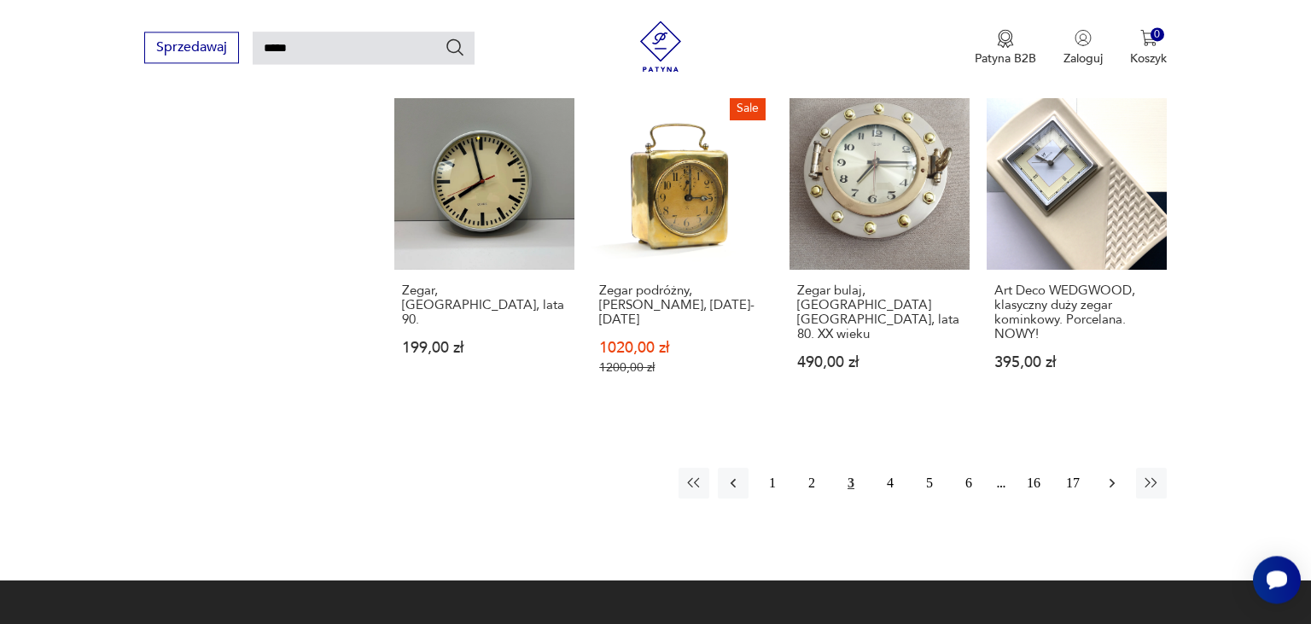
click at [1111, 468] on button "button" at bounding box center [1112, 483] width 31 height 31
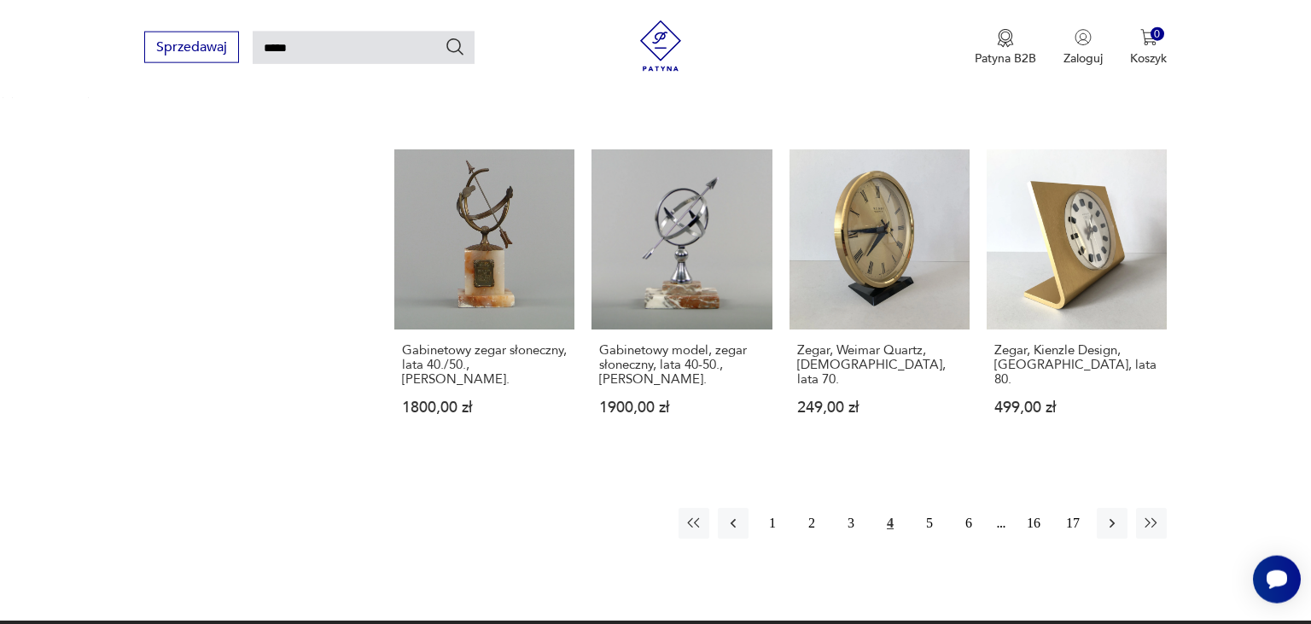
scroll to position [1337, 0]
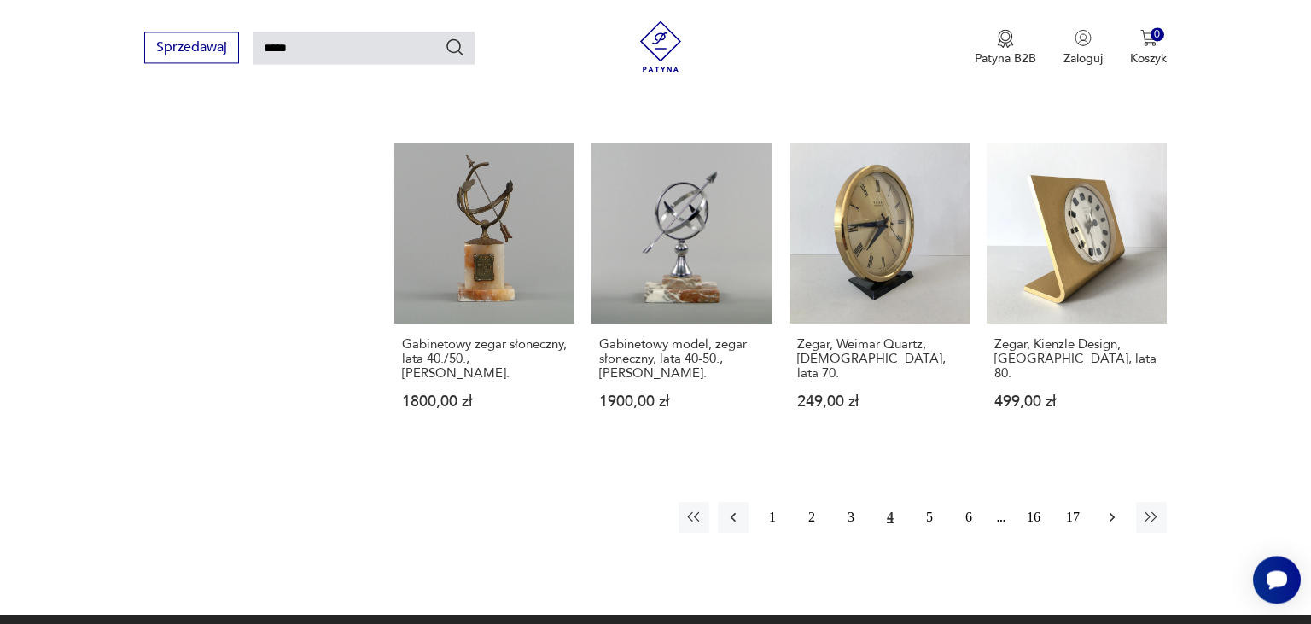
click at [1119, 509] on icon "button" at bounding box center [1111, 517] width 17 height 17
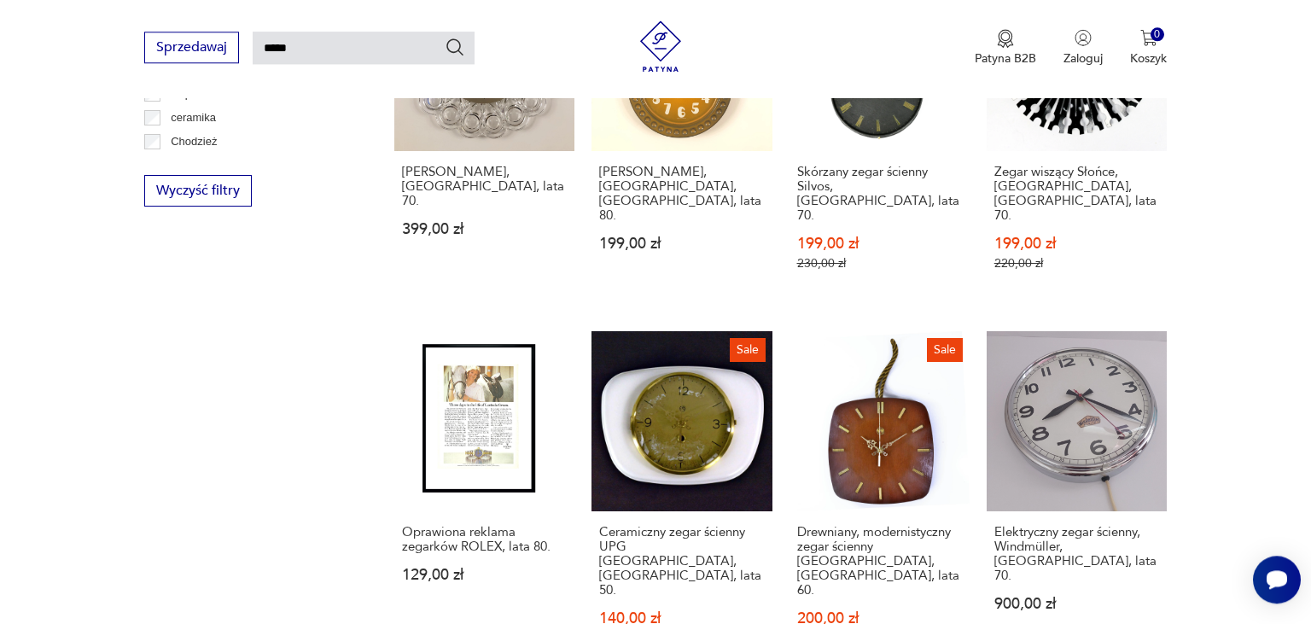
scroll to position [1187, 0]
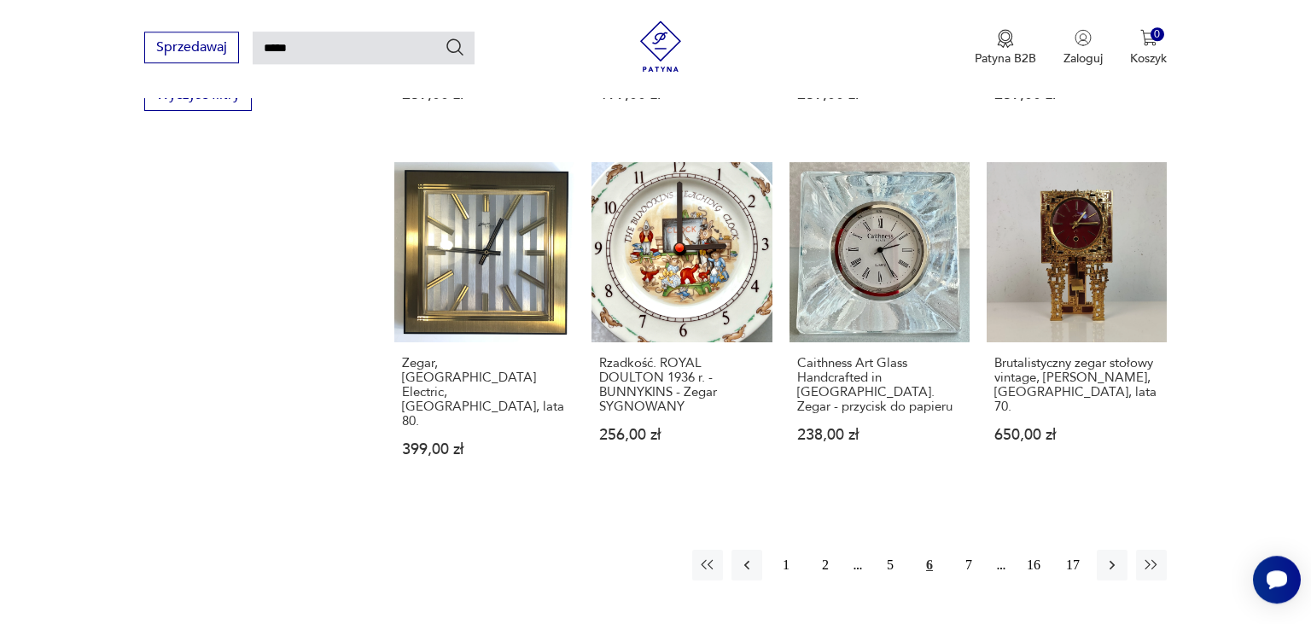
scroll to position [1247, 0]
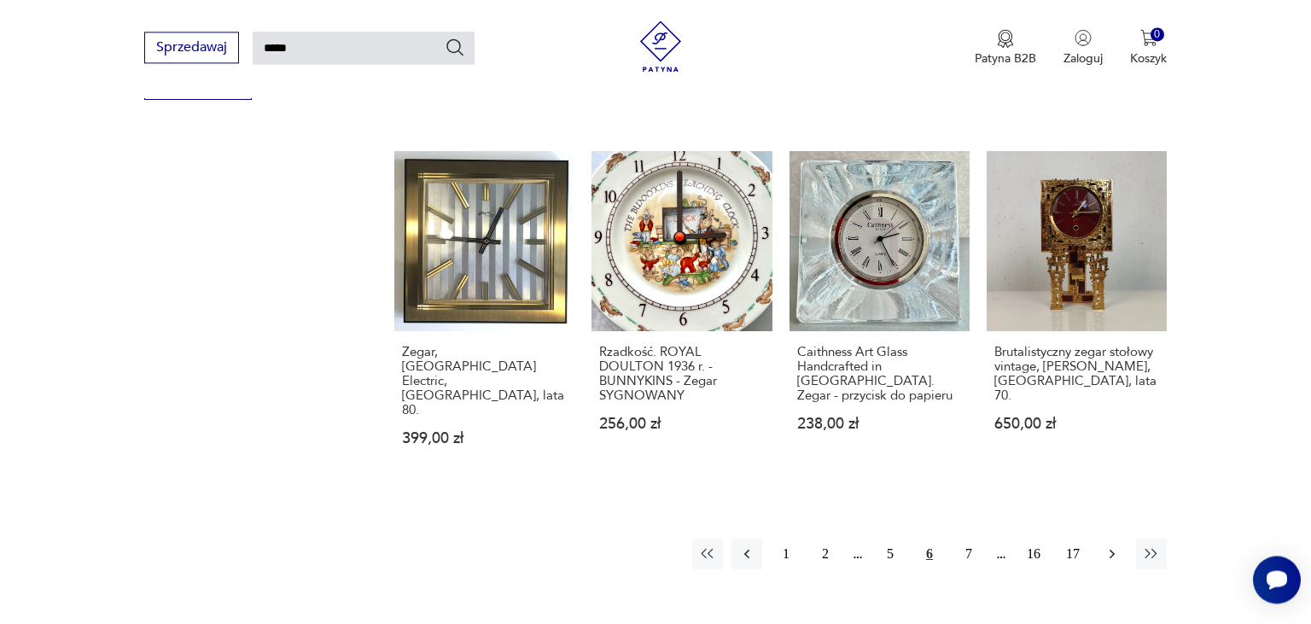
click at [1114, 545] on icon "button" at bounding box center [1111, 553] width 17 height 17
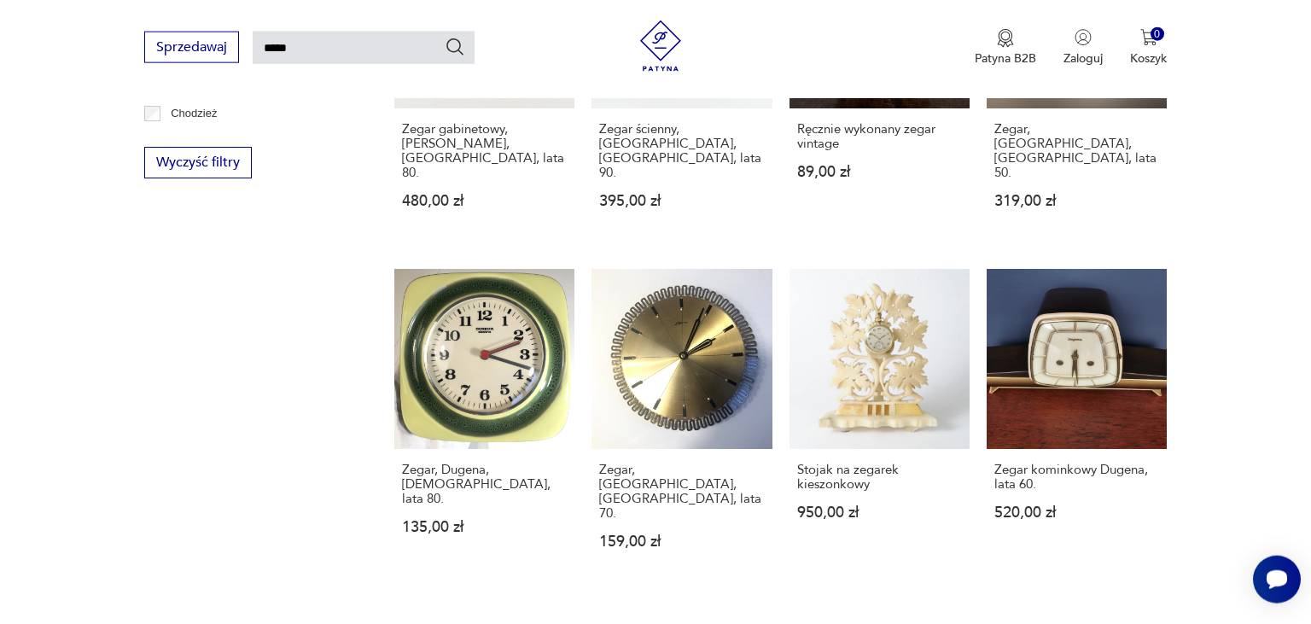
scroll to position [1172, 0]
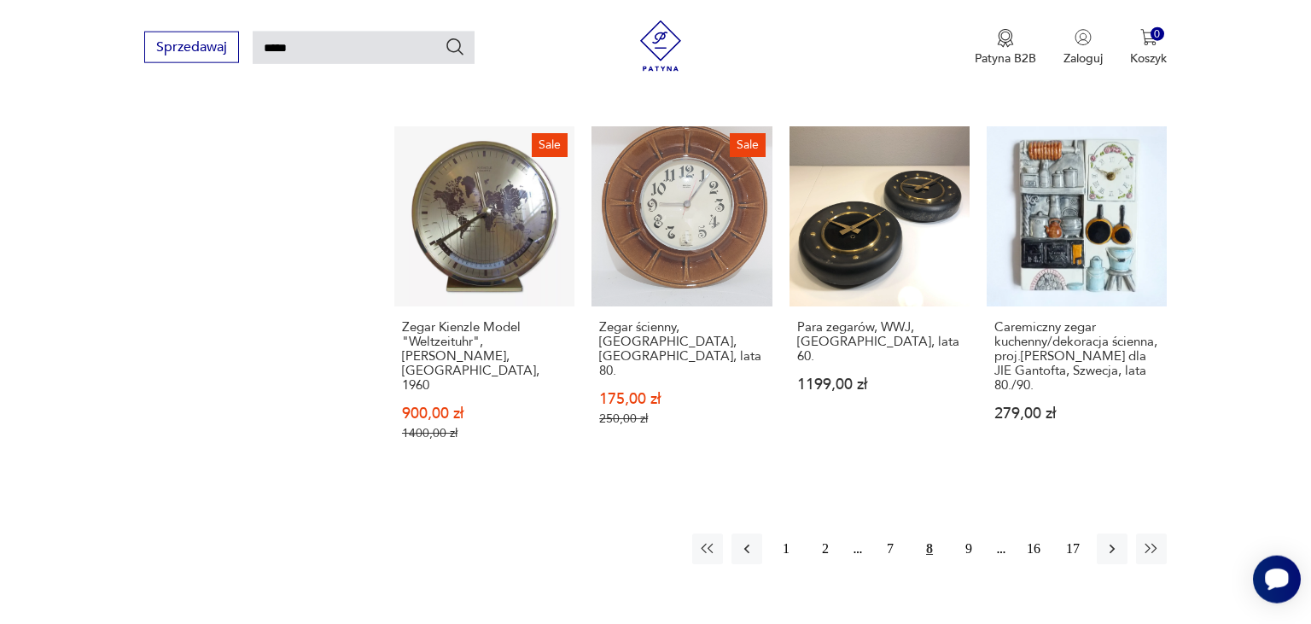
scroll to position [1307, 0]
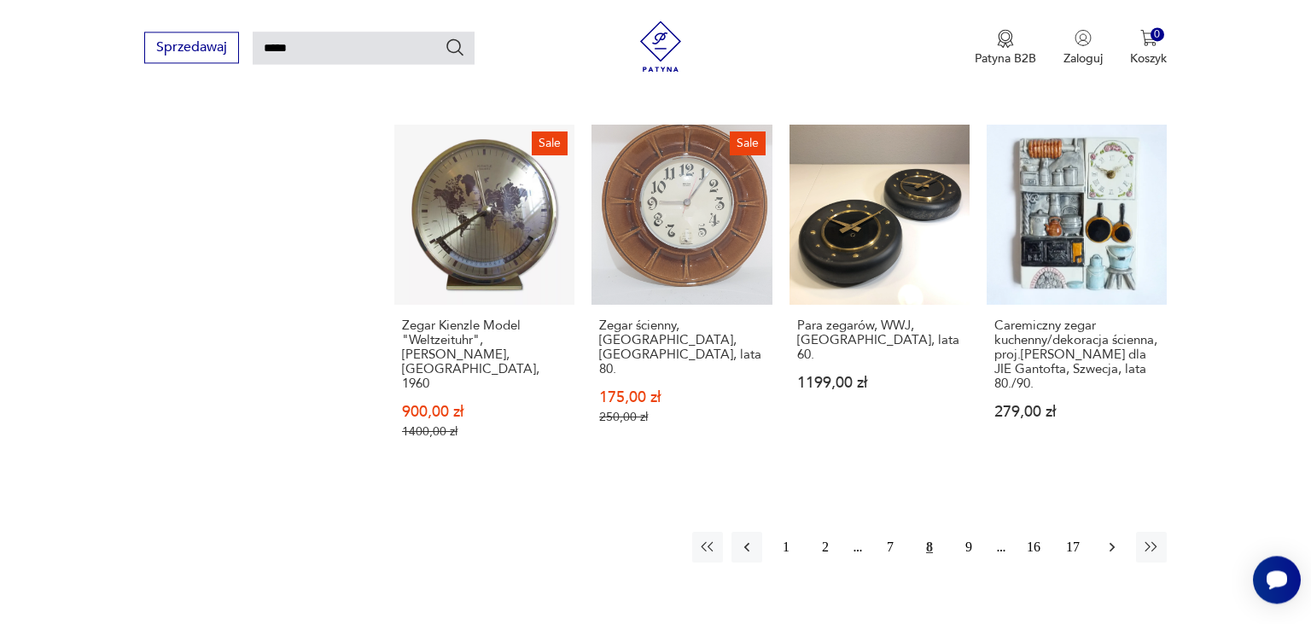
click at [1115, 538] on icon "button" at bounding box center [1111, 546] width 17 height 17
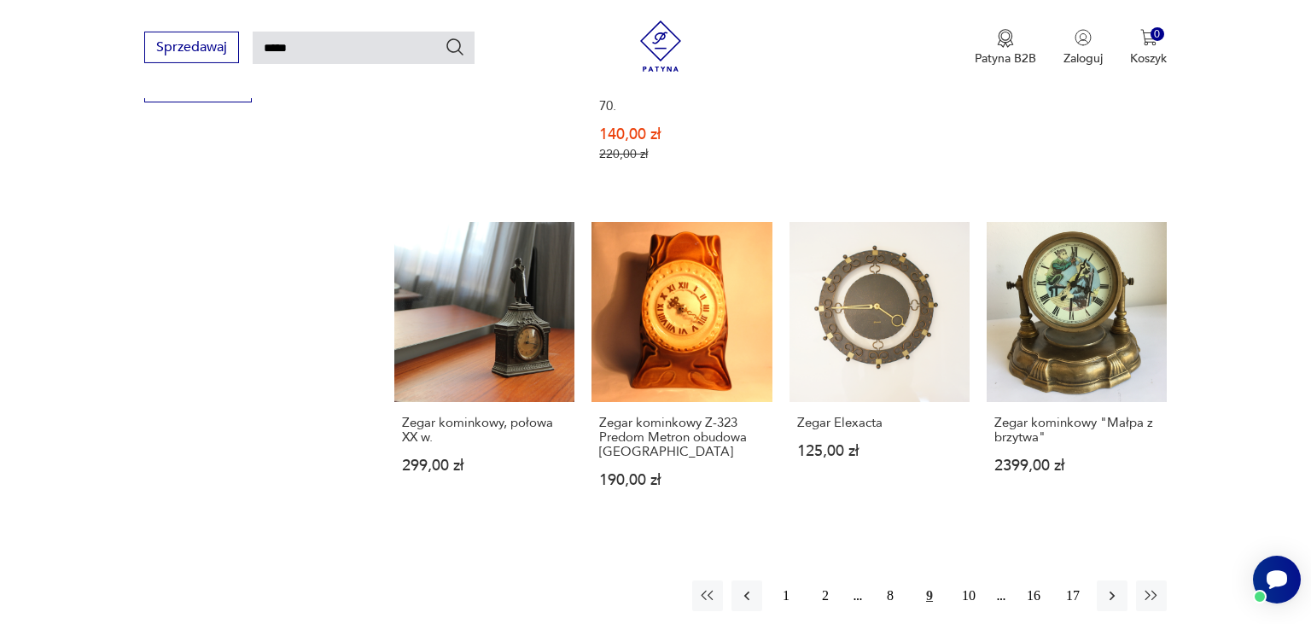
scroll to position [1247, 0]
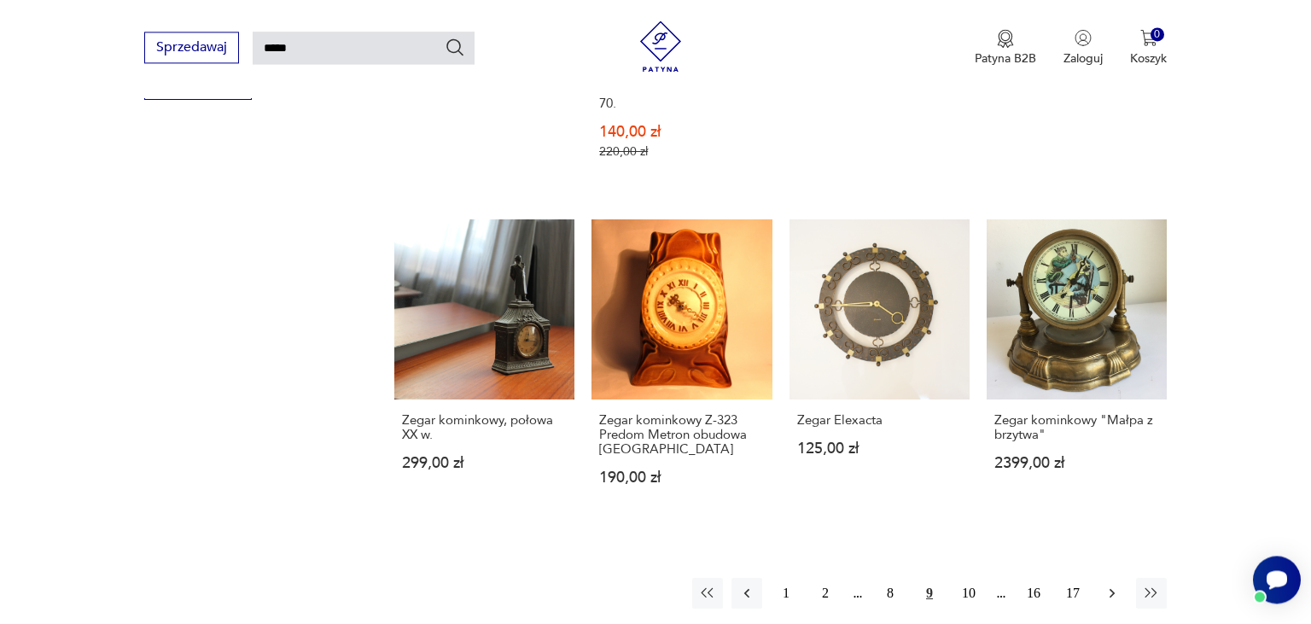
click at [1125, 578] on button "button" at bounding box center [1112, 593] width 31 height 31
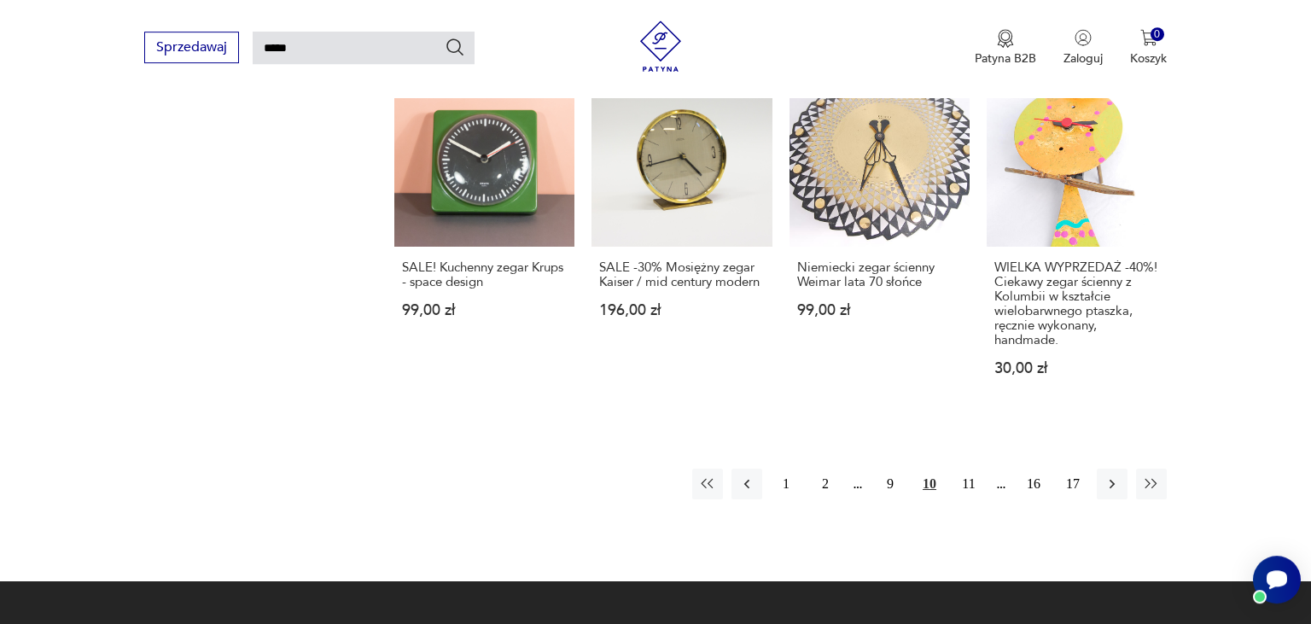
scroll to position [1292, 0]
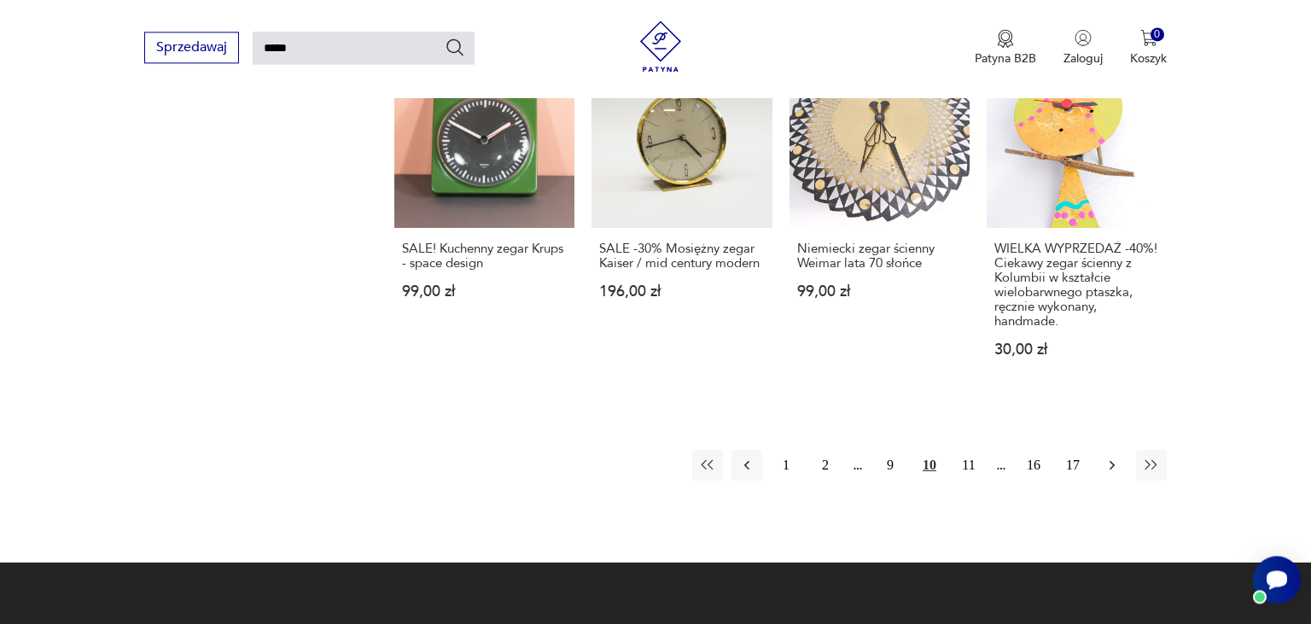
click at [1108, 468] on icon "button" at bounding box center [1111, 465] width 17 height 17
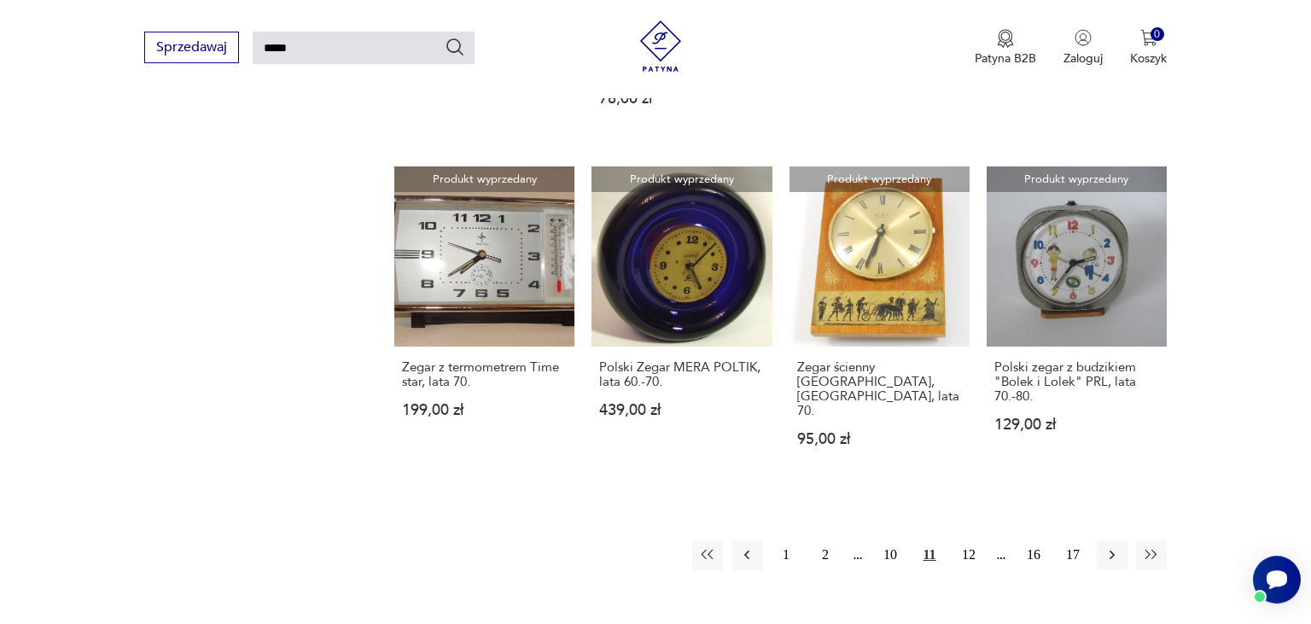
scroll to position [1322, 0]
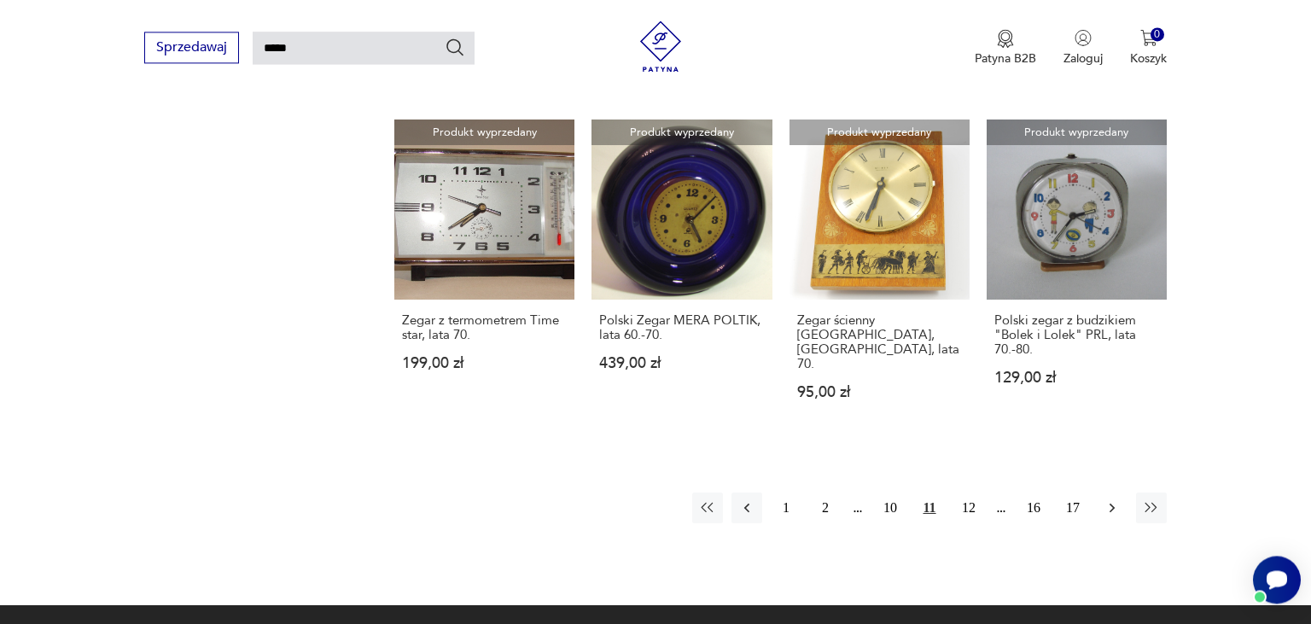
click at [1112, 499] on icon "button" at bounding box center [1111, 507] width 17 height 17
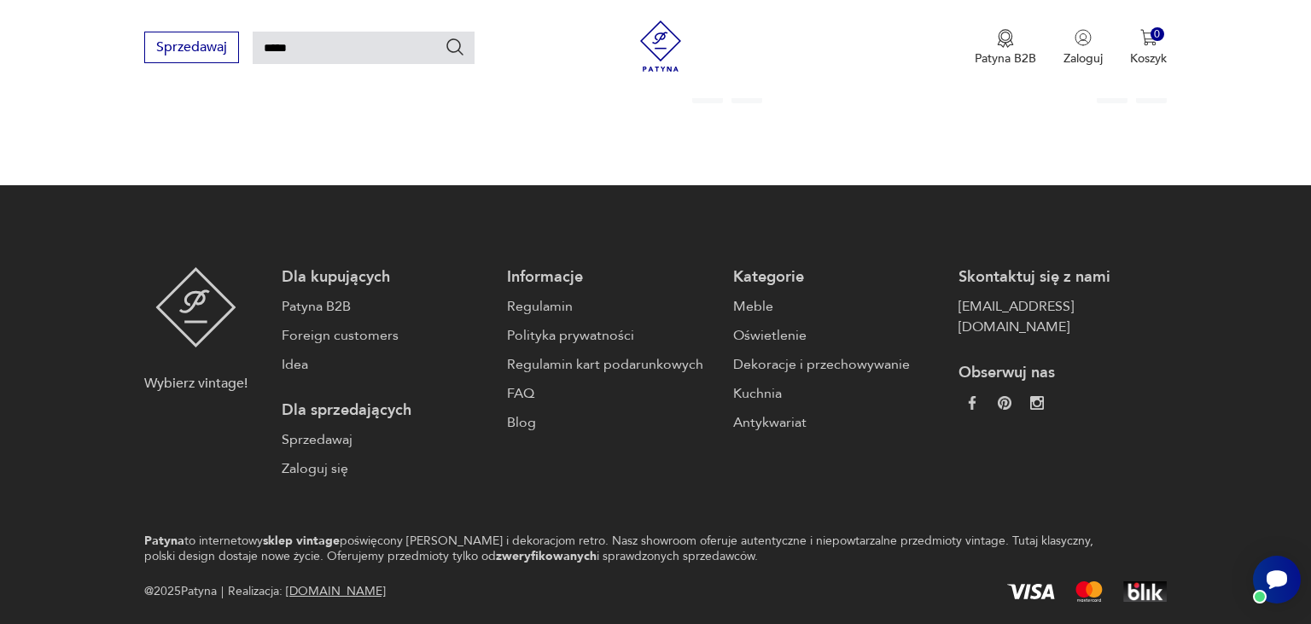
scroll to position [1188, 0]
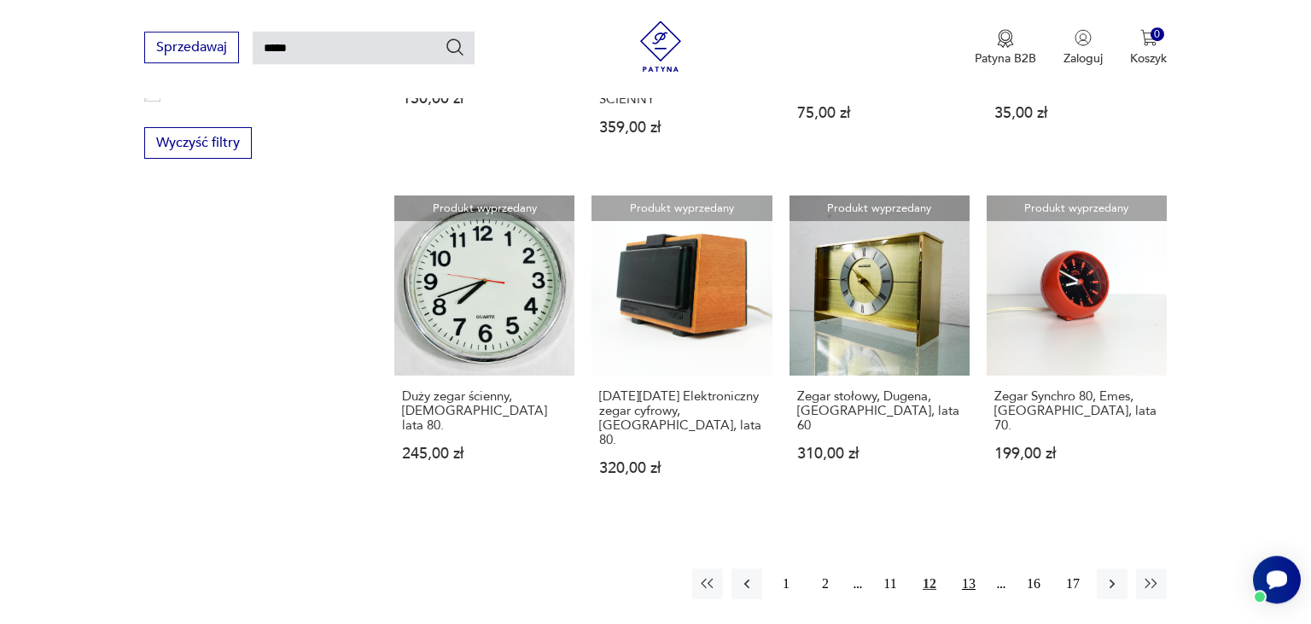
click at [969, 568] on button "13" at bounding box center [968, 583] width 31 height 31
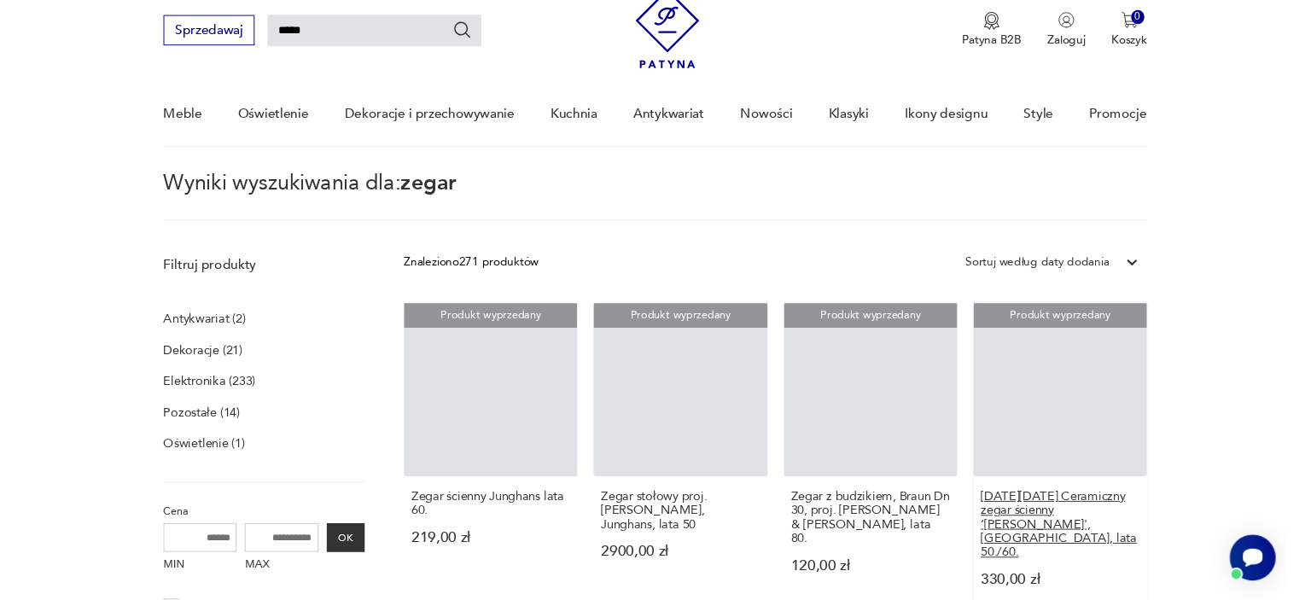
scroll to position [60, 0]
